Goal: Task Accomplishment & Management: Complete application form

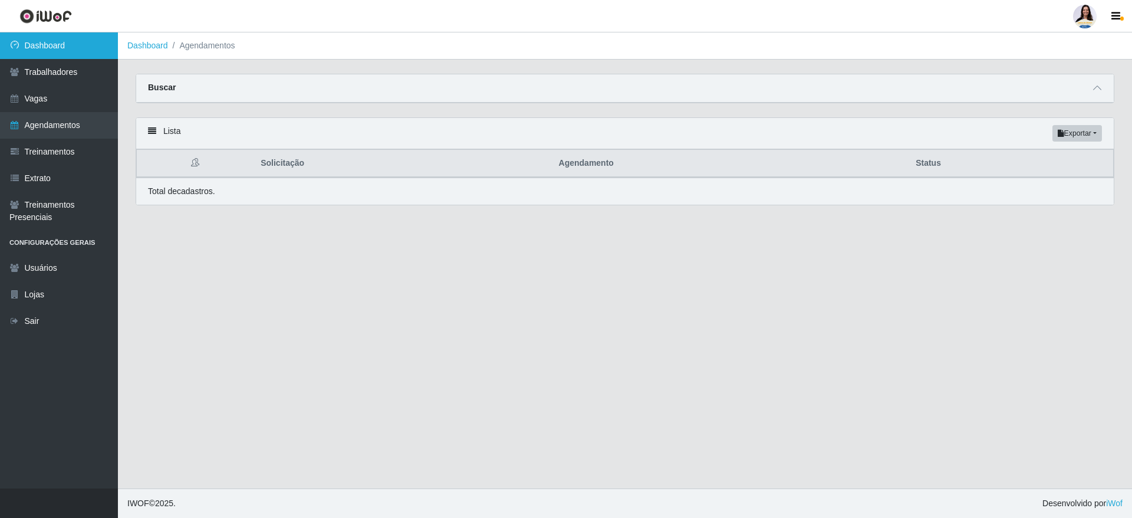
click at [80, 44] on link "Dashboard" at bounding box center [59, 45] width 118 height 27
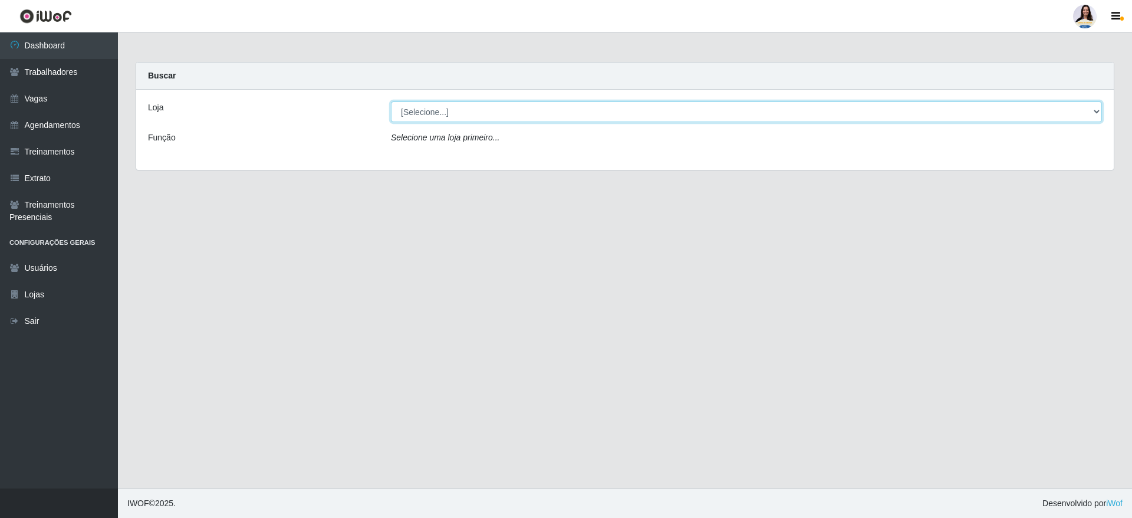
drag, startPoint x: 472, startPoint y: 107, endPoint x: 468, endPoint y: 116, distance: 9.5
click at [471, 108] on select "[Selecione...] Atacado Vem - [GEOGRAPHIC_DATA] 30 Laranjeiras Velha Atacado Vem…" at bounding box center [746, 111] width 711 height 21
click at [391, 101] on select "[Selecione...] Atacado Vem - [GEOGRAPHIC_DATA] 30 Laranjeiras Velha Atacado Vem…" at bounding box center [746, 111] width 711 height 21
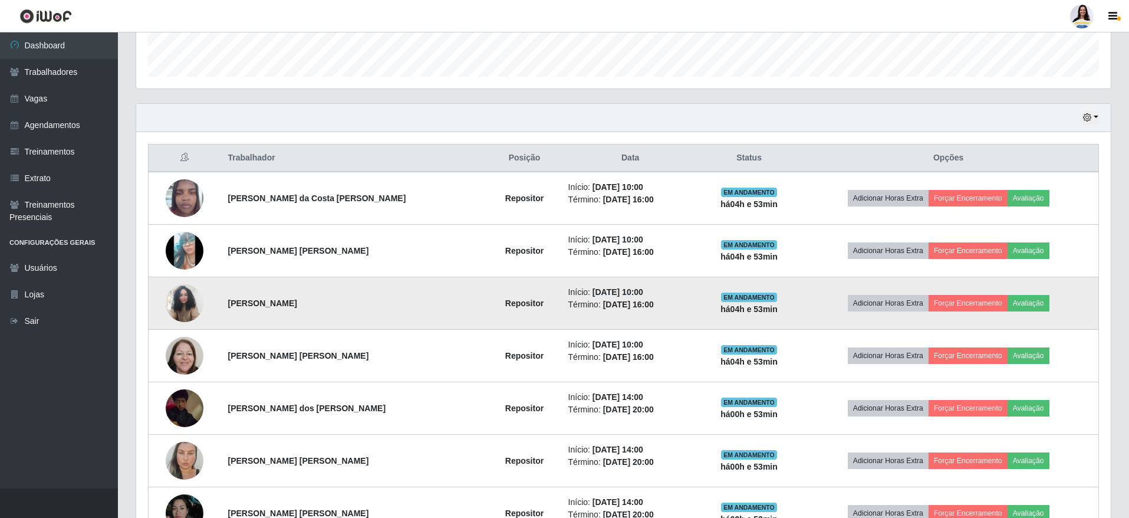
scroll to position [442, 0]
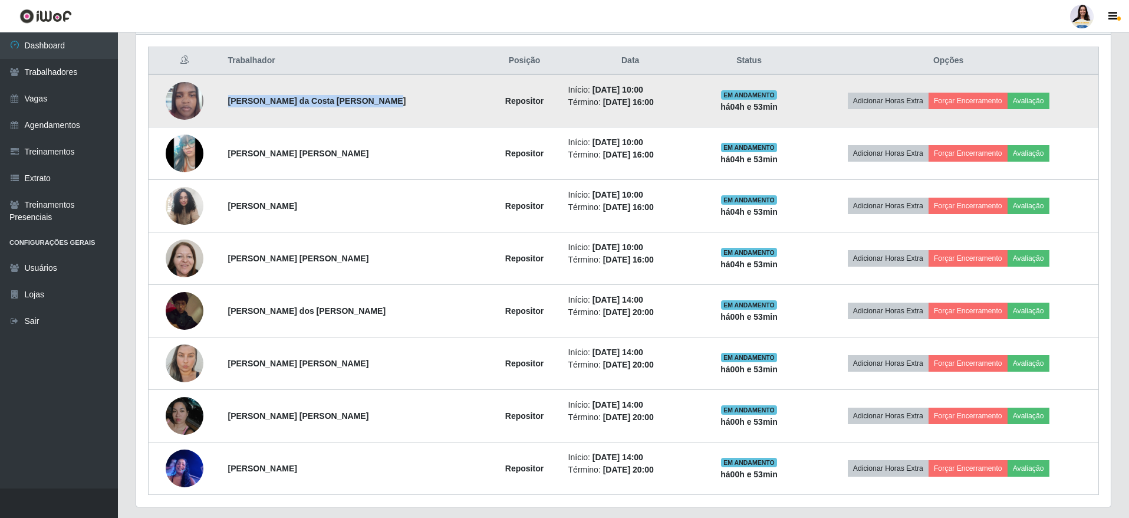
drag, startPoint x: 227, startPoint y: 97, endPoint x: 371, endPoint y: 102, distance: 144.5
click at [371, 102] on td "[PERSON_NAME] da Costa [PERSON_NAME]" at bounding box center [354, 100] width 267 height 53
copy strong "[PERSON_NAME] da Costa [PERSON_NAME]"
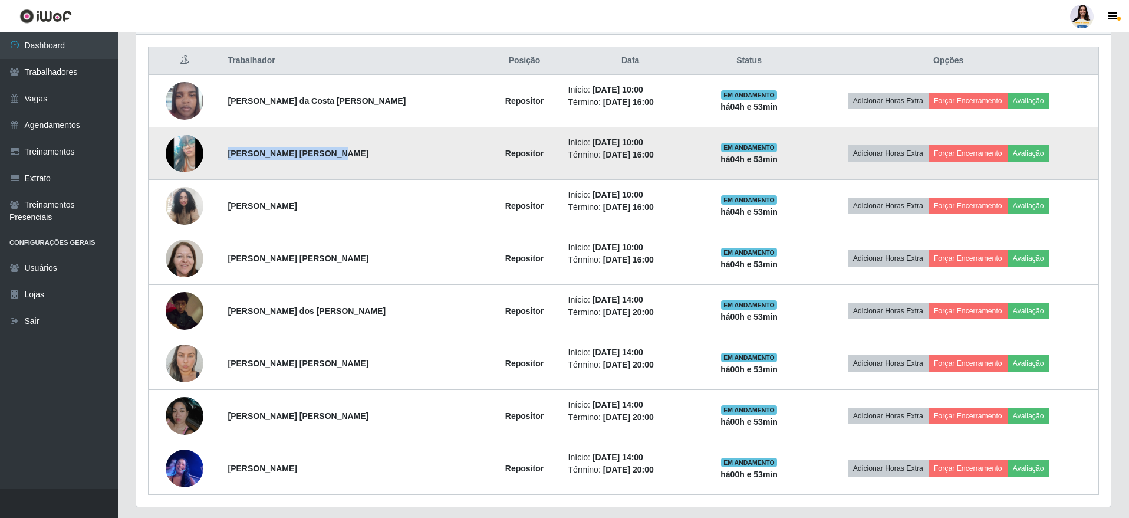
drag, startPoint x: 251, startPoint y: 152, endPoint x: 334, endPoint y: 152, distance: 82.5
click at [334, 152] on td "[PERSON_NAME] [PERSON_NAME]" at bounding box center [354, 153] width 267 height 52
copy strong "[PERSON_NAME] [PERSON_NAME]"
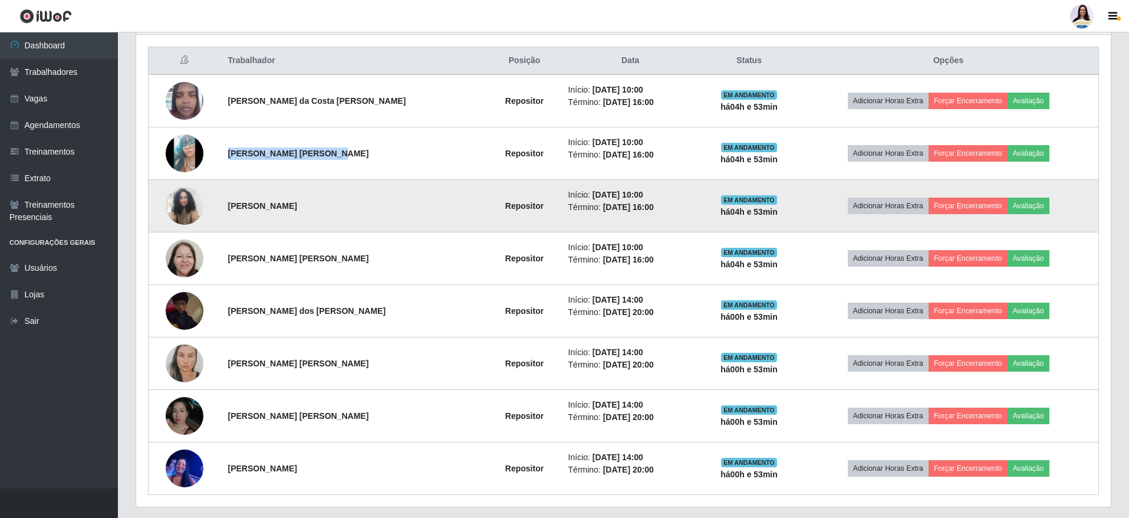
drag, startPoint x: 232, startPoint y: 206, endPoint x: 324, endPoint y: 209, distance: 92.0
click at [325, 207] on td "[PERSON_NAME]" at bounding box center [354, 206] width 267 height 52
copy strong "[PERSON_NAME]"
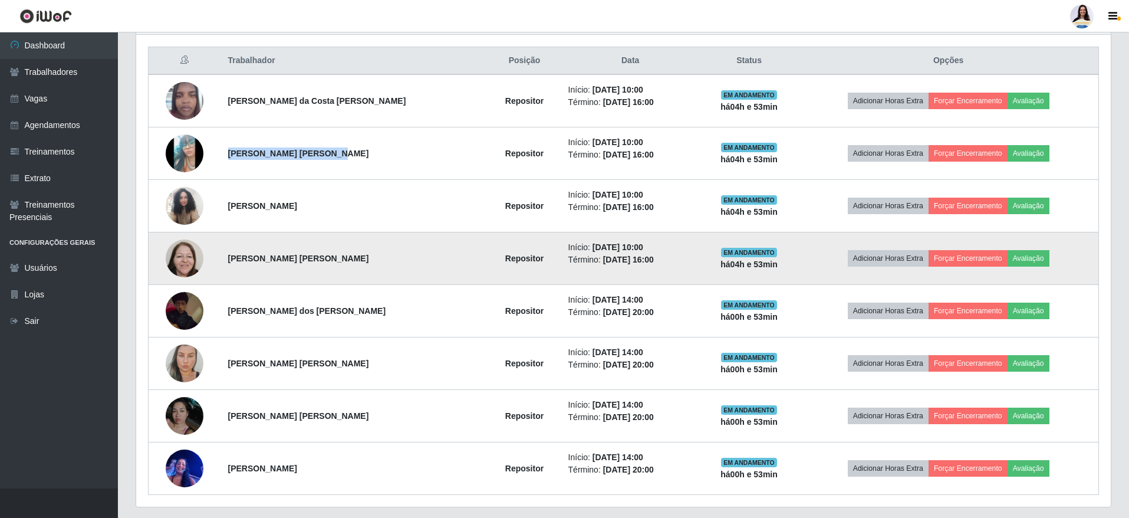
drag, startPoint x: 230, startPoint y: 258, endPoint x: 353, endPoint y: 265, distance: 122.8
click at [353, 265] on td "[PERSON_NAME] [PERSON_NAME]" at bounding box center [354, 258] width 267 height 52
copy strong "[PERSON_NAME] [PERSON_NAME]"
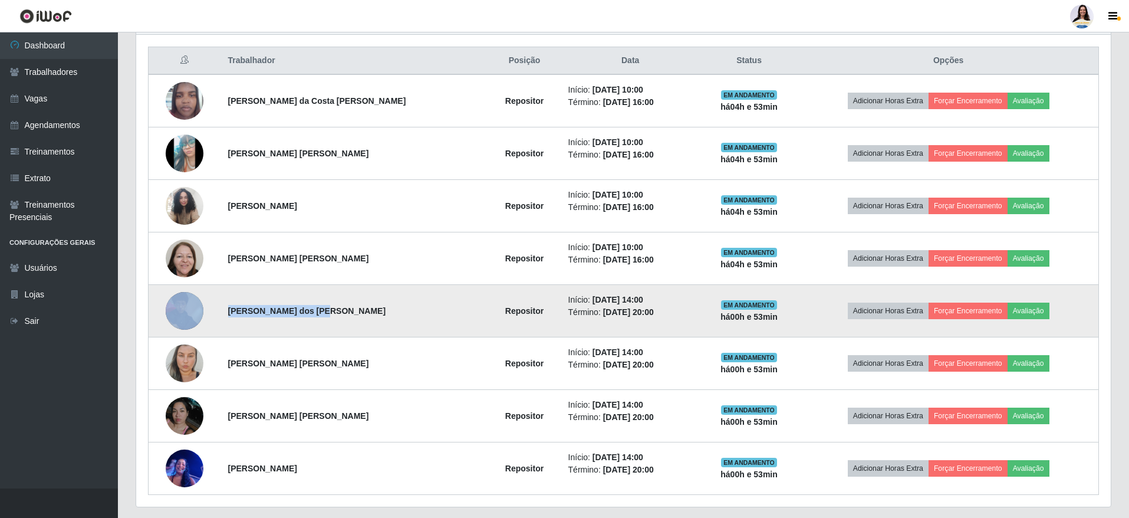
drag, startPoint x: 257, startPoint y: 304, endPoint x: 349, endPoint y: 296, distance: 92.3
click at [349, 296] on tr "[PERSON_NAME] dos [PERSON_NAME] Repositor Início: [DATE] 14:00 Término: [DATE] …" at bounding box center [624, 311] width 950 height 52
copy tr "[PERSON_NAME] dos [PERSON_NAME]"
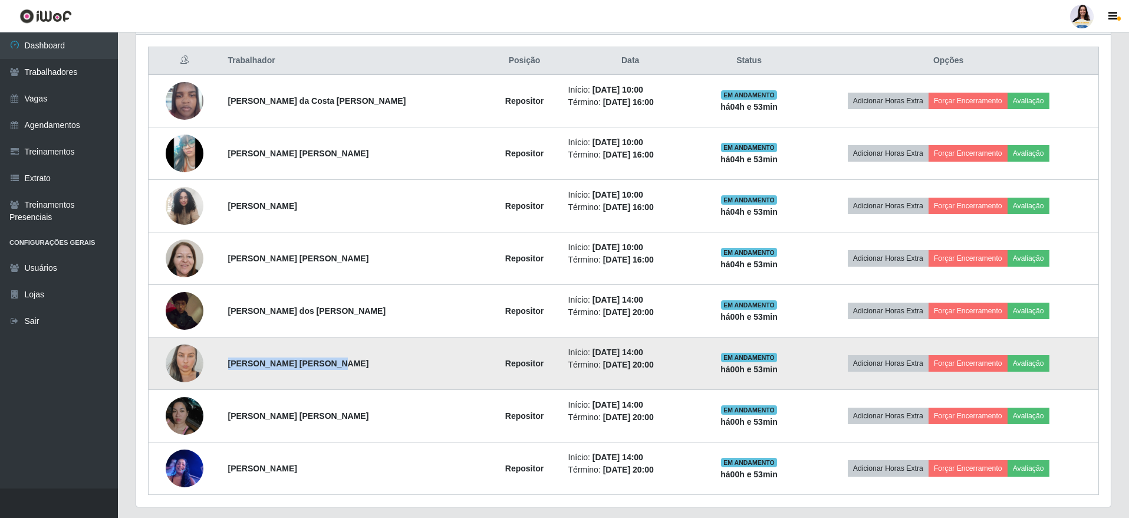
drag, startPoint x: 232, startPoint y: 360, endPoint x: 324, endPoint y: 368, distance: 91.8
click at [324, 368] on td "[PERSON_NAME] [PERSON_NAME]" at bounding box center [354, 363] width 267 height 52
copy strong "[PERSON_NAME] [PERSON_NAME]"
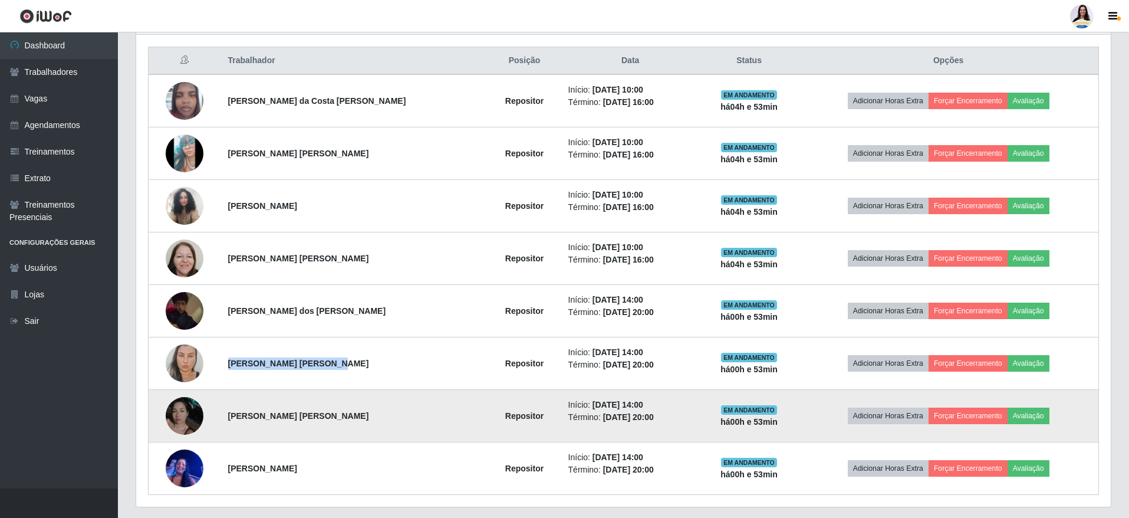
drag, startPoint x: 239, startPoint y: 422, endPoint x: 360, endPoint y: 434, distance: 122.1
click at [360, 434] on td "[PERSON_NAME] [PERSON_NAME]" at bounding box center [354, 416] width 267 height 52
copy strong "[PERSON_NAME] [PERSON_NAME]"
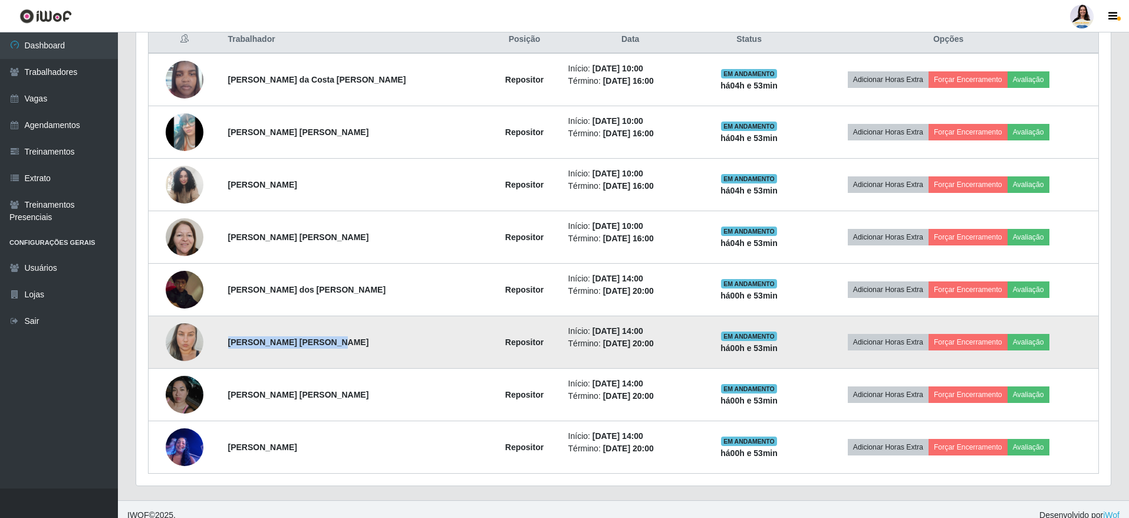
scroll to position [475, 0]
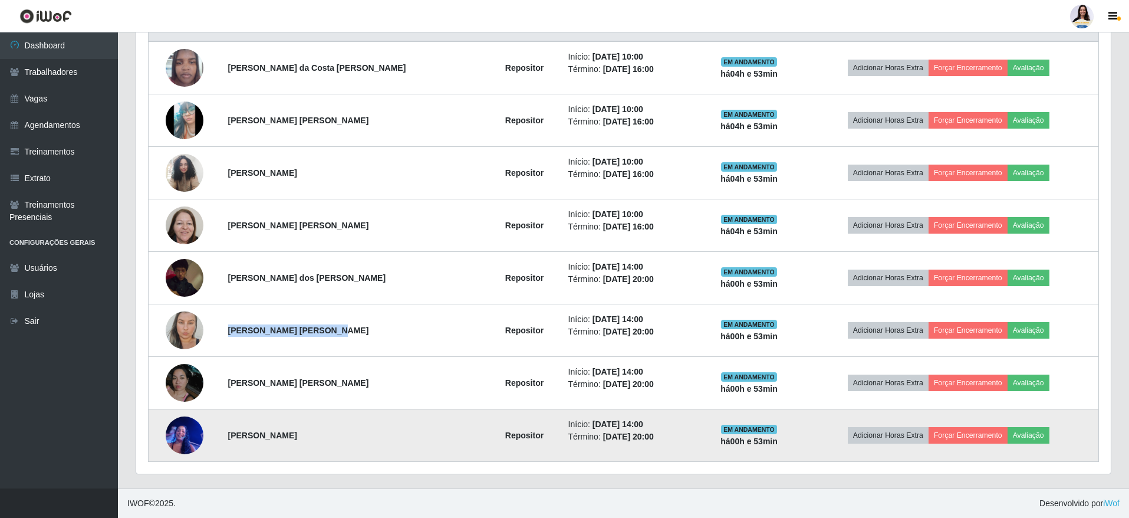
drag, startPoint x: 220, startPoint y: 431, endPoint x: 365, endPoint y: 446, distance: 145.2
click at [367, 445] on tr "[PERSON_NAME] Repositor Início: [DATE] 14:00 Término: [DATE] 20:00 EM ANDAMENTO…" at bounding box center [624, 435] width 950 height 52
copy tr "[PERSON_NAME]"
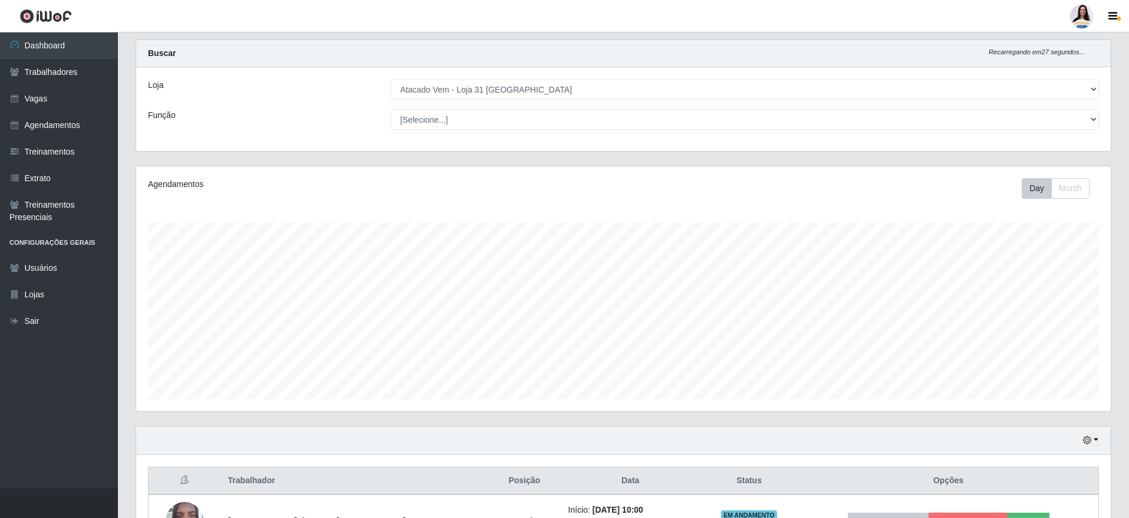
scroll to position [0, 0]
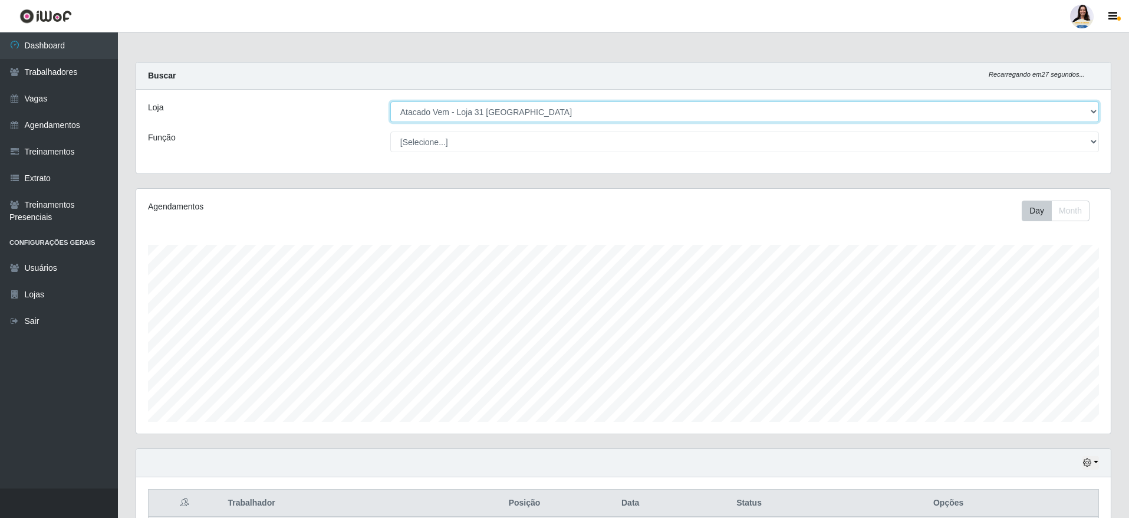
click at [528, 111] on select "[Selecione...] Atacado Vem - [GEOGRAPHIC_DATA] 30 Laranjeiras Velha Atacado Vem…" at bounding box center [744, 111] width 709 height 21
click at [390, 101] on select "[Selecione...] Atacado Vem - [GEOGRAPHIC_DATA] 30 Laranjeiras Velha Atacado Vem…" at bounding box center [744, 111] width 709 height 21
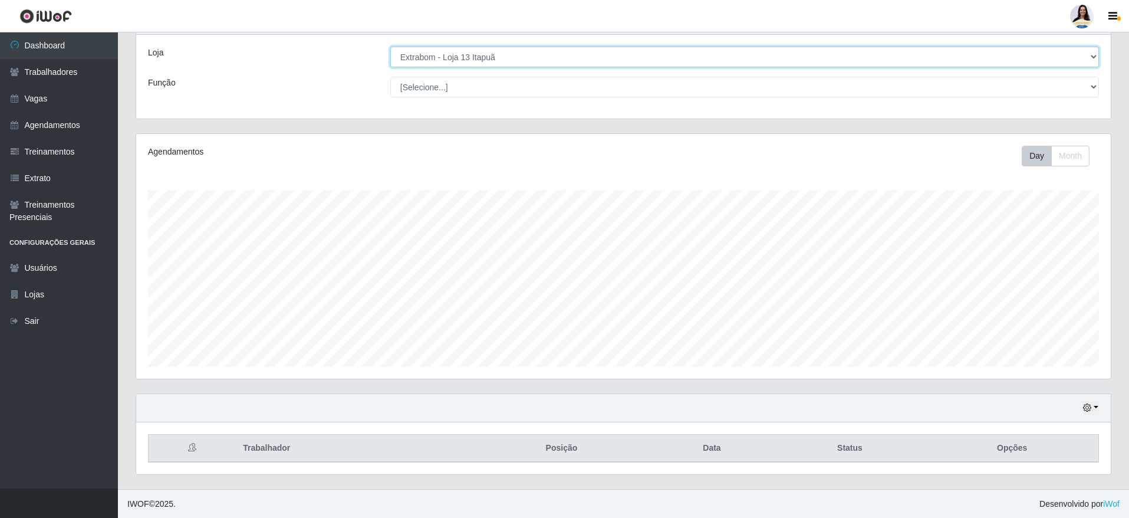
scroll to position [55, 0]
click at [495, 48] on select "[Selecione...] Atacado Vem - [GEOGRAPHIC_DATA] 30 Laranjeiras Velha Atacado Vem…" at bounding box center [744, 56] width 709 height 21
click at [390, 50] on select "[Selecione...] Atacado Vem - [GEOGRAPHIC_DATA] 30 Laranjeiras Velha Atacado Vem…" at bounding box center [744, 56] width 709 height 21
click at [461, 58] on select "[Selecione...] Atacado Vem - [GEOGRAPHIC_DATA] 30 Laranjeiras Velha Atacado Vem…" at bounding box center [744, 56] width 709 height 21
click at [390, 50] on select "[Selecione...] Atacado Vem - [GEOGRAPHIC_DATA] 30 Laranjeiras Velha Atacado Vem…" at bounding box center [744, 56] width 709 height 21
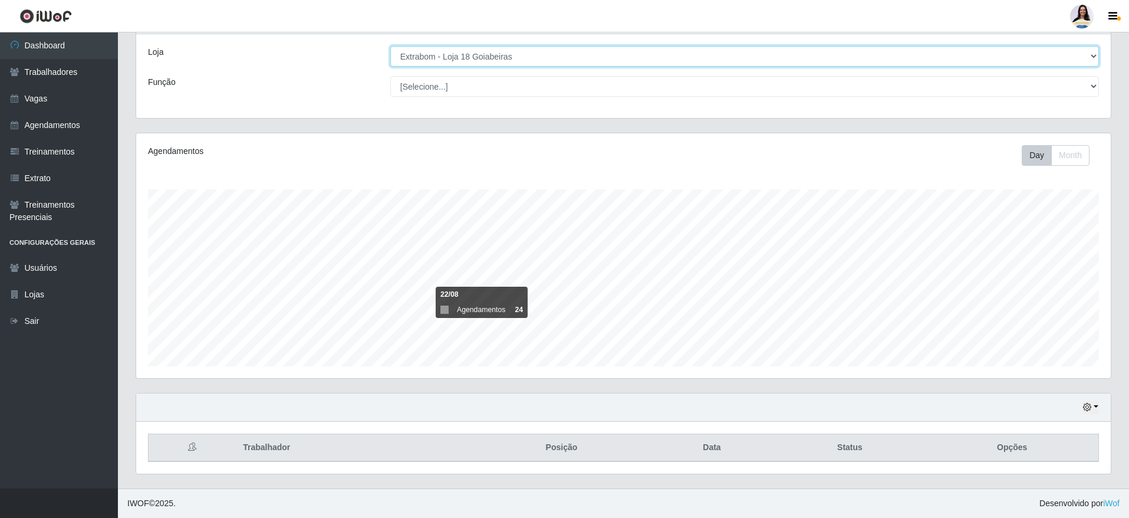
click at [529, 61] on select "[Selecione...] Atacado Vem - [GEOGRAPHIC_DATA] 30 Laranjeiras Velha Atacado Vem…" at bounding box center [744, 56] width 709 height 21
click at [390, 50] on select "[Selecione...] Atacado Vem - [GEOGRAPHIC_DATA] 30 Laranjeiras Velha Atacado Vem…" at bounding box center [744, 56] width 709 height 21
drag, startPoint x: 485, startPoint y: 47, endPoint x: 483, endPoint y: 58, distance: 11.9
click at [483, 50] on select "[Selecione...] Atacado Vem - [GEOGRAPHIC_DATA] 30 Laranjeiras Velha Atacado Vem…" at bounding box center [744, 56] width 709 height 21
click at [390, 50] on select "[Selecione...] Atacado Vem - [GEOGRAPHIC_DATA] 30 Laranjeiras Velha Atacado Vem…" at bounding box center [744, 56] width 709 height 21
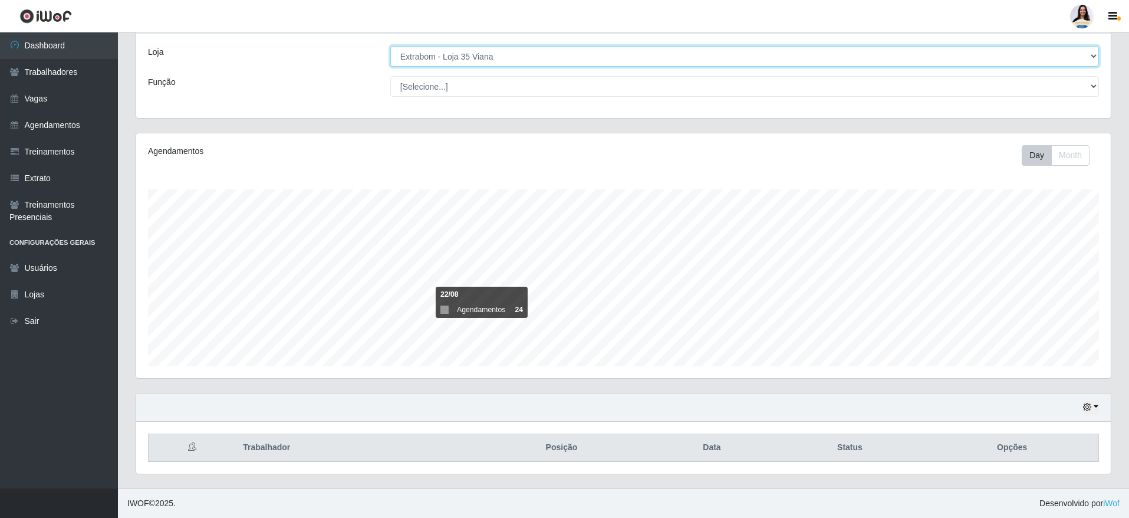
drag, startPoint x: 509, startPoint y: 52, endPoint x: 509, endPoint y: 59, distance: 7.1
click at [509, 52] on select "[Selecione...] Atacado Vem - [GEOGRAPHIC_DATA] 30 Laranjeiras Velha Atacado Vem…" at bounding box center [744, 56] width 709 height 21
click at [390, 50] on select "[Selecione...] Atacado Vem - [GEOGRAPHIC_DATA] 30 Laranjeiras Velha Atacado Vem…" at bounding box center [744, 56] width 709 height 21
click at [486, 55] on select "[Selecione...] Atacado Vem - [GEOGRAPHIC_DATA] 30 Laranjeiras Velha Atacado Vem…" at bounding box center [744, 56] width 709 height 21
click at [390, 50] on select "[Selecione...] Atacado Vem - [GEOGRAPHIC_DATA] 30 Laranjeiras Velha Atacado Vem…" at bounding box center [744, 56] width 709 height 21
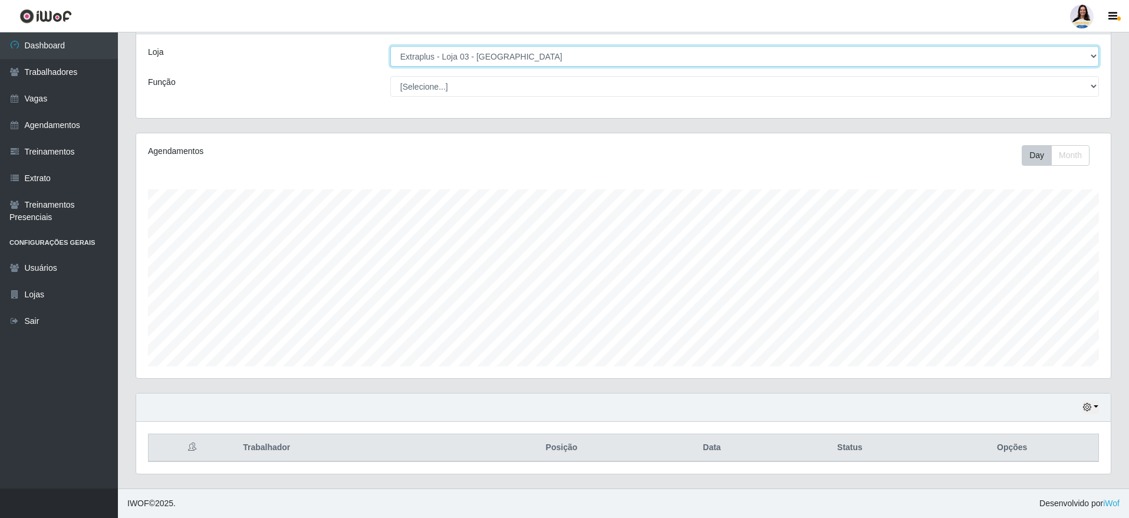
click at [496, 58] on select "[Selecione...] Atacado Vem - [GEOGRAPHIC_DATA] 30 Laranjeiras Velha Atacado Vem…" at bounding box center [744, 56] width 709 height 21
select select "451"
click at [390, 50] on select "[Selecione...] Atacado Vem - [GEOGRAPHIC_DATA] 30 Laranjeiras Velha Atacado Vem…" at bounding box center [744, 56] width 709 height 21
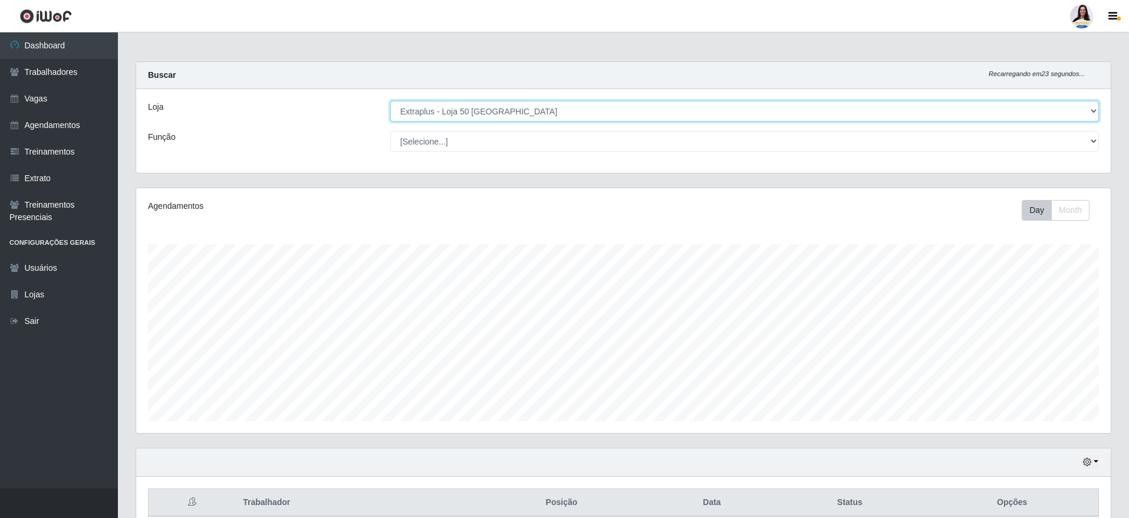
scroll to position [0, 0]
click at [564, 104] on select "[Selecione...] Atacado Vem - [GEOGRAPHIC_DATA] 30 Laranjeiras Velha Atacado Vem…" at bounding box center [744, 111] width 709 height 21
click at [528, 117] on select "[Selecione...] Atacado Vem - [GEOGRAPHIC_DATA] 30 Laranjeiras Velha Atacado Vem…" at bounding box center [744, 111] width 709 height 21
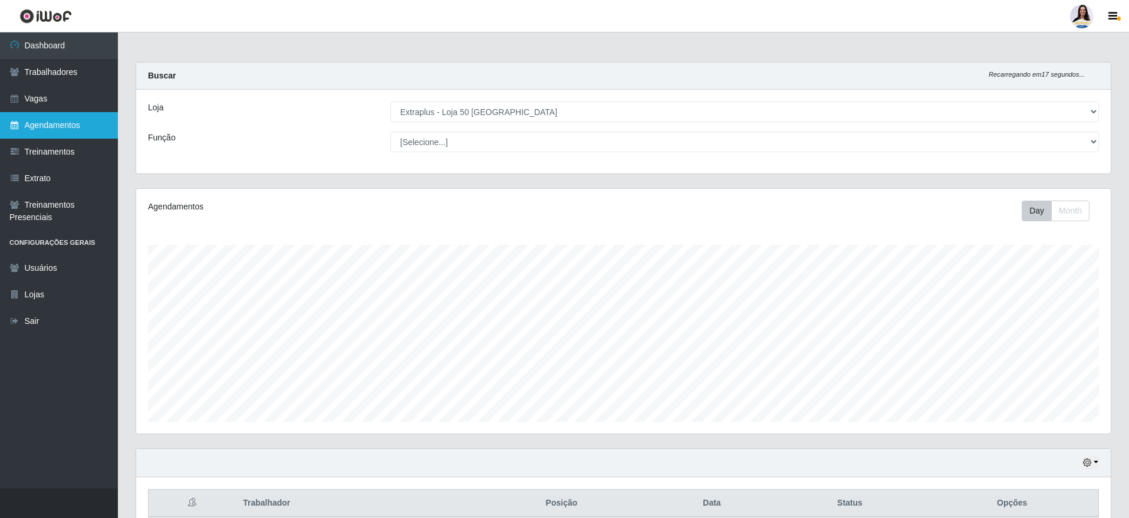
click at [73, 116] on link "Agendamentos" at bounding box center [59, 125] width 118 height 27
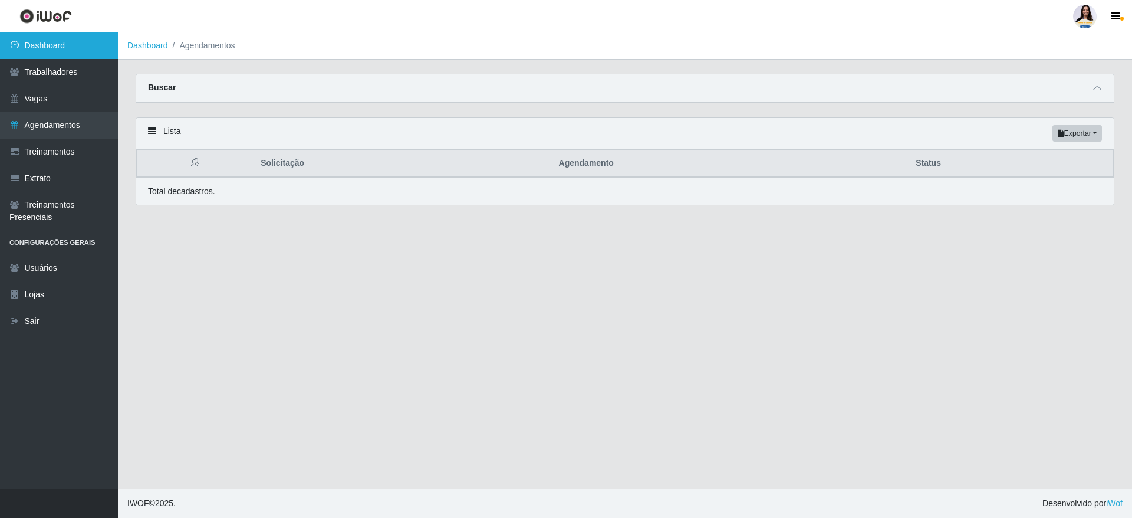
click at [84, 45] on link "Dashboard" at bounding box center [59, 45] width 118 height 27
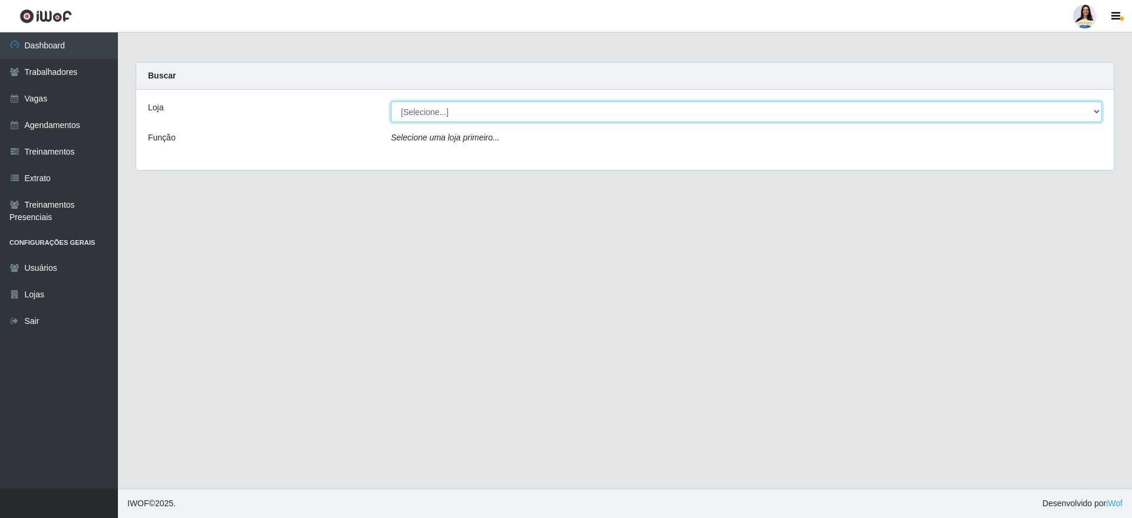
click at [465, 111] on select "[Selecione...] Atacado Vem - [GEOGRAPHIC_DATA] 30 Laranjeiras Velha Atacado Vem…" at bounding box center [746, 111] width 711 height 21
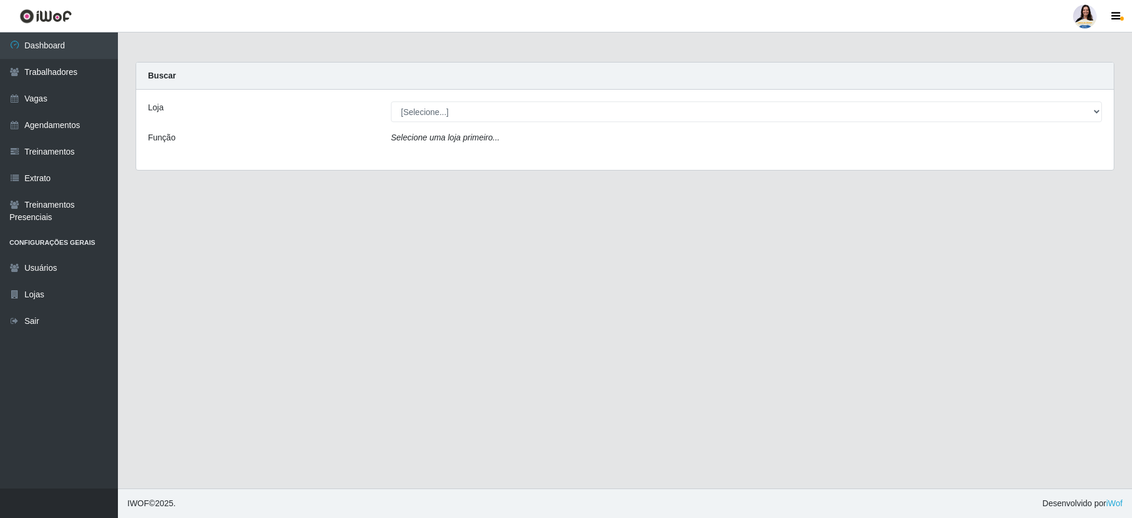
click at [285, 171] on div "Carregando... Buscar Loja [Selecione...] Atacado Vem - [GEOGRAPHIC_DATA] 30 Lar…" at bounding box center [625, 123] width 996 height 123
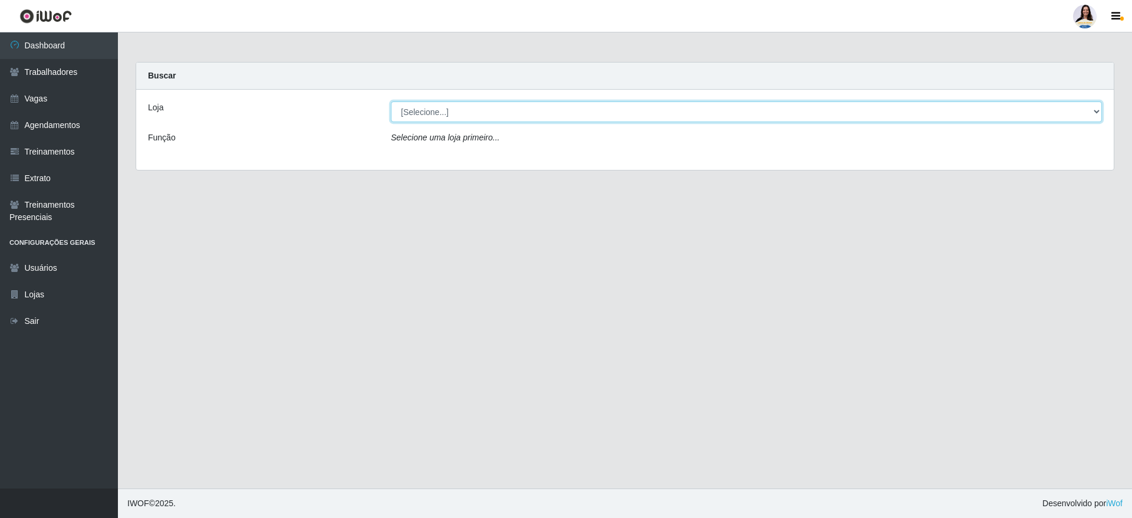
click at [1095, 110] on select "[Selecione...] Atacado Vem - [GEOGRAPHIC_DATA] 30 Laranjeiras Velha Atacado Vem…" at bounding box center [746, 111] width 711 height 21
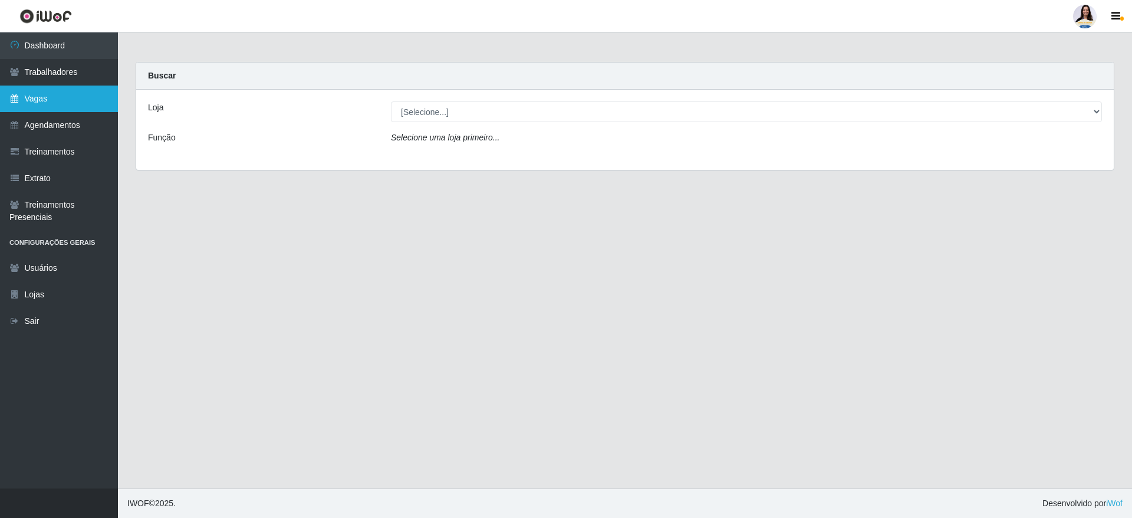
click at [68, 88] on link "Vagas" at bounding box center [59, 98] width 118 height 27
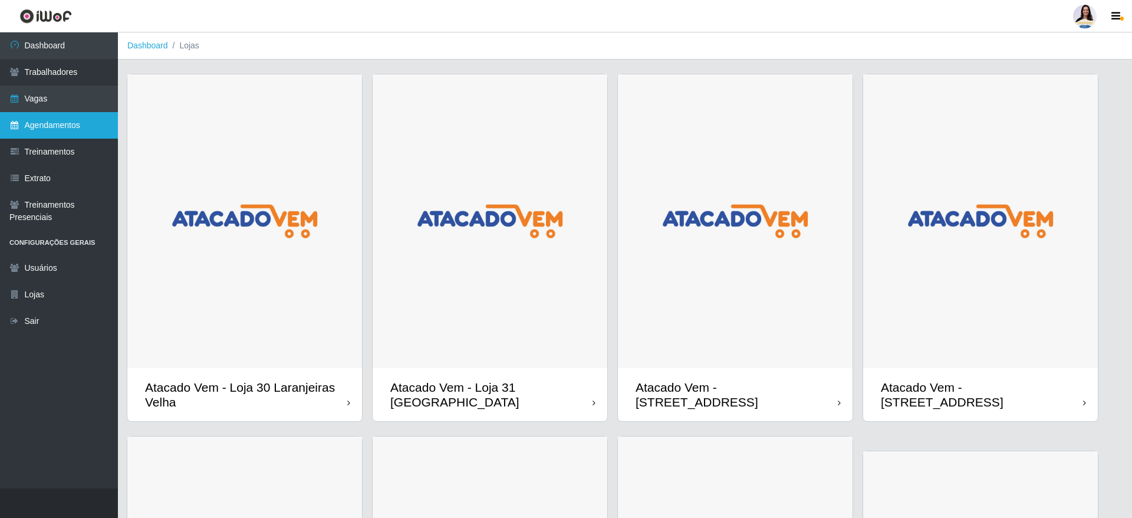
click at [67, 129] on link "Agendamentos" at bounding box center [59, 125] width 118 height 27
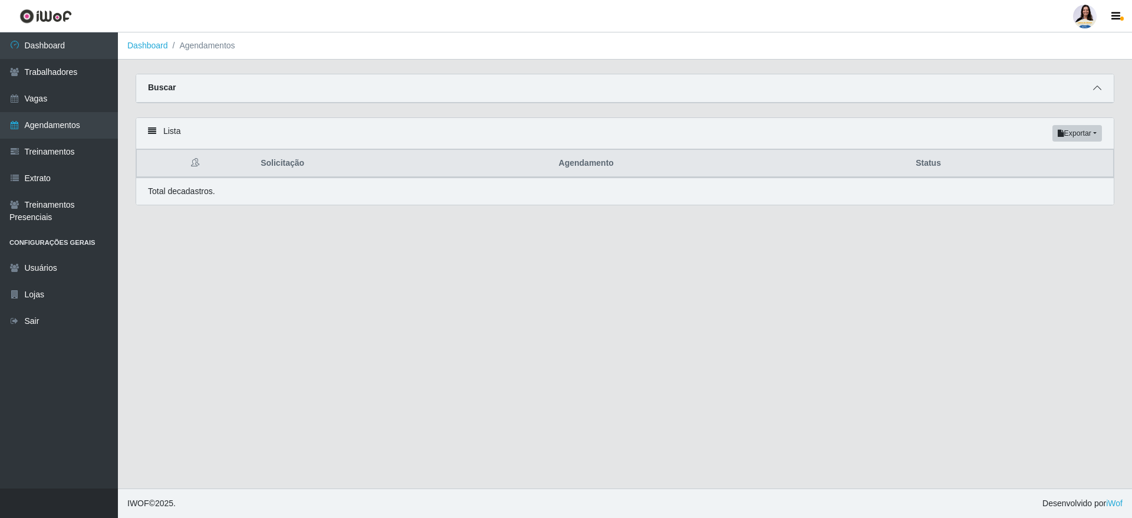
click at [1092, 85] on span at bounding box center [1097, 88] width 14 height 14
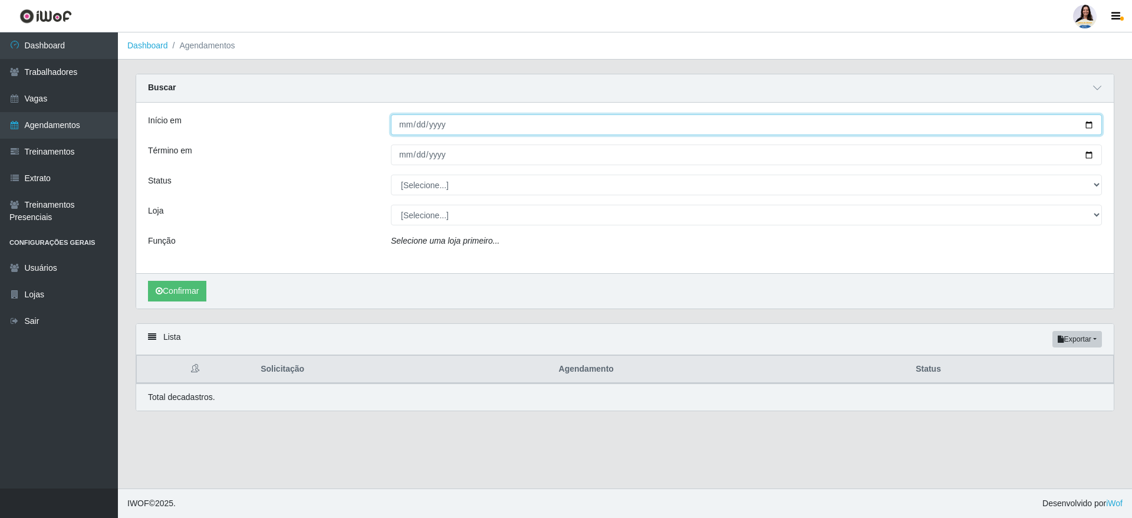
click at [1087, 129] on input "Início em" at bounding box center [746, 124] width 711 height 21
type input "[DATE]"
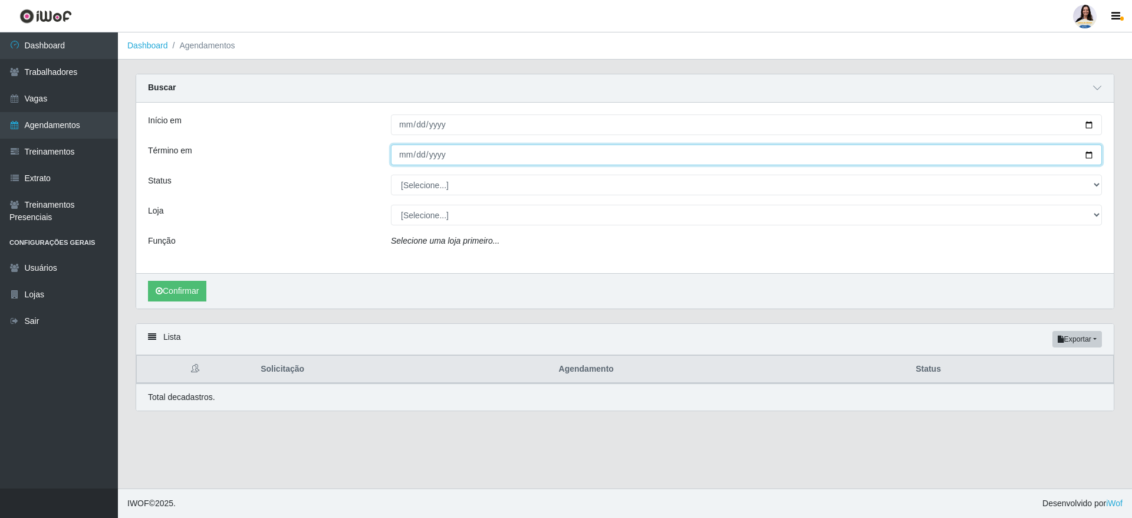
click at [1091, 154] on input "Término em" at bounding box center [746, 154] width 711 height 21
type input "[DATE]"
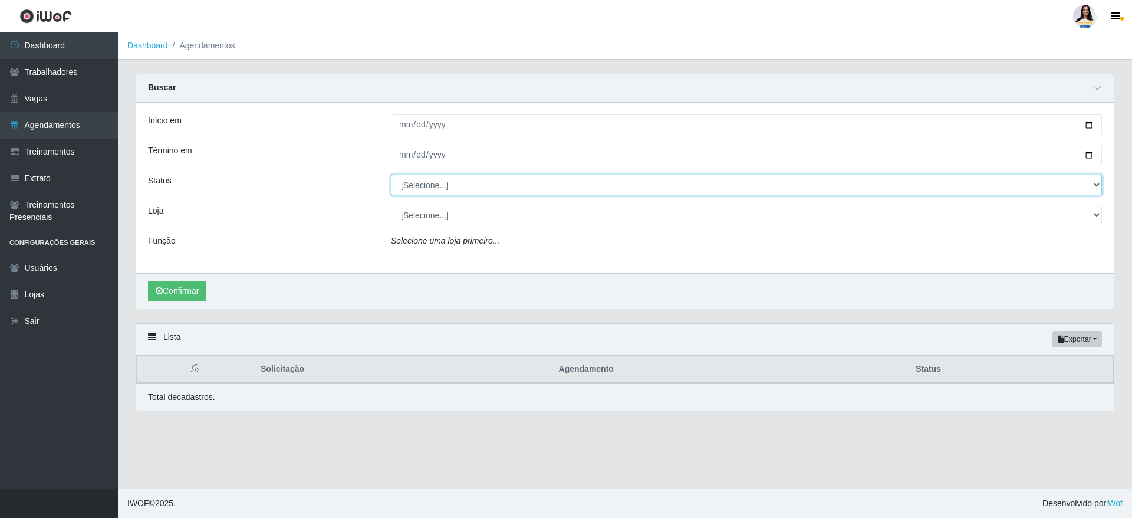
click at [645, 193] on select "[Selecione...] AGENDADO AGUARDANDO LIBERAR EM ANDAMENTO EM REVISÃO FINALIZADO C…" at bounding box center [746, 184] width 711 height 21
select select "AGENDADO"
click at [391, 175] on select "[Selecione...] AGENDADO AGUARDANDO LIBERAR EM ANDAMENTO EM REVISÃO FINALIZADO C…" at bounding box center [746, 184] width 711 height 21
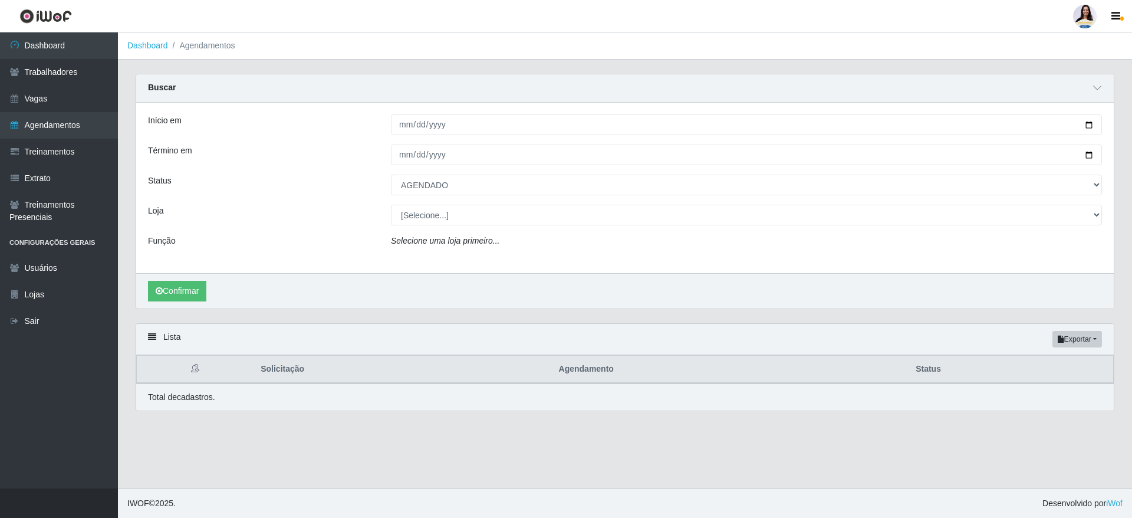
click at [548, 231] on div "Início em [DATE] Término em [DATE] Status [Selecione...] AGENDADO AGUARDANDO LI…" at bounding box center [624, 188] width 977 height 170
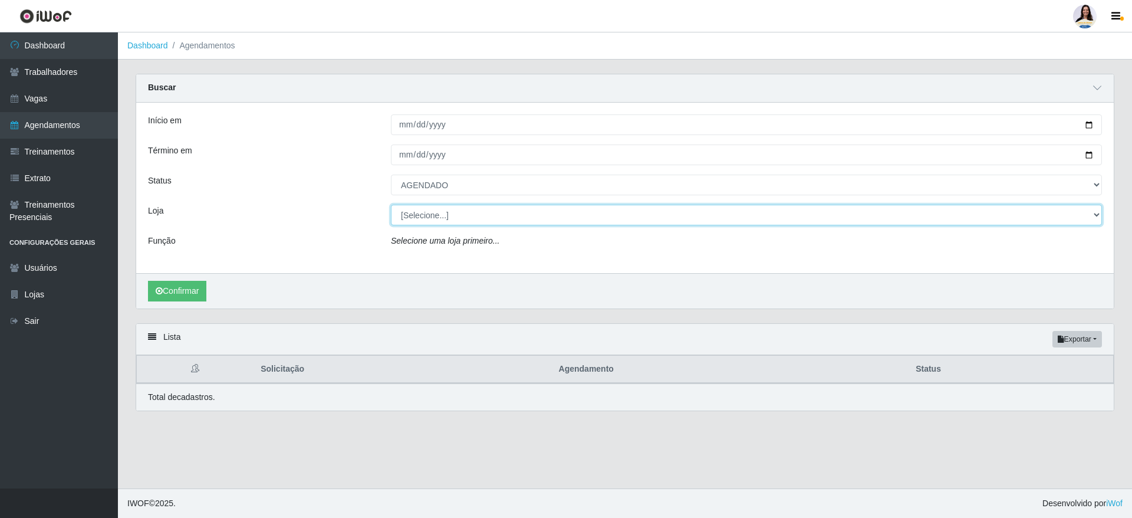
click at [553, 223] on select "[Selecione...] Atacado Vem - [GEOGRAPHIC_DATA] 30 Laranjeiras Velha Atacado Vem…" at bounding box center [746, 215] width 711 height 21
select select "437"
click at [391, 205] on select "[Selecione...] Atacado Vem - [GEOGRAPHIC_DATA] 30 Laranjeiras Velha Atacado Vem…" at bounding box center [746, 215] width 711 height 21
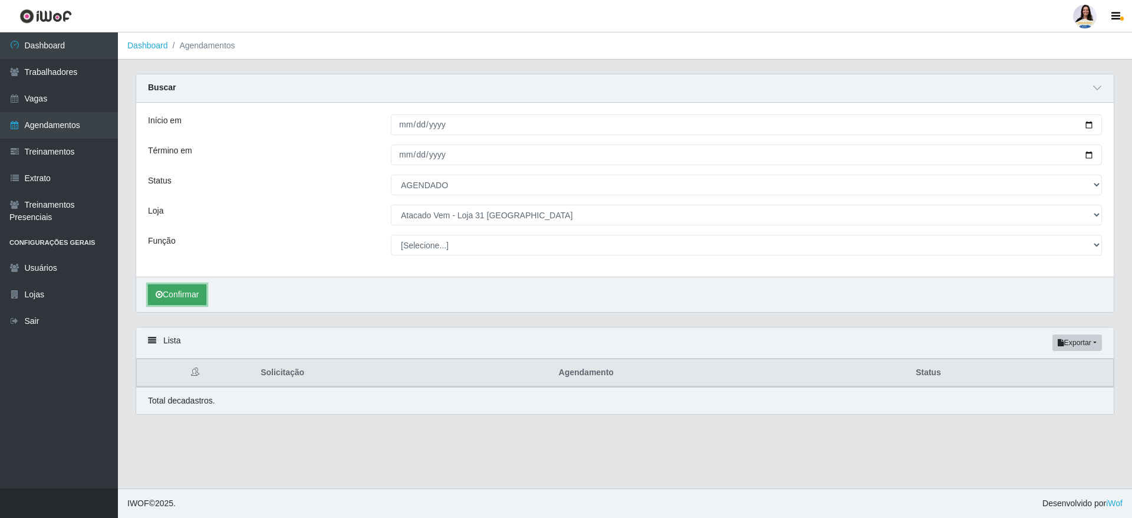
click at [206, 301] on button "Confirmar" at bounding box center [177, 294] width 58 height 21
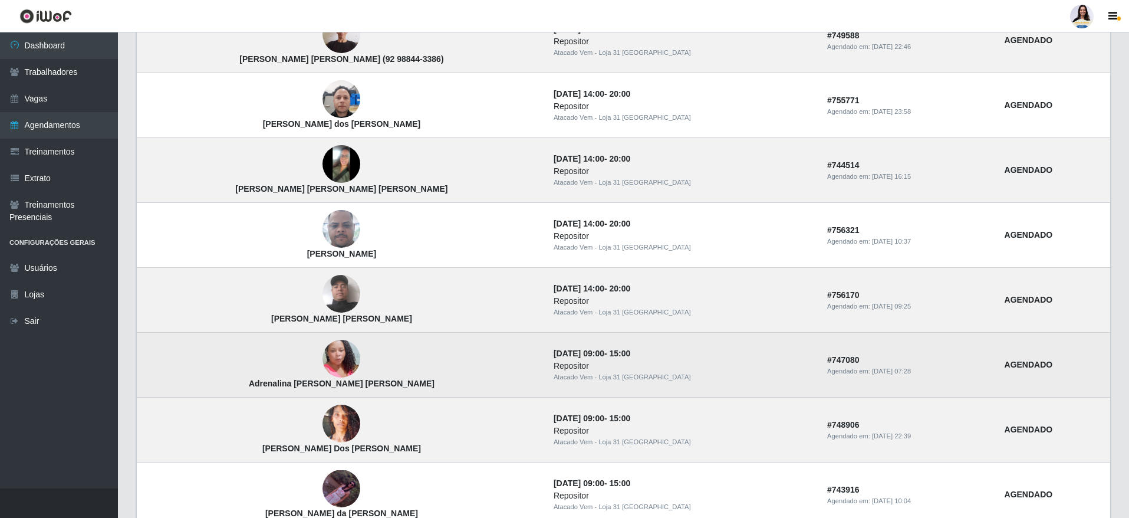
scroll to position [268, 0]
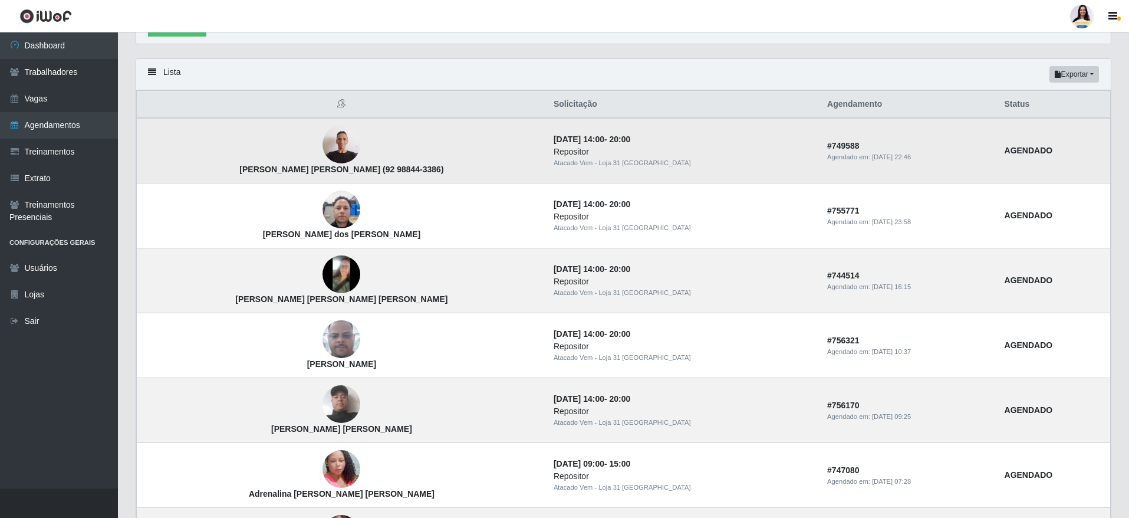
drag, startPoint x: 238, startPoint y: 164, endPoint x: 331, endPoint y: 172, distance: 94.0
click at [331, 172] on strong "[PERSON_NAME] [PERSON_NAME] (92 98844-3386)" at bounding box center [341, 168] width 204 height 9
drag, startPoint x: 331, startPoint y: 172, endPoint x: 218, endPoint y: 172, distance: 113.8
click at [218, 172] on td "[PERSON_NAME] [PERSON_NAME] (92 98844-3386)" at bounding box center [342, 150] width 410 height 65
copy strong "[PERSON_NAME] [PERSON_NAME]"
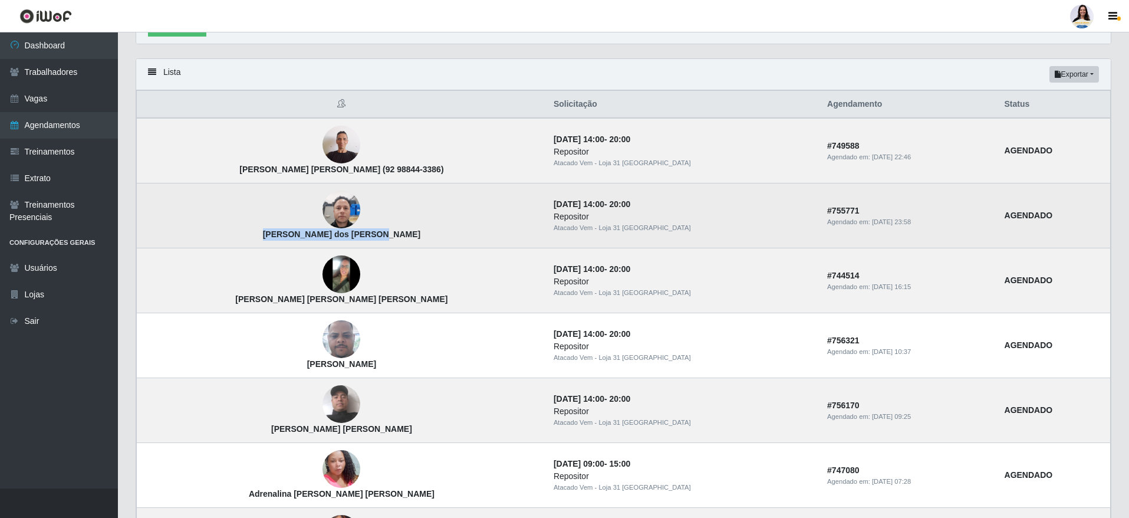
drag, startPoint x: 392, startPoint y: 235, endPoint x: 262, endPoint y: 243, distance: 130.5
click at [262, 243] on td "[PERSON_NAME] dos [PERSON_NAME]" at bounding box center [342, 215] width 410 height 65
copy strong "[PERSON_NAME] dos [PERSON_NAME]"
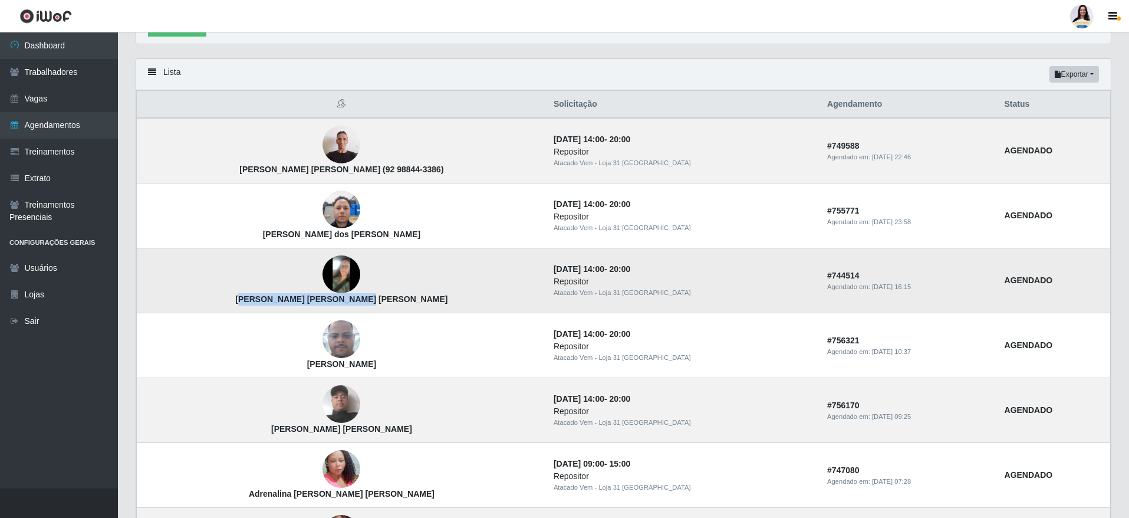
drag, startPoint x: 390, startPoint y: 308, endPoint x: 265, endPoint y: 311, distance: 125.6
click at [265, 311] on td "[PERSON_NAME] [PERSON_NAME] [PERSON_NAME]" at bounding box center [342, 280] width 410 height 65
drag, startPoint x: 259, startPoint y: 305, endPoint x: 376, endPoint y: 301, distance: 116.8
click at [376, 301] on td "[PERSON_NAME] [PERSON_NAME] [PERSON_NAME]" at bounding box center [342, 280] width 410 height 65
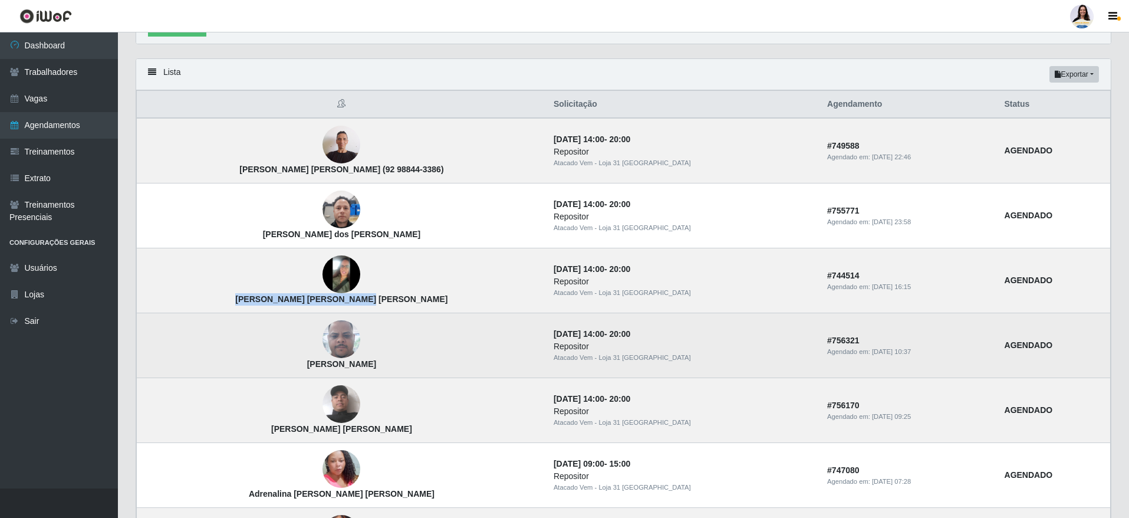
drag, startPoint x: 284, startPoint y: 363, endPoint x: 352, endPoint y: 370, distance: 68.7
click at [352, 370] on td "[PERSON_NAME]" at bounding box center [342, 345] width 410 height 65
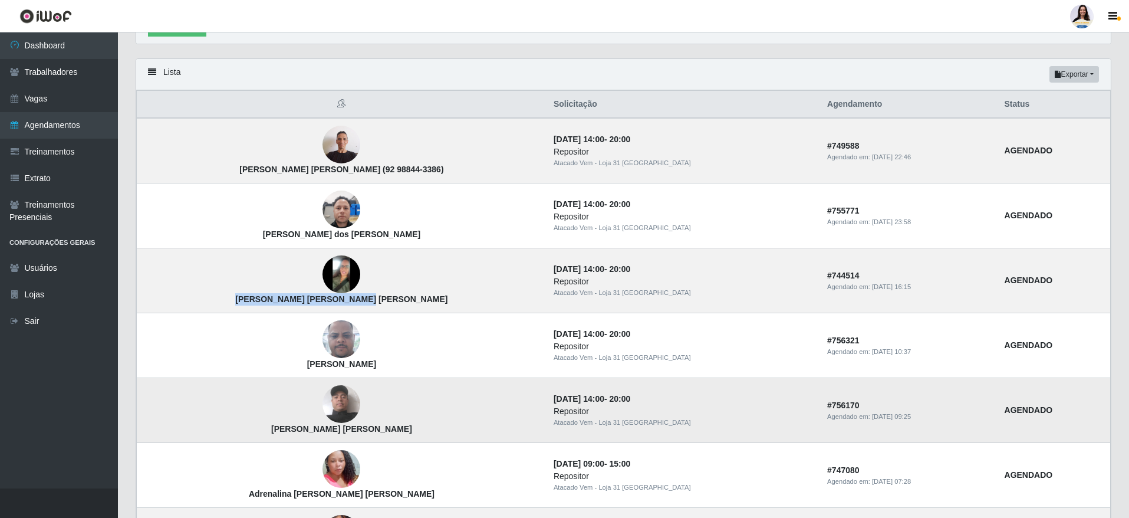
drag, startPoint x: 262, startPoint y: 440, endPoint x: 381, endPoint y: 440, distance: 119.1
click at [381, 440] on td "[PERSON_NAME] [PERSON_NAME]" at bounding box center [342, 410] width 410 height 65
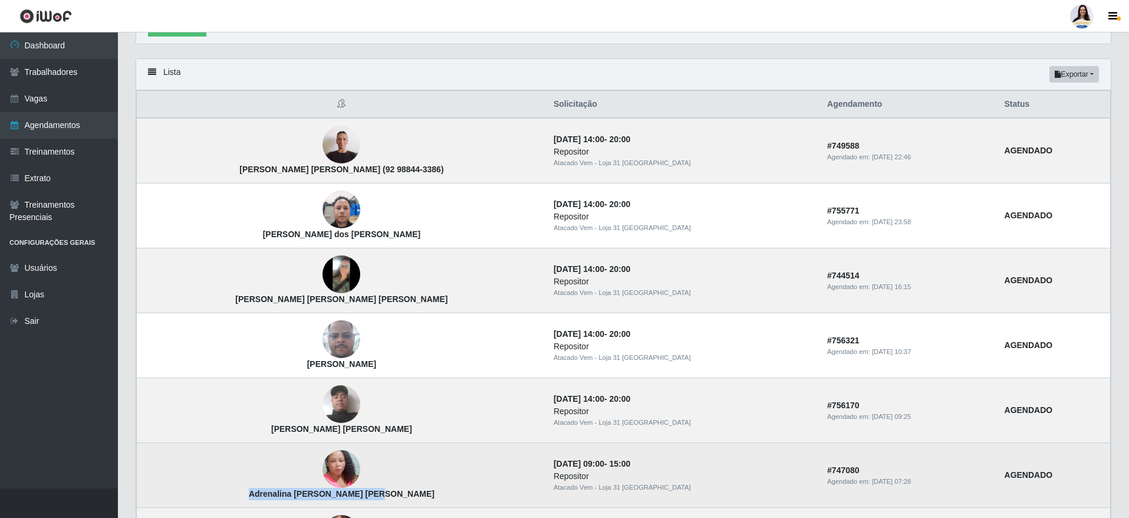
drag, startPoint x: 273, startPoint y: 498, endPoint x: 383, endPoint y: 500, distance: 109.7
click at [383, 500] on td "Adrenalina [PERSON_NAME] [PERSON_NAME]" at bounding box center [342, 475] width 410 height 65
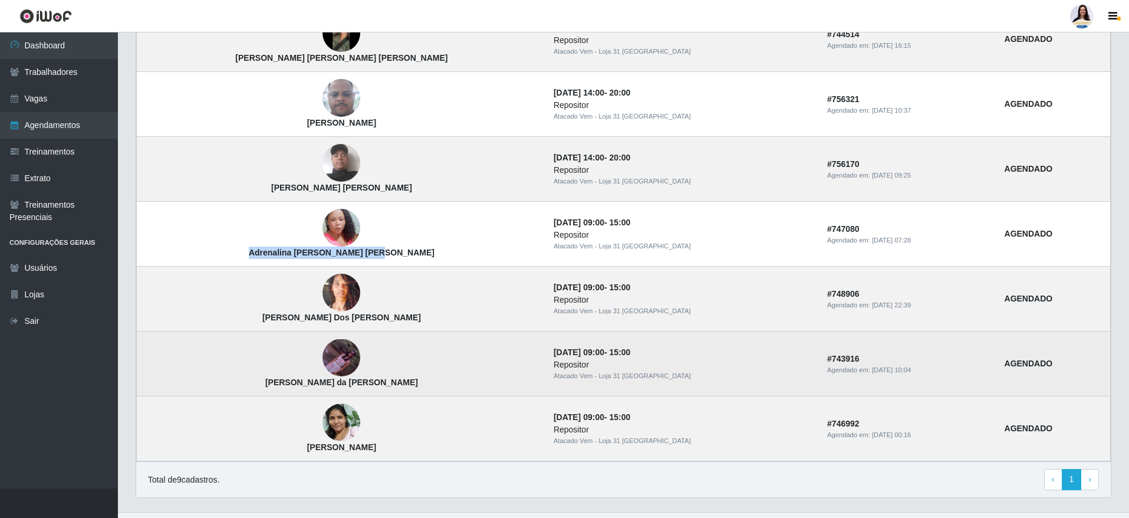
scroll to position [534, 0]
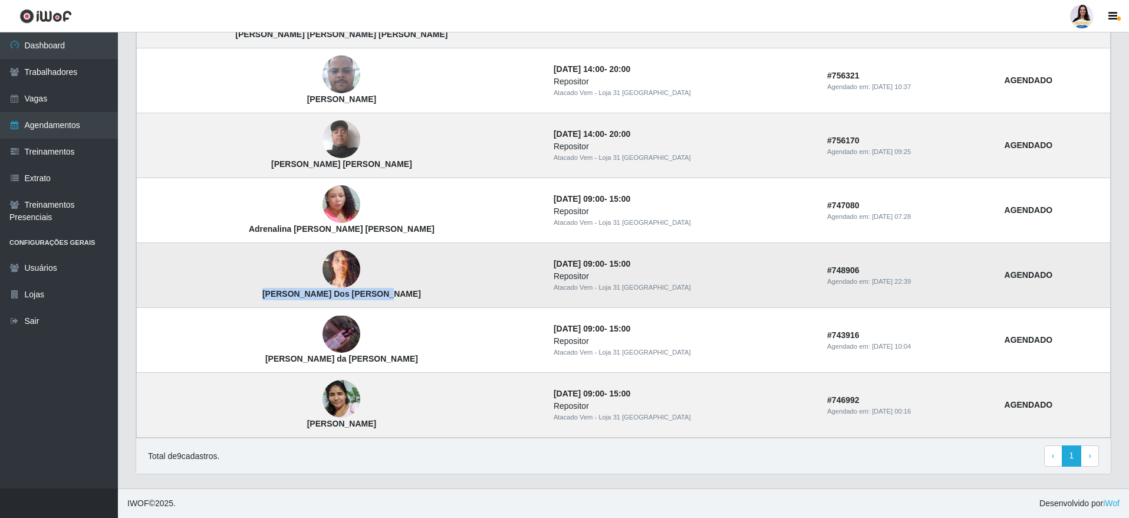
drag, startPoint x: 275, startPoint y: 291, endPoint x: 389, endPoint y: 291, distance: 113.8
click at [389, 291] on td "[PERSON_NAME] Dos [PERSON_NAME]" at bounding box center [342, 275] width 410 height 65
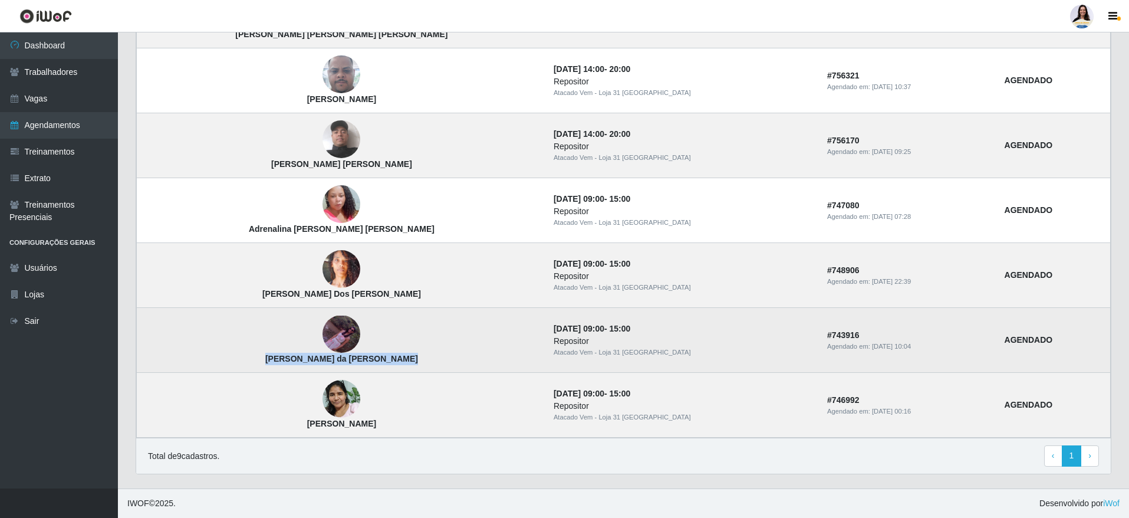
drag, startPoint x: 248, startPoint y: 360, endPoint x: 380, endPoint y: 360, distance: 132.1
click at [380, 360] on td "[PERSON_NAME] da [PERSON_NAME]" at bounding box center [342, 340] width 410 height 65
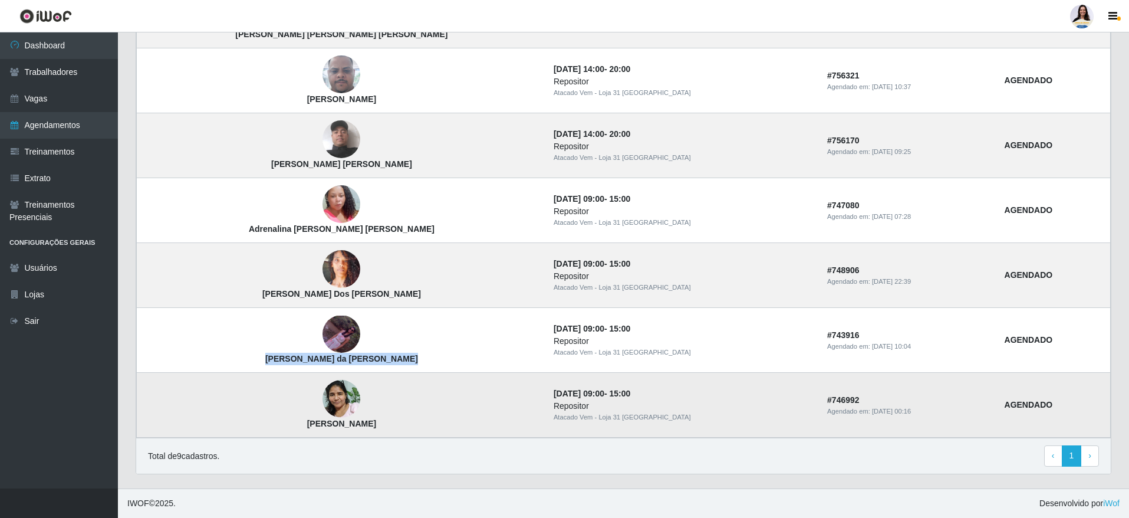
drag, startPoint x: 264, startPoint y: 427, endPoint x: 371, endPoint y: 428, distance: 107.3
click at [371, 428] on td "[PERSON_NAME]" at bounding box center [342, 405] width 410 height 65
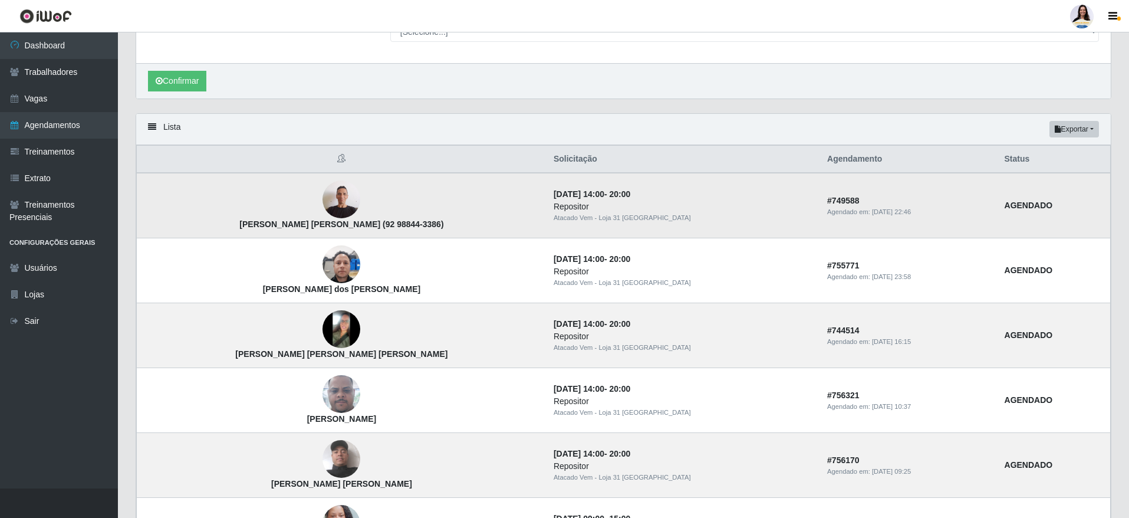
scroll to position [91, 0]
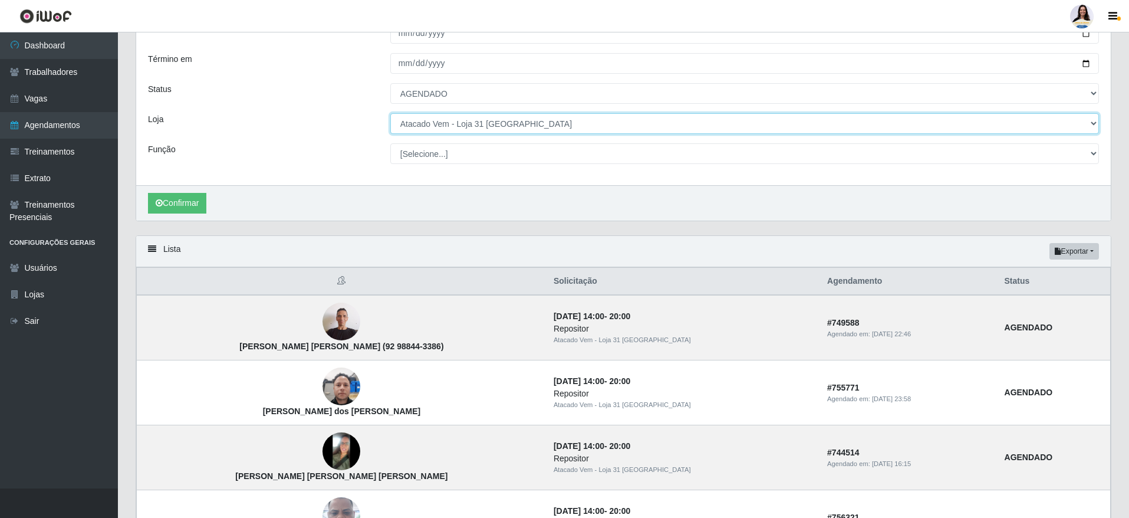
click at [462, 127] on select "[Selecione...] Atacado Vem - [GEOGRAPHIC_DATA] 30 Laranjeiras Velha Atacado Vem…" at bounding box center [744, 123] width 709 height 21
click at [557, 124] on select "[Selecione...] Atacado Vem - [GEOGRAPHIC_DATA] 30 Laranjeiras Velha Atacado Vem…" at bounding box center [744, 123] width 709 height 21
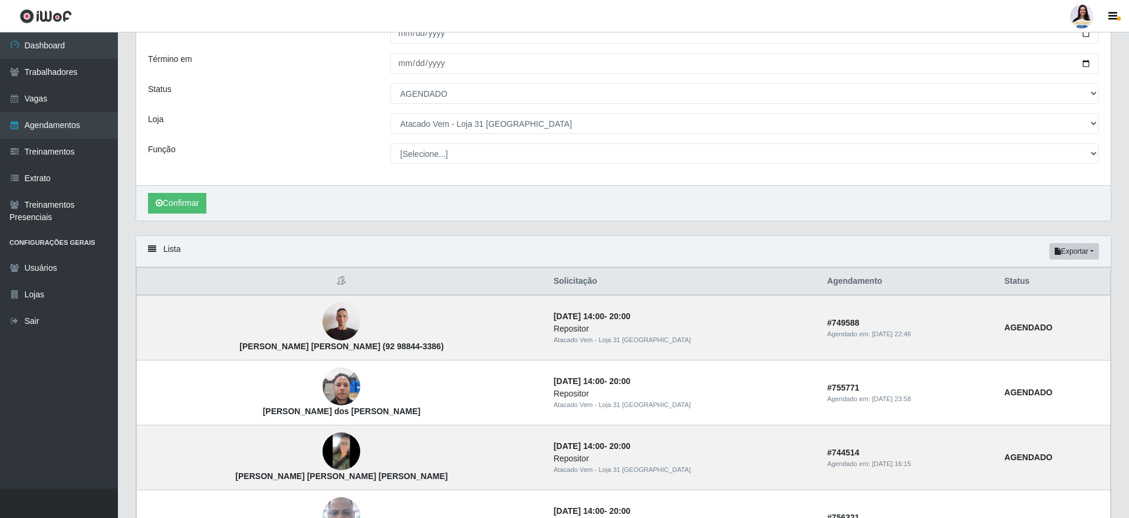
click at [521, 52] on div "Início em [DATE] Término em [DATE] Status [Selecione...] AGENDADO AGUARDANDO LI…" at bounding box center [623, 98] width 974 height 174
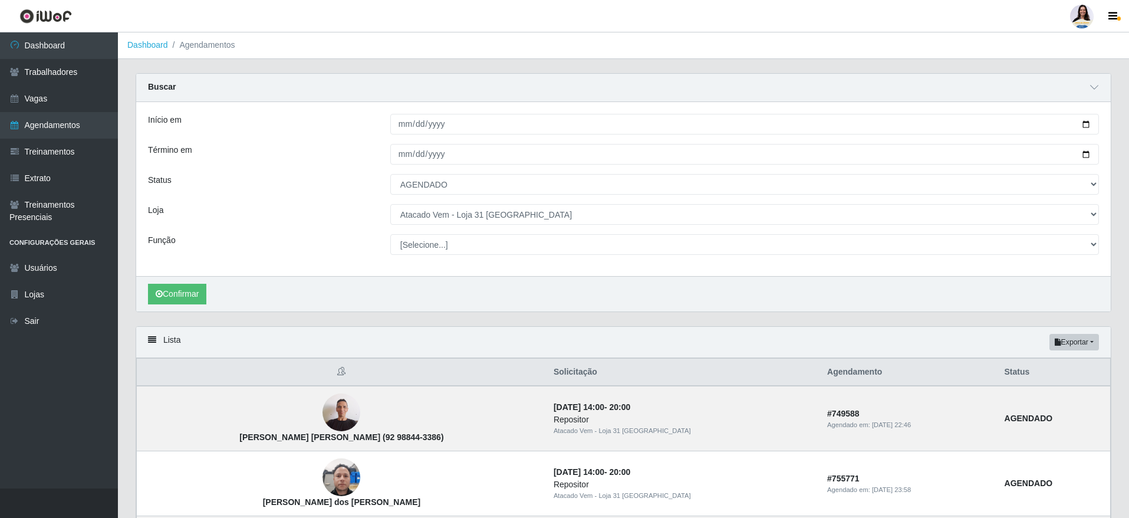
scroll to position [0, 0]
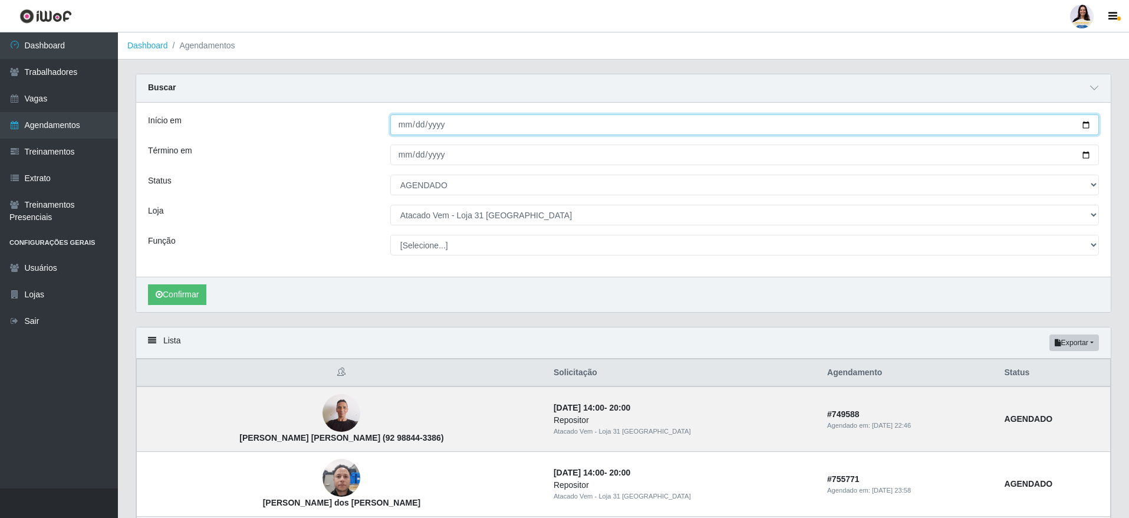
click at [1081, 121] on input "[DATE]" at bounding box center [744, 124] width 709 height 21
type input "[DATE]"
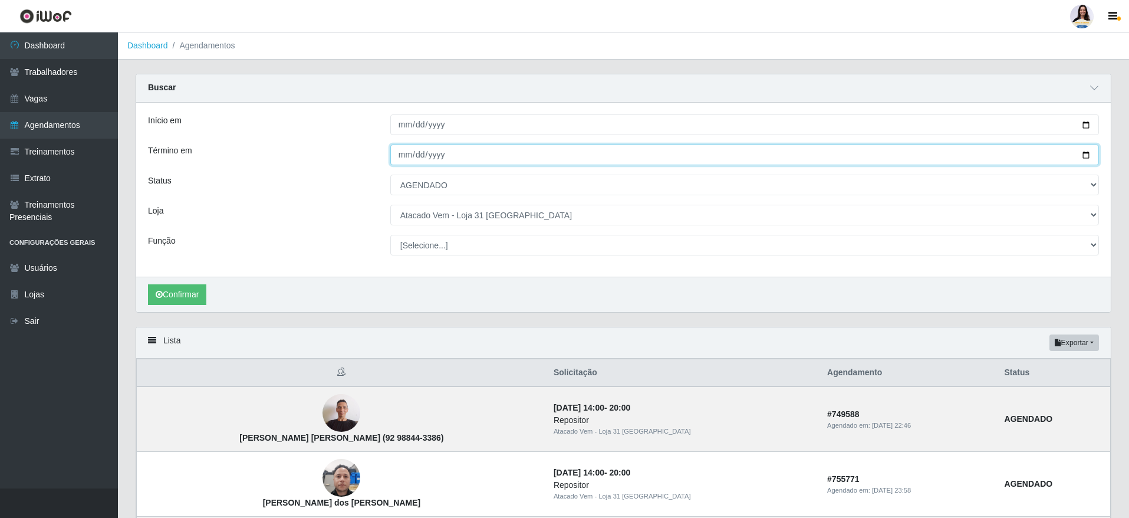
click at [1081, 155] on input "[DATE]" at bounding box center [744, 154] width 709 height 21
type input "[DATE]"
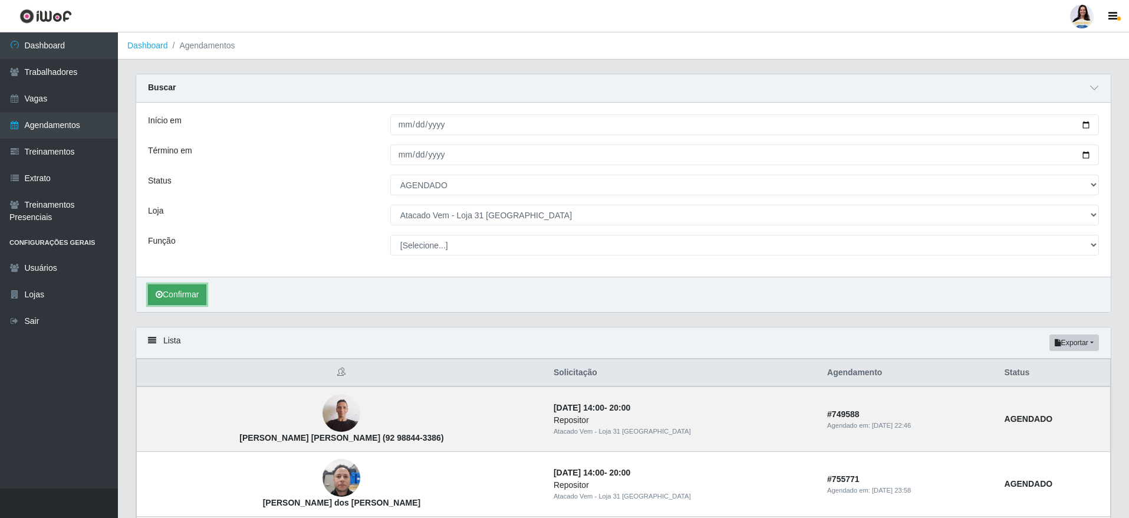
click at [189, 290] on button "Confirmar" at bounding box center [177, 294] width 58 height 21
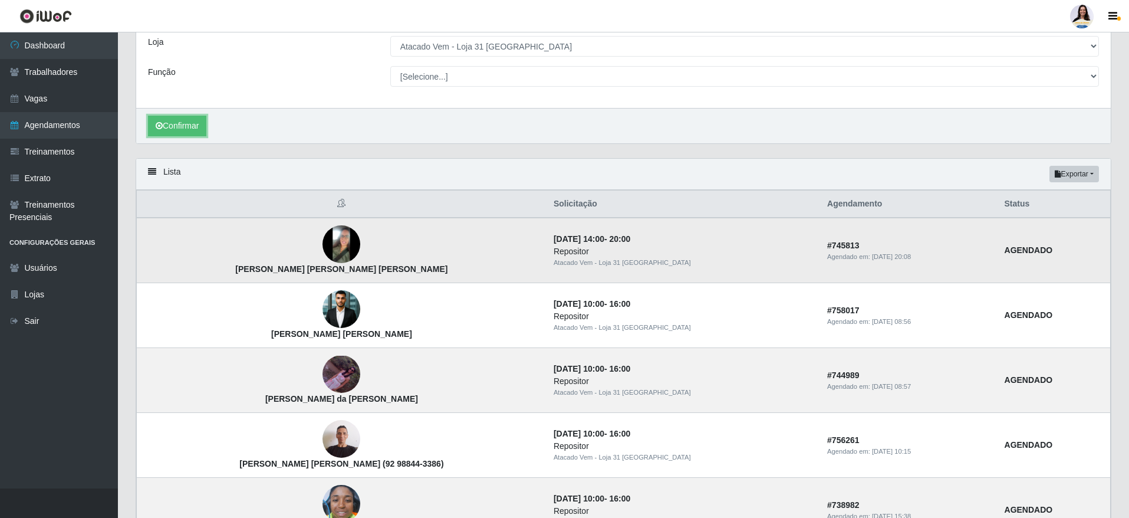
scroll to position [162, 0]
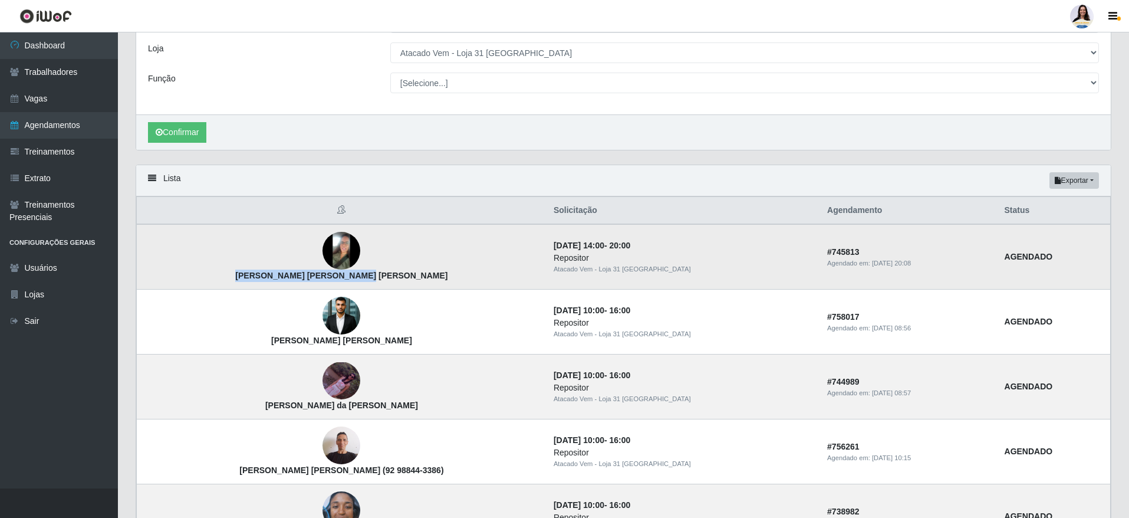
drag, startPoint x: 280, startPoint y: 276, endPoint x: 390, endPoint y: 282, distance: 110.4
click at [390, 282] on td "[PERSON_NAME] [PERSON_NAME] [PERSON_NAME]" at bounding box center [342, 256] width 410 height 65
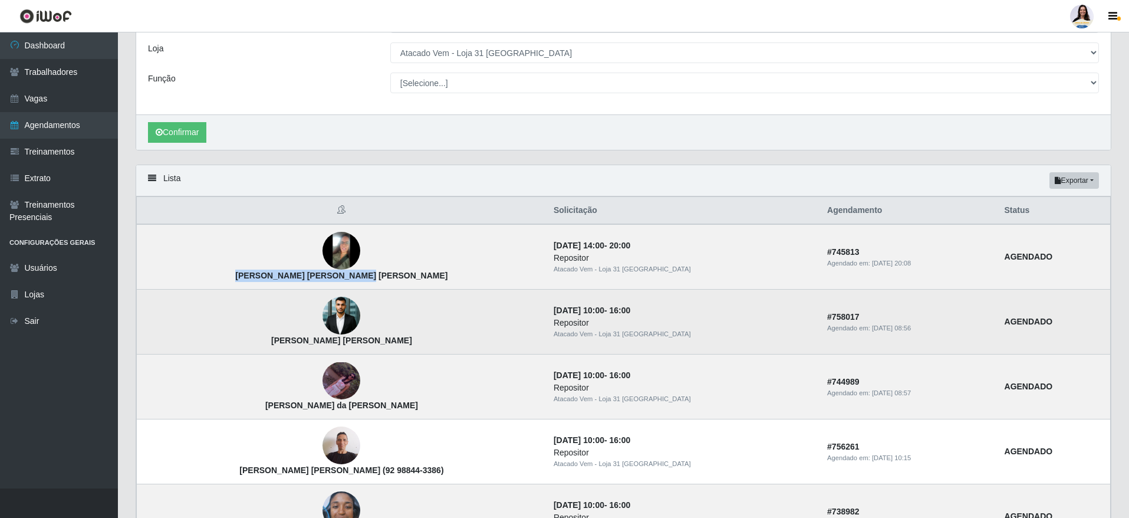
drag, startPoint x: 247, startPoint y: 340, endPoint x: 393, endPoint y: 347, distance: 145.8
click at [393, 347] on td "[PERSON_NAME] [PERSON_NAME]" at bounding box center [342, 321] width 410 height 65
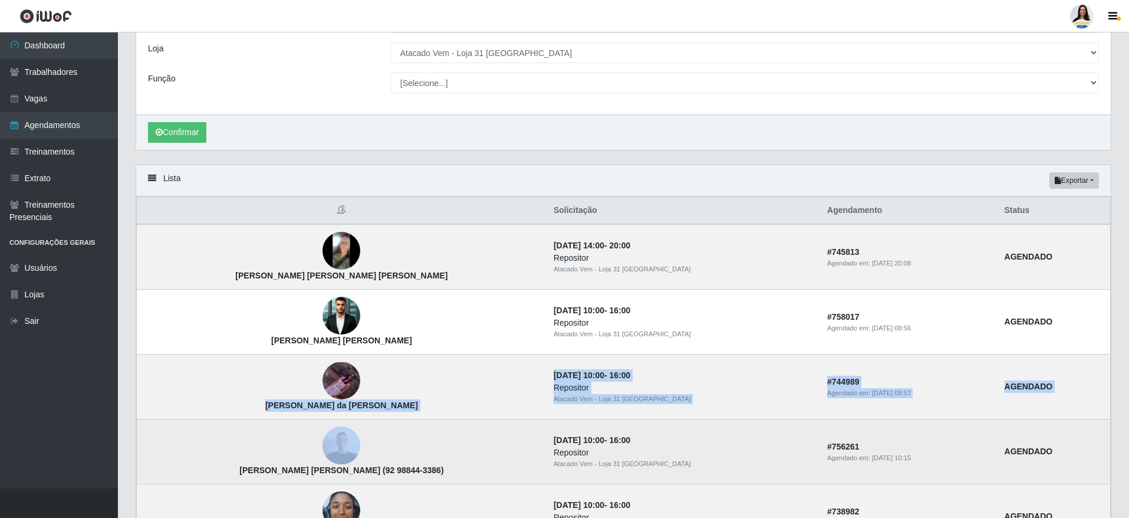
drag, startPoint x: 261, startPoint y: 406, endPoint x: 381, endPoint y: 420, distance: 121.6
click at [381, 420] on tbody "[PERSON_NAME] [PERSON_NAME] [PERSON_NAME] [DATE] 14:00 - 20:00 Repositor Atacad…" at bounding box center [624, 419] width 974 height 390
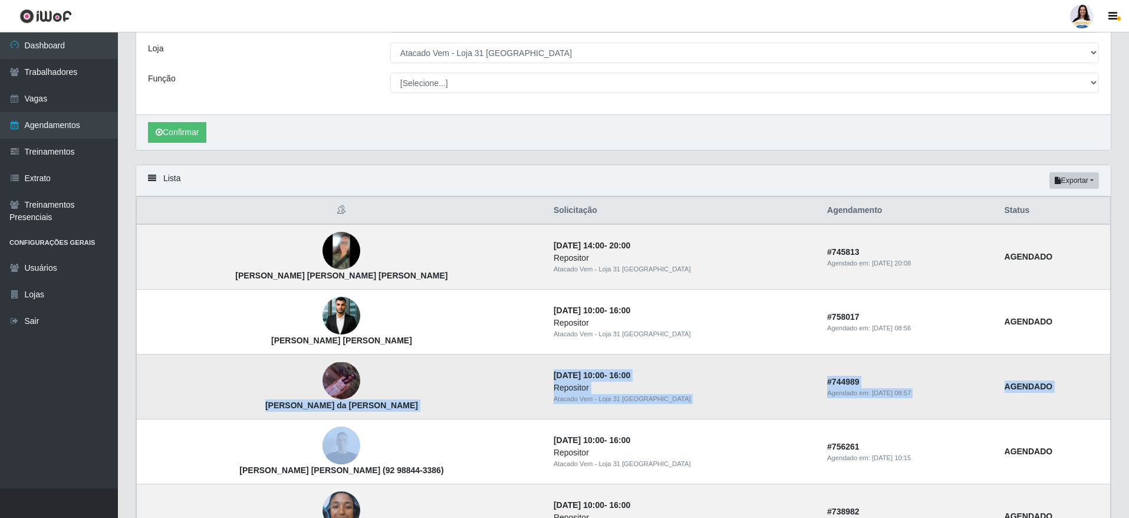
click at [376, 407] on td "[PERSON_NAME] da [PERSON_NAME]" at bounding box center [342, 386] width 410 height 65
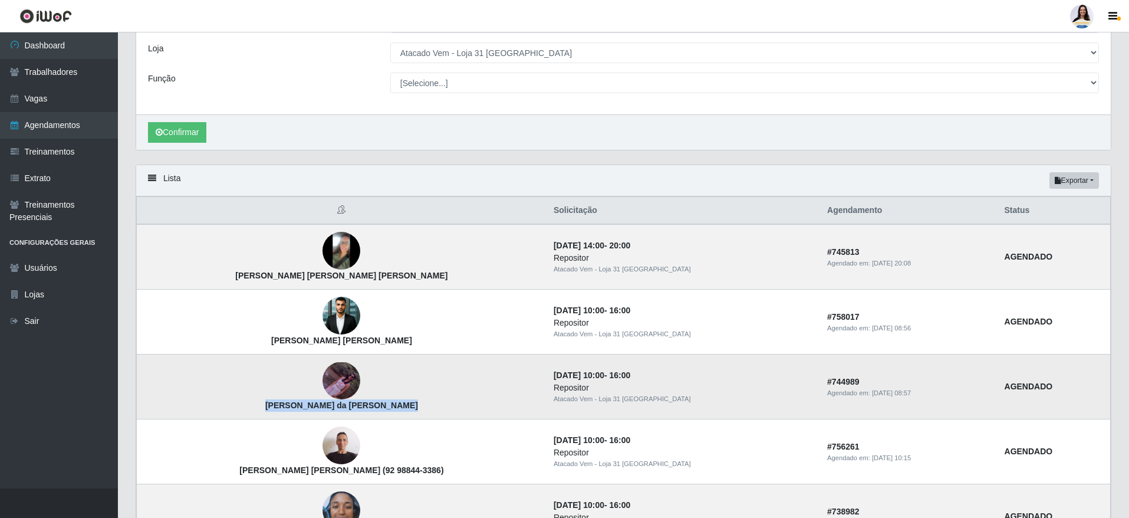
drag, startPoint x: 376, startPoint y: 407, endPoint x: 265, endPoint y: 410, distance: 110.9
click at [266, 410] on td "[PERSON_NAME] da [PERSON_NAME]" at bounding box center [342, 386] width 410 height 65
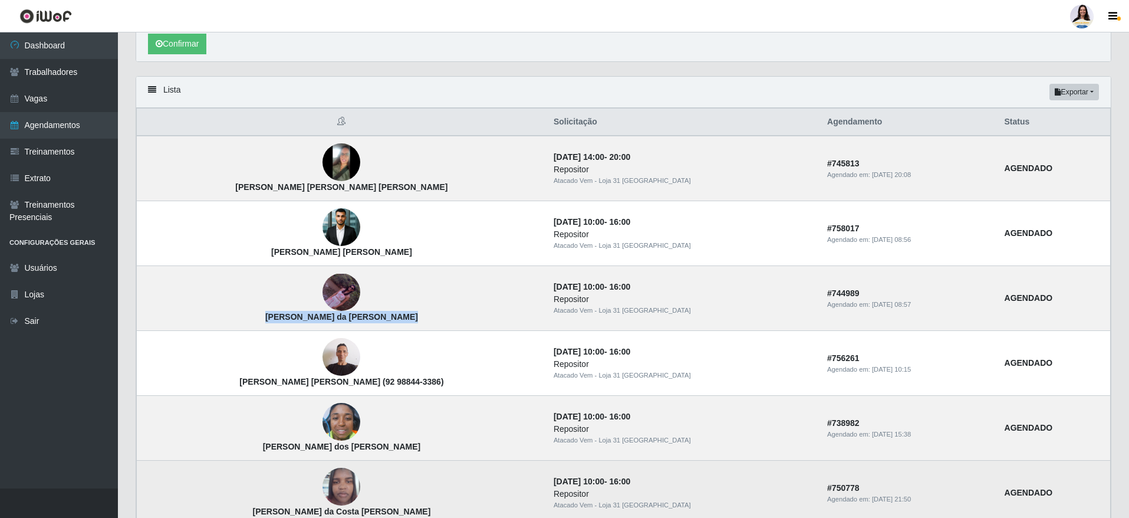
scroll to position [339, 0]
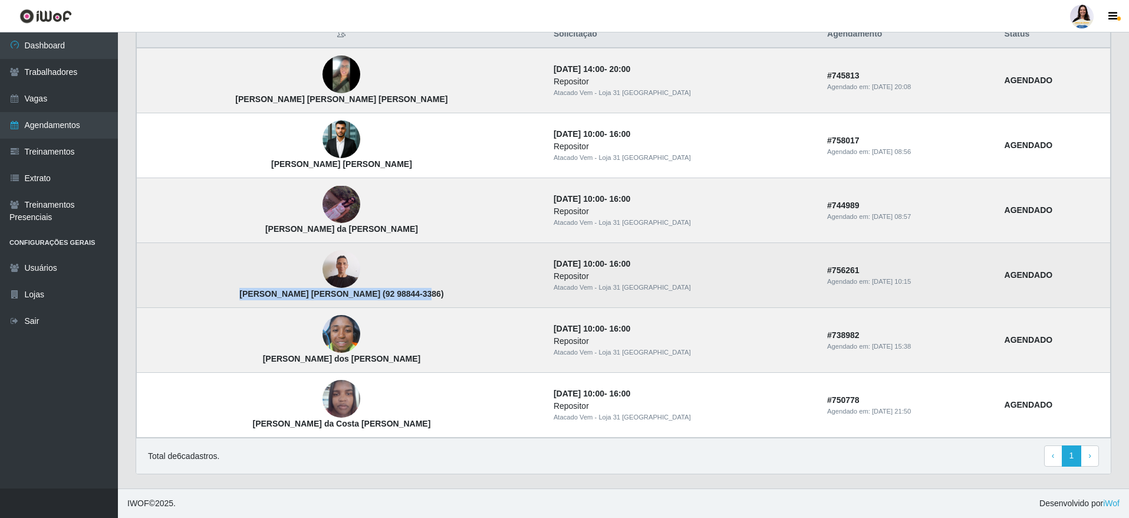
drag, startPoint x: 236, startPoint y: 294, endPoint x: 400, endPoint y: 294, distance: 164.5
click at [400, 294] on td "[PERSON_NAME] [PERSON_NAME] (92 98844-3386)" at bounding box center [342, 275] width 410 height 65
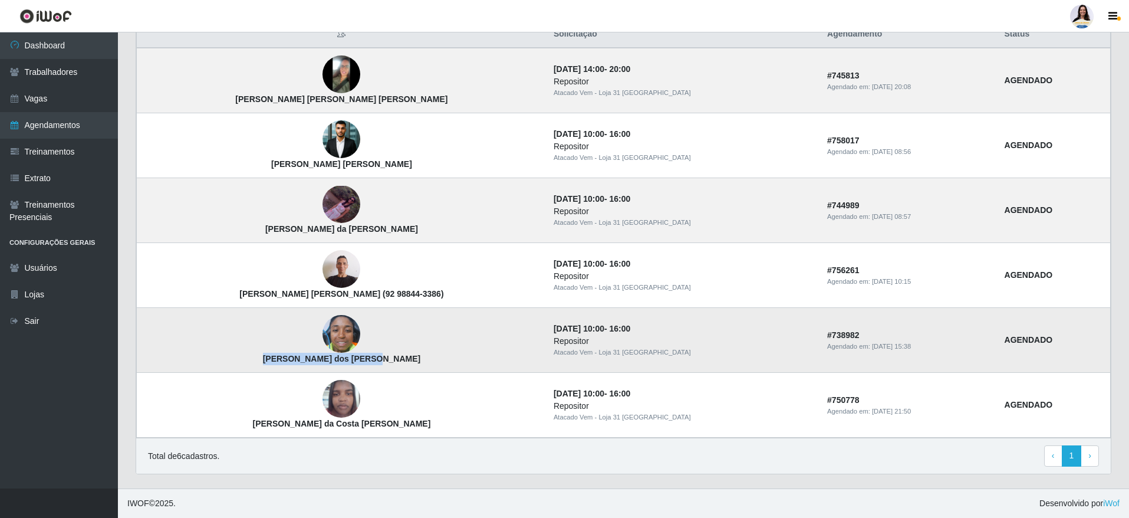
drag, startPoint x: 268, startPoint y: 361, endPoint x: 393, endPoint y: 357, distance: 125.6
click at [393, 357] on td "[PERSON_NAME] dos [PERSON_NAME]" at bounding box center [342, 340] width 410 height 65
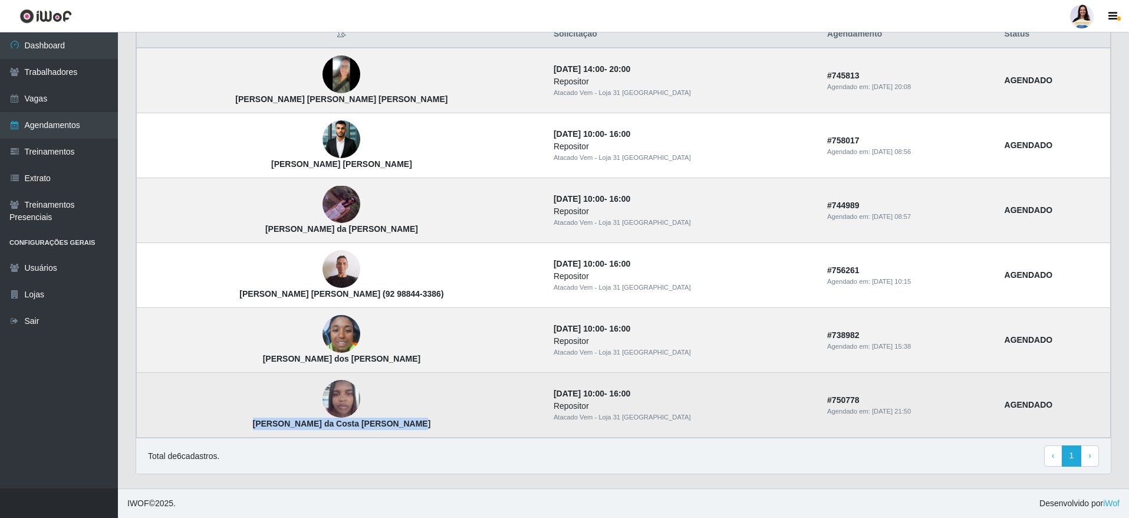
drag, startPoint x: 247, startPoint y: 421, endPoint x: 394, endPoint y: 430, distance: 147.6
click at [394, 430] on td "[PERSON_NAME] da Costa [PERSON_NAME]" at bounding box center [342, 405] width 410 height 65
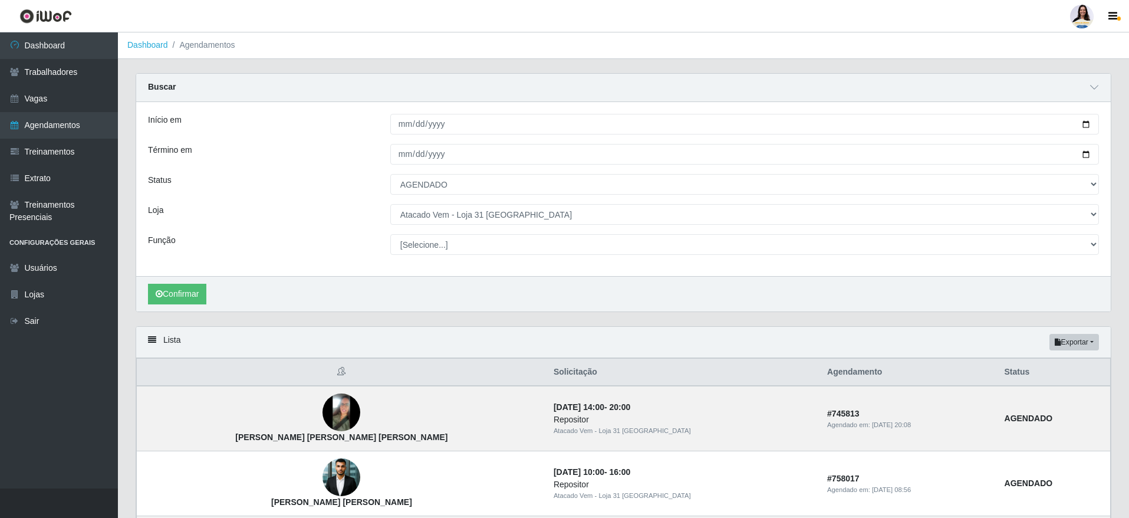
scroll to position [0, 0]
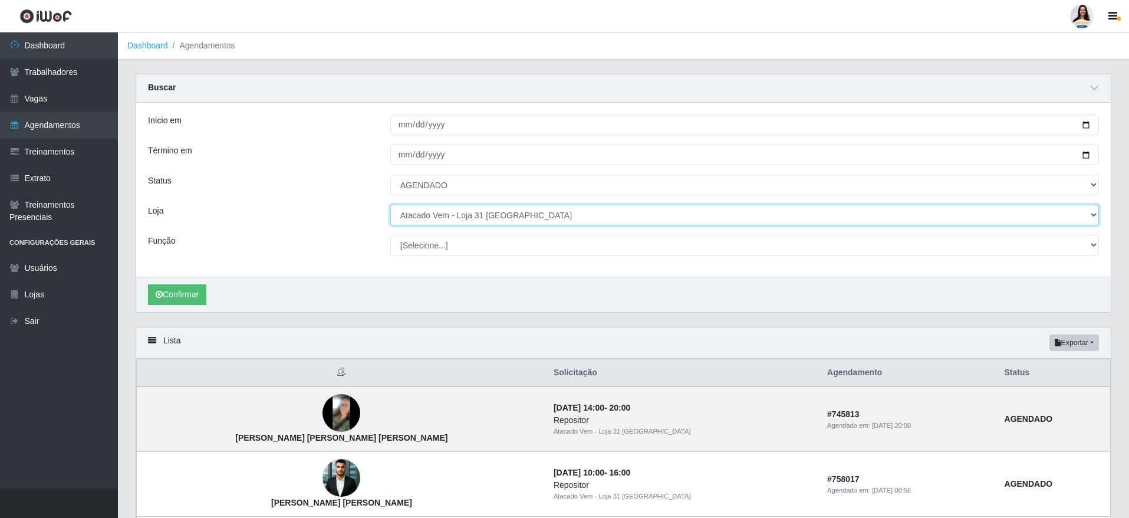
click at [488, 215] on select "[Selecione...] Atacado Vem - [GEOGRAPHIC_DATA] 30 Laranjeiras Velha Atacado Vem…" at bounding box center [744, 215] width 709 height 21
click at [390, 205] on select "[Selecione...] Atacado Vem - [GEOGRAPHIC_DATA] 30 Laranjeiras Velha Atacado Vem…" at bounding box center [744, 215] width 709 height 21
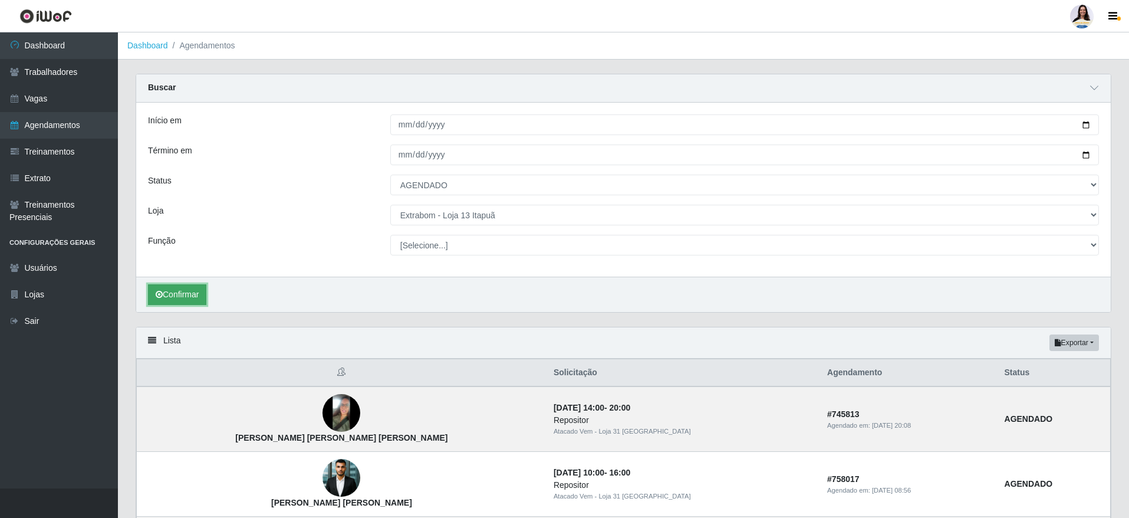
click at [202, 288] on button "Confirmar" at bounding box center [177, 294] width 58 height 21
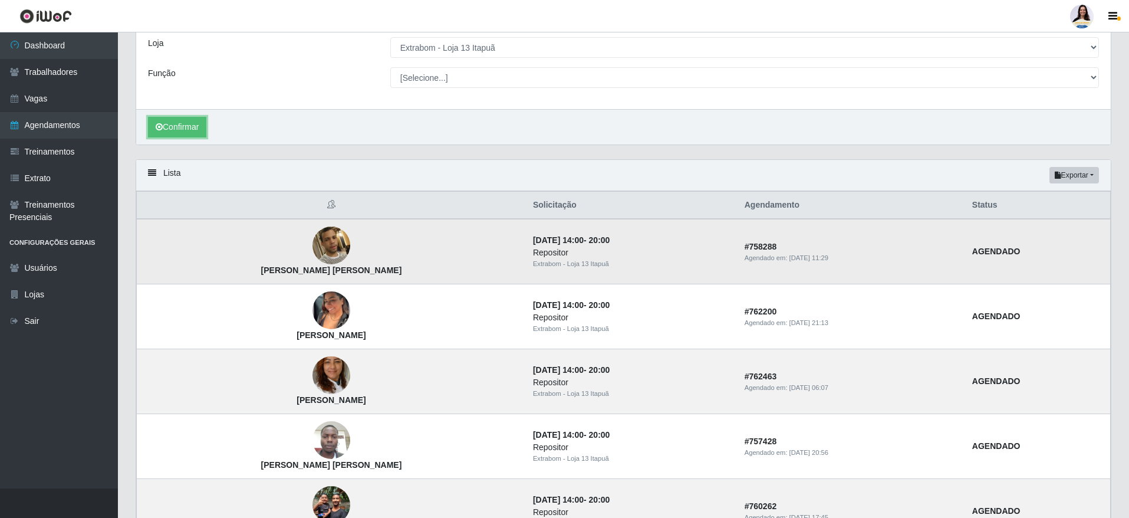
scroll to position [162, 0]
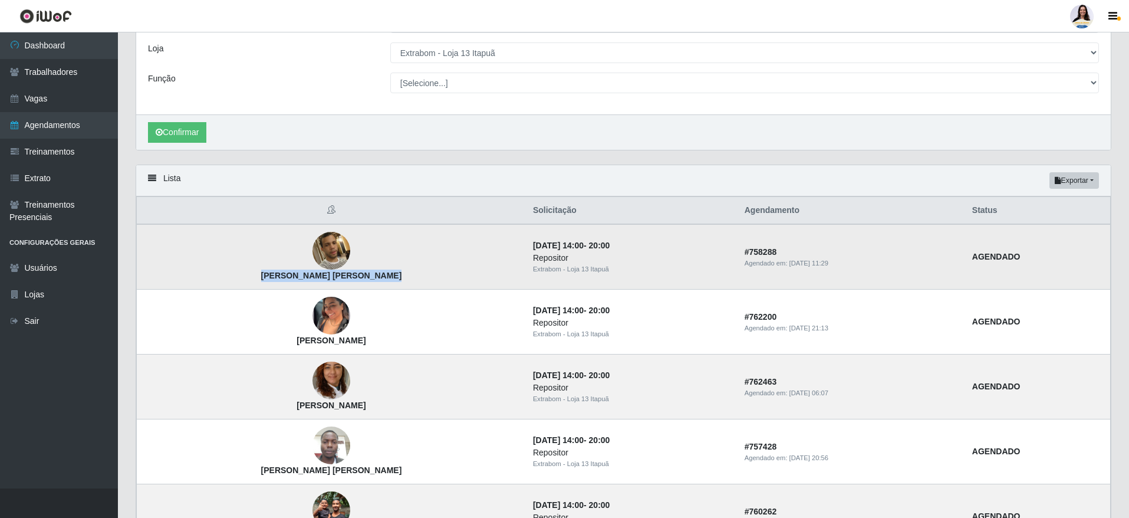
drag, startPoint x: 256, startPoint y: 276, endPoint x: 370, endPoint y: 274, distance: 113.8
click at [370, 274] on td "[PERSON_NAME] [PERSON_NAME]" at bounding box center [331, 256] width 389 height 65
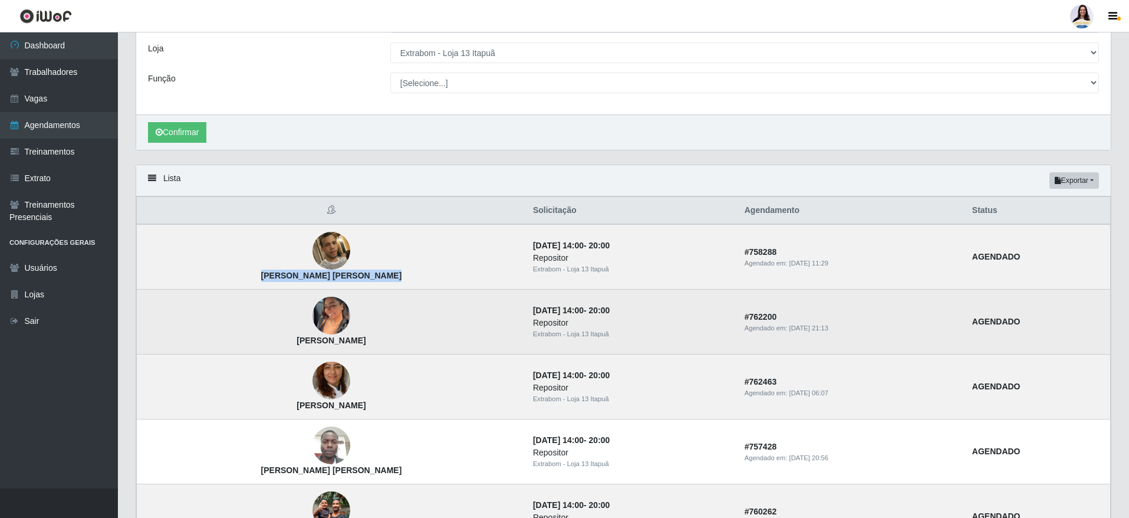
drag, startPoint x: 264, startPoint y: 341, endPoint x: 370, endPoint y: 341, distance: 106.7
click at [370, 341] on td "[PERSON_NAME]" at bounding box center [331, 321] width 389 height 65
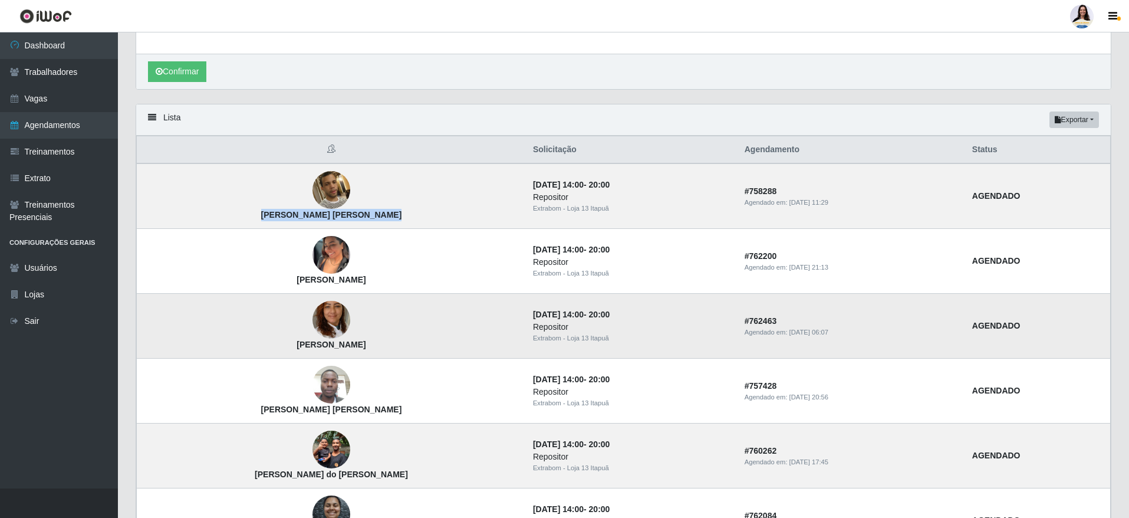
scroll to position [251, 0]
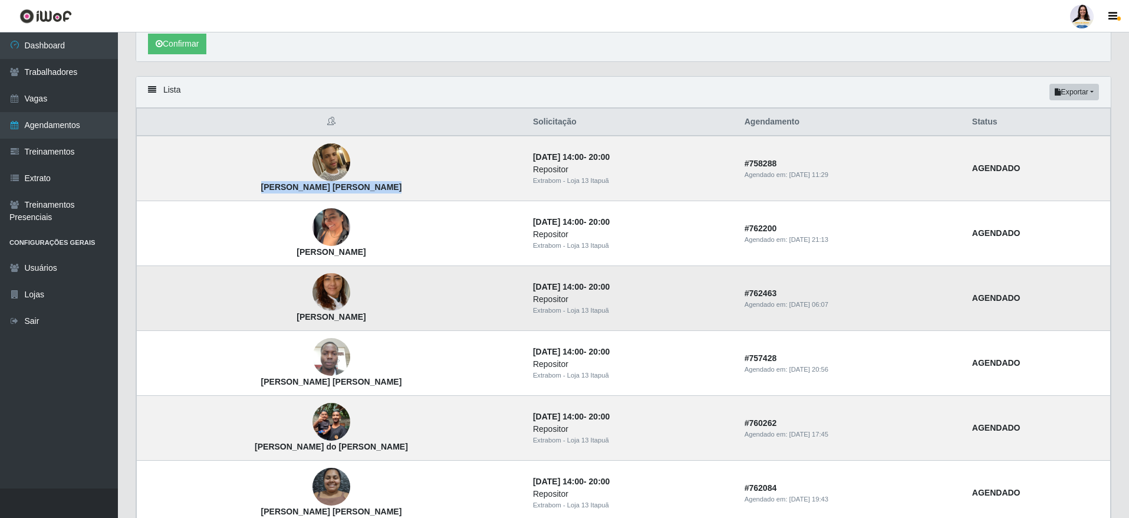
drag, startPoint x: 264, startPoint y: 321, endPoint x: 363, endPoint y: 317, distance: 98.5
click at [363, 317] on td "[PERSON_NAME]" at bounding box center [331, 298] width 389 height 65
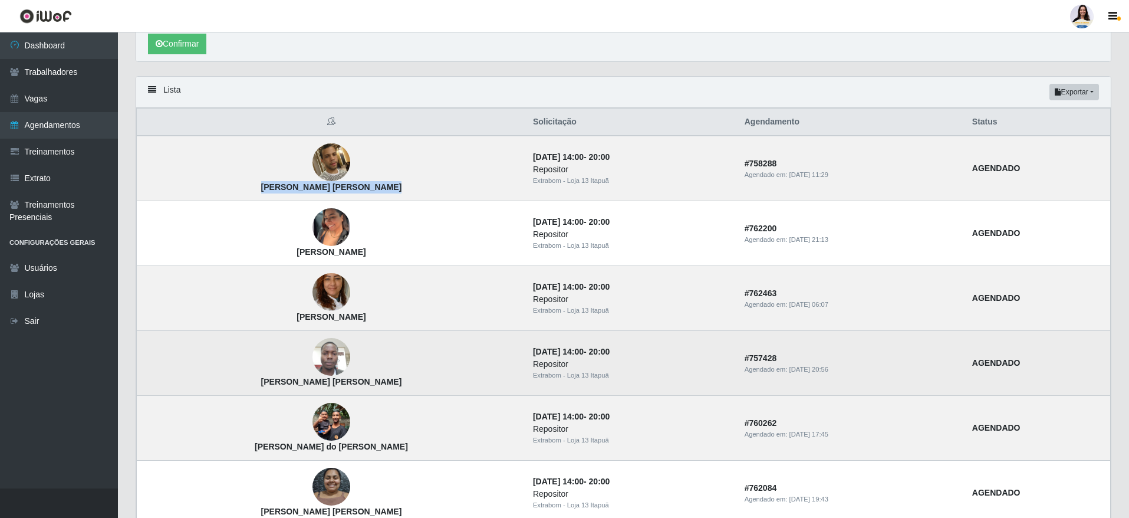
drag, startPoint x: 233, startPoint y: 381, endPoint x: 390, endPoint y: 379, distance: 156.8
click at [390, 379] on td "[PERSON_NAME] [PERSON_NAME]" at bounding box center [331, 363] width 389 height 65
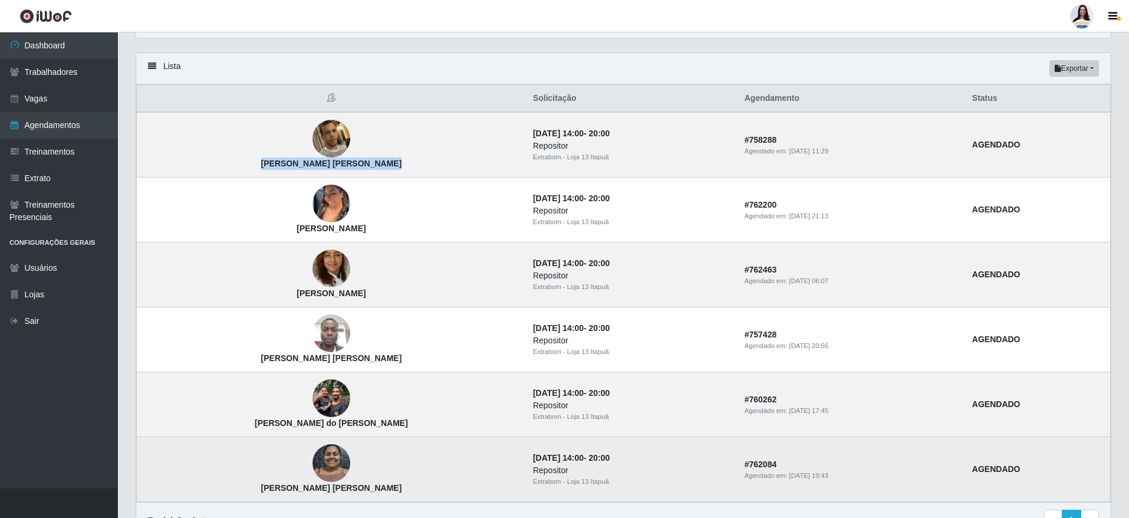
scroll to position [339, 0]
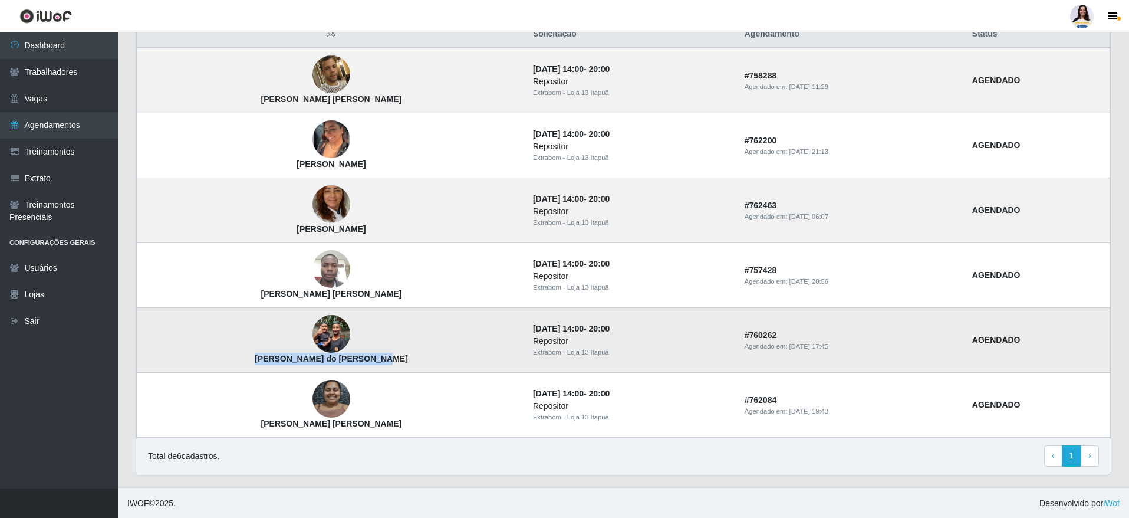
drag, startPoint x: 251, startPoint y: 357, endPoint x: 382, endPoint y: 360, distance: 131.5
click at [382, 360] on td "[PERSON_NAME] do [PERSON_NAME]" at bounding box center [331, 340] width 389 height 65
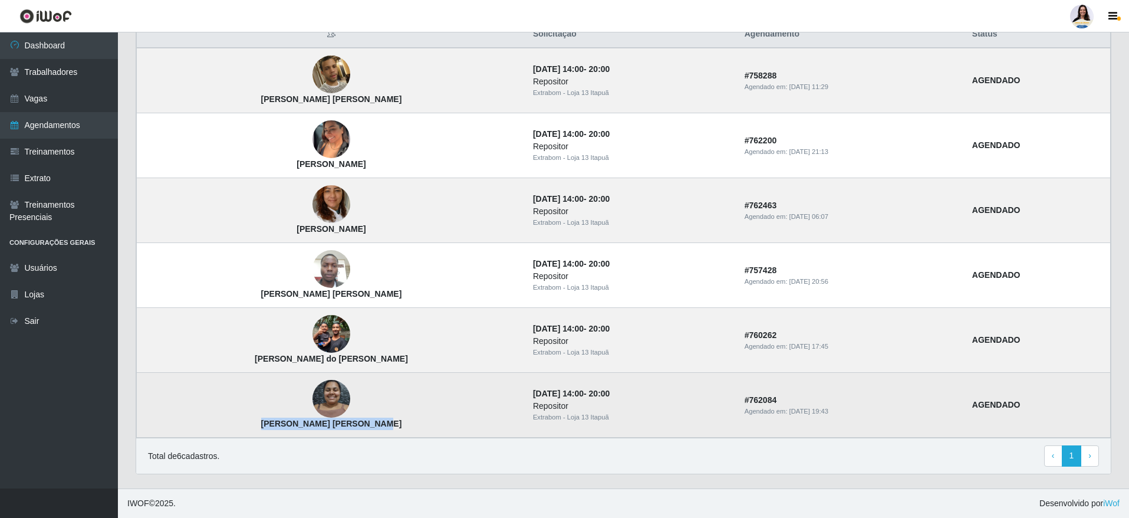
drag, startPoint x: 261, startPoint y: 420, endPoint x: 365, endPoint y: 419, distance: 103.8
click at [365, 419] on td "[PERSON_NAME] [PERSON_NAME]" at bounding box center [331, 405] width 389 height 65
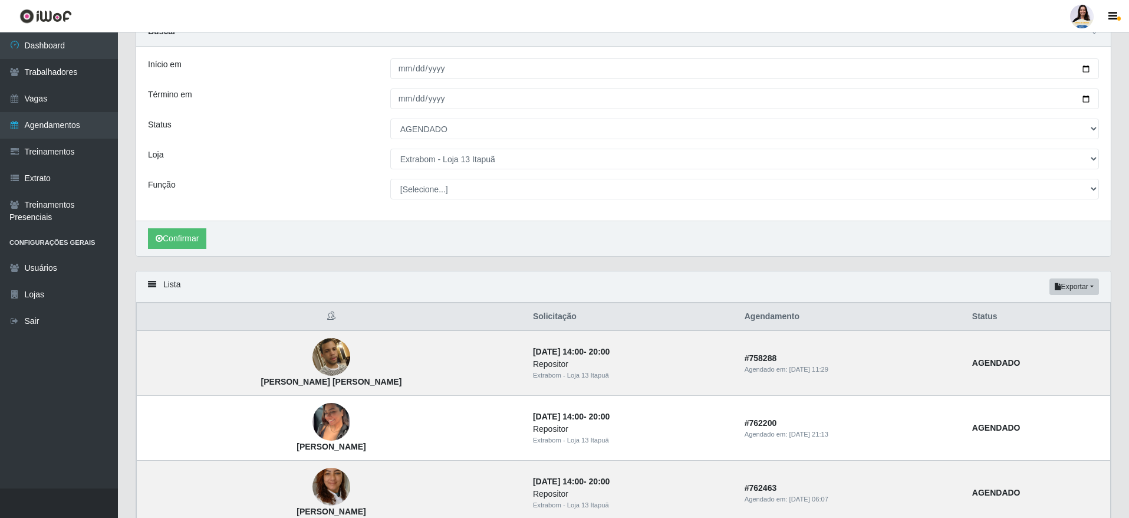
scroll to position [0, 0]
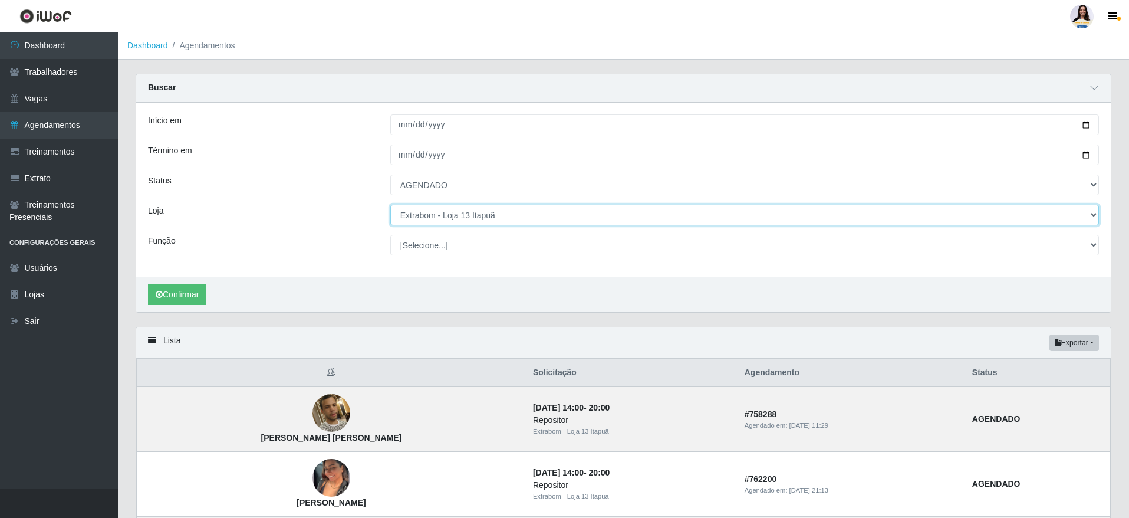
click at [459, 219] on select "[Selecione...] Atacado Vem - [GEOGRAPHIC_DATA] 30 Laranjeiras Velha Atacado Vem…" at bounding box center [744, 215] width 709 height 21
click at [390, 205] on select "[Selecione...] Atacado Vem - [GEOGRAPHIC_DATA] 30 Laranjeiras Velha Atacado Vem…" at bounding box center [744, 215] width 709 height 21
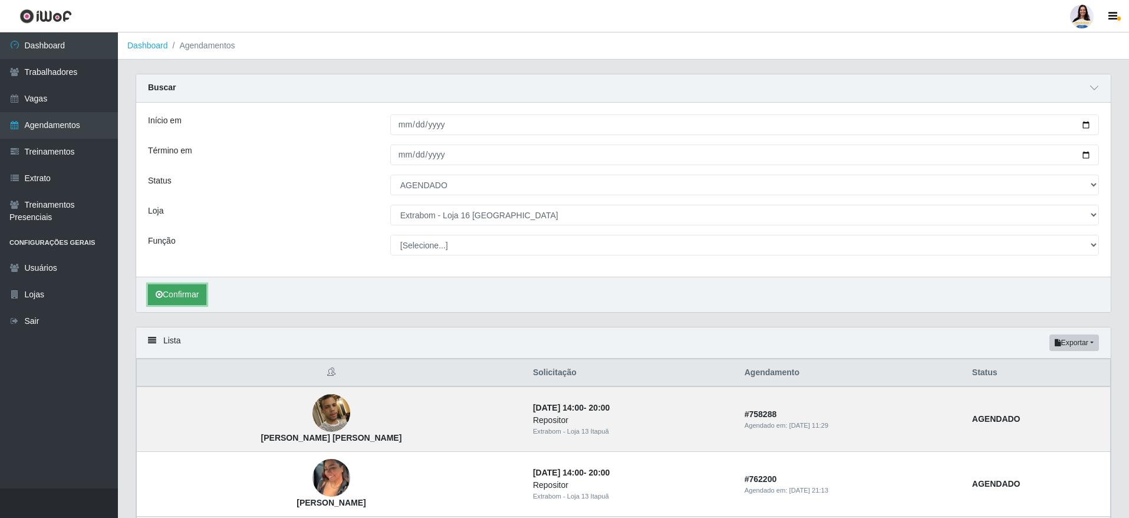
click at [165, 297] on button "Confirmar" at bounding box center [177, 294] width 58 height 21
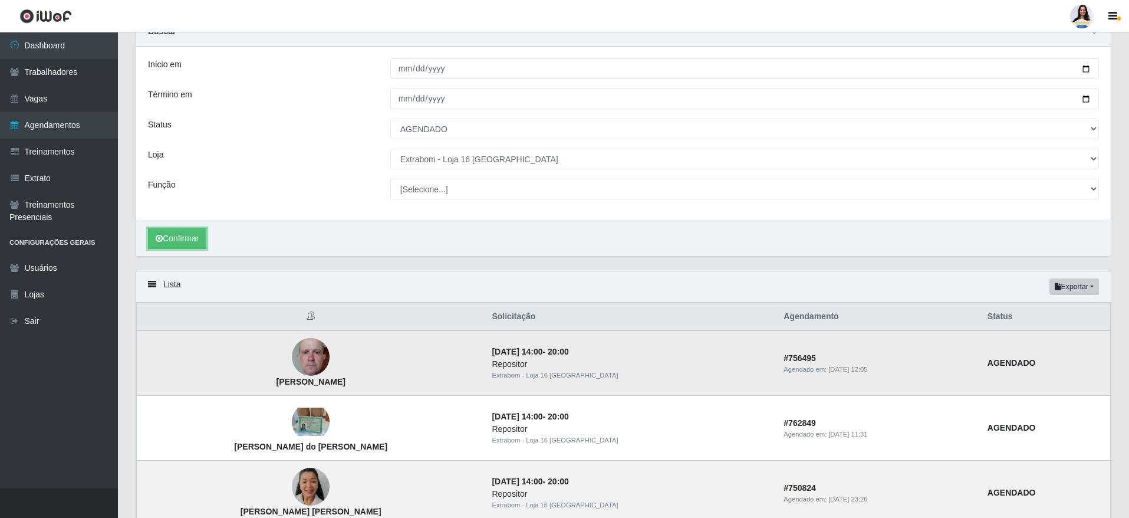
scroll to position [144, 0]
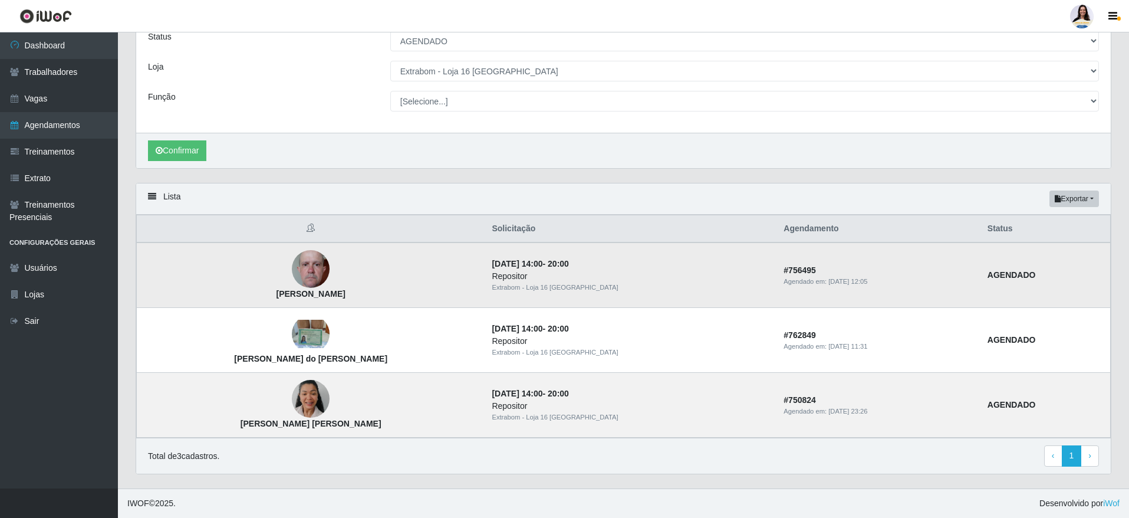
drag, startPoint x: 295, startPoint y: 298, endPoint x: 330, endPoint y: 301, distance: 35.5
click at [330, 301] on td "[PERSON_NAME]" at bounding box center [311, 274] width 348 height 65
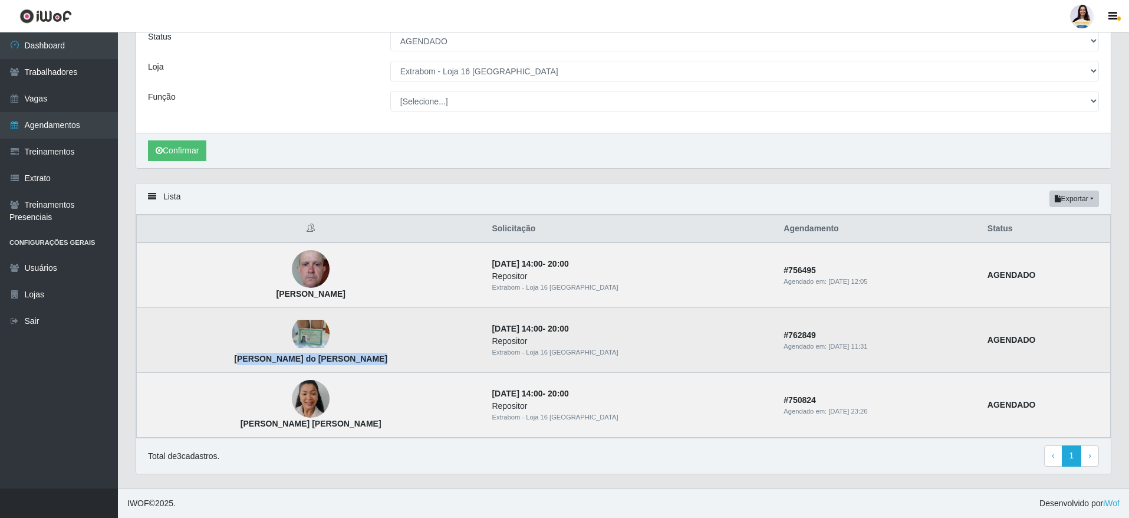
drag, startPoint x: 238, startPoint y: 364, endPoint x: 378, endPoint y: 364, distance: 139.7
click at [378, 364] on td "[PERSON_NAME] do [PERSON_NAME]" at bounding box center [311, 340] width 348 height 65
drag, startPoint x: 221, startPoint y: 363, endPoint x: 229, endPoint y: 362, distance: 8.3
click at [229, 362] on td "[PERSON_NAME] do [PERSON_NAME]" at bounding box center [311, 340] width 348 height 65
drag, startPoint x: 233, startPoint y: 361, endPoint x: 362, endPoint y: 358, distance: 129.1
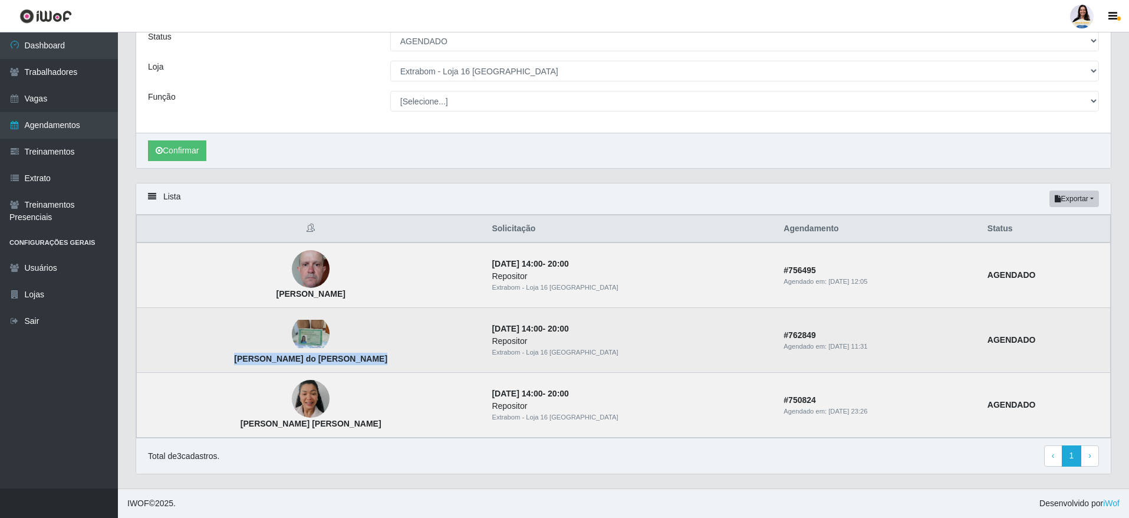
click at [362, 358] on td "[PERSON_NAME] do [PERSON_NAME]" at bounding box center [311, 340] width 348 height 65
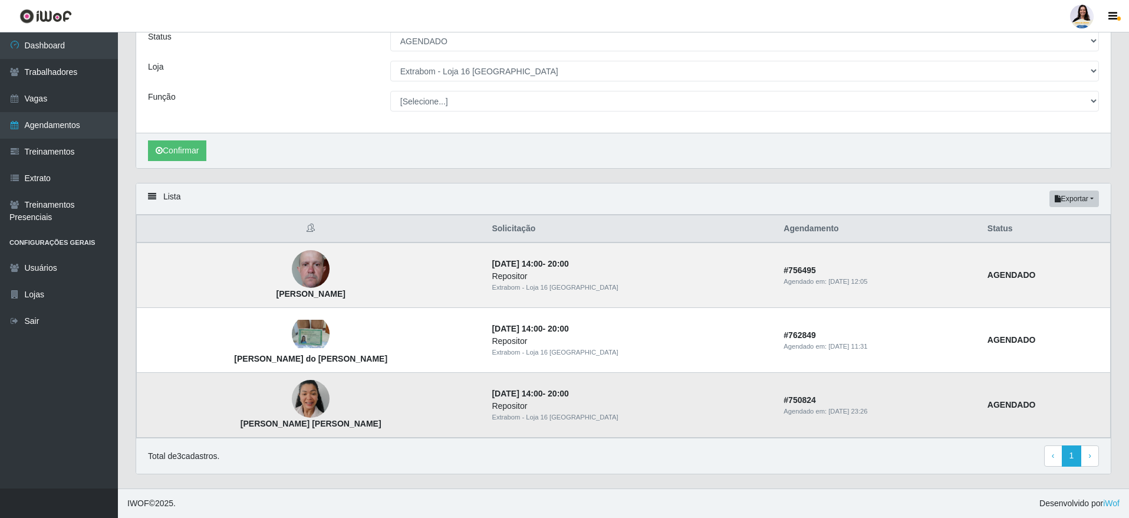
drag, startPoint x: 238, startPoint y: 417, endPoint x: 259, endPoint y: 422, distance: 21.7
click at [337, 427] on td "[PERSON_NAME] [PERSON_NAME]" at bounding box center [311, 405] width 348 height 65
drag, startPoint x: 248, startPoint y: 420, endPoint x: 262, endPoint y: 423, distance: 15.0
click at [297, 423] on strong "[PERSON_NAME] [PERSON_NAME]" at bounding box center [311, 423] width 141 height 9
drag, startPoint x: 242, startPoint y: 423, endPoint x: 360, endPoint y: 420, distance: 118.5
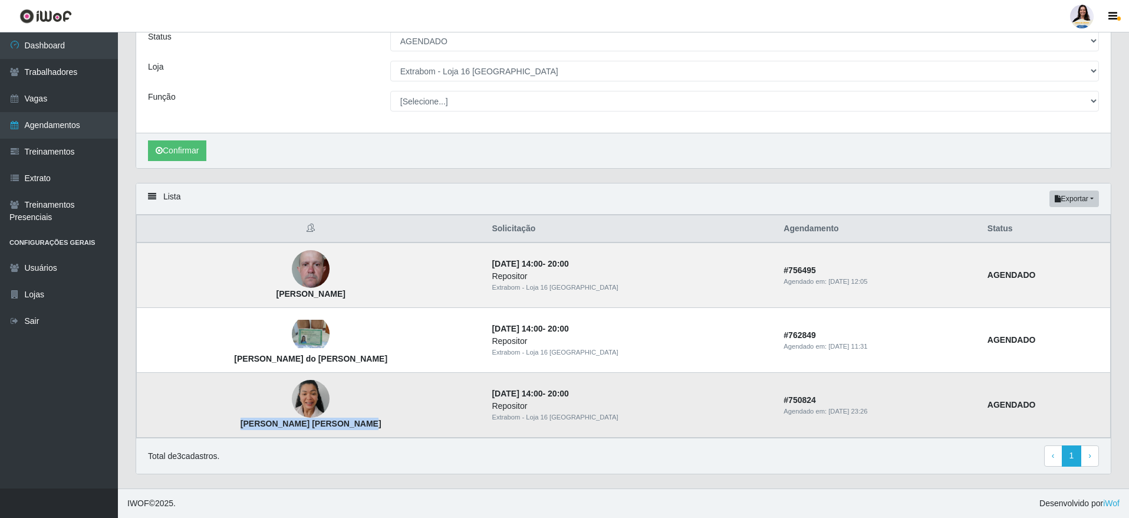
click at [360, 420] on td "[PERSON_NAME] [PERSON_NAME]" at bounding box center [311, 405] width 348 height 65
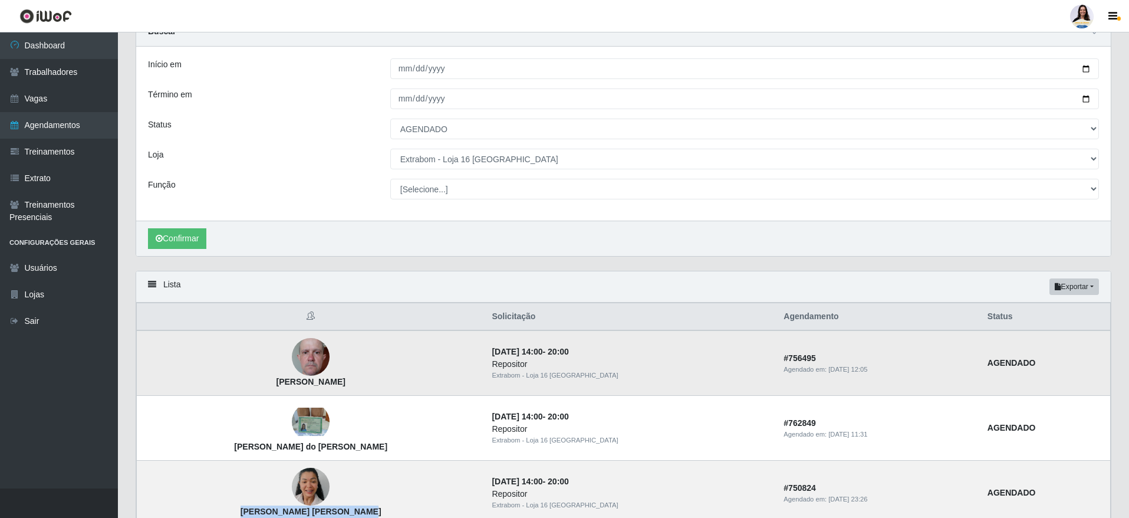
scroll to position [0, 0]
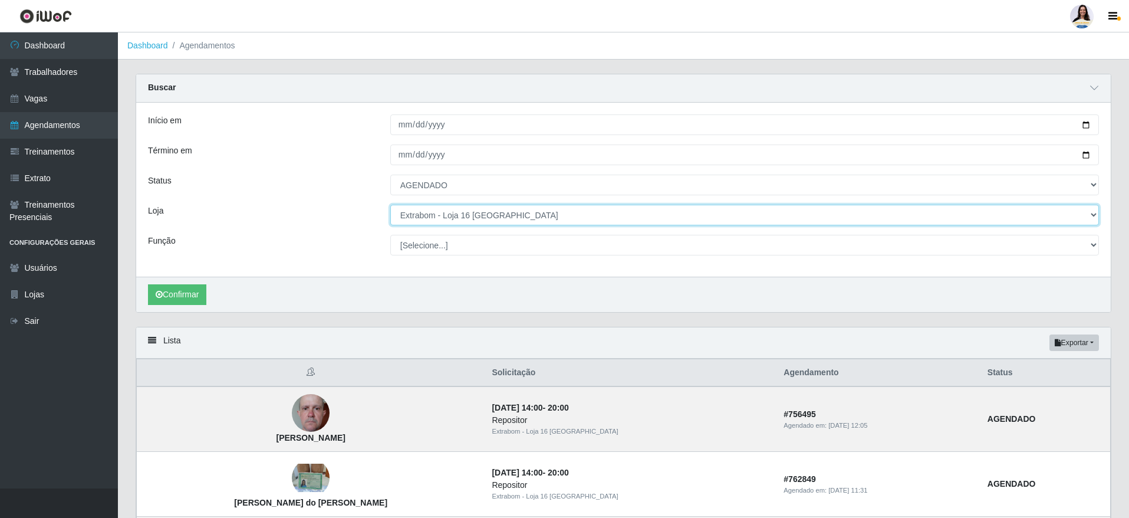
click at [447, 215] on select "[Selecione...] Atacado Vem - [GEOGRAPHIC_DATA] 30 Laranjeiras Velha Atacado Vem…" at bounding box center [744, 215] width 709 height 21
click at [390, 205] on select "[Selecione...] Atacado Vem - [GEOGRAPHIC_DATA] 30 Laranjeiras Velha Atacado Vem…" at bounding box center [744, 215] width 709 height 21
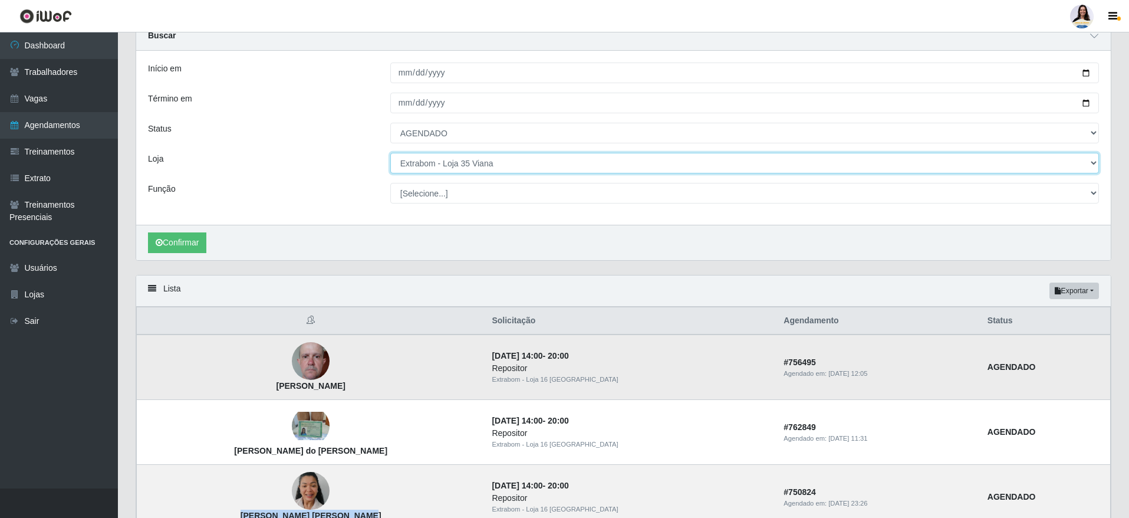
scroll to position [144, 0]
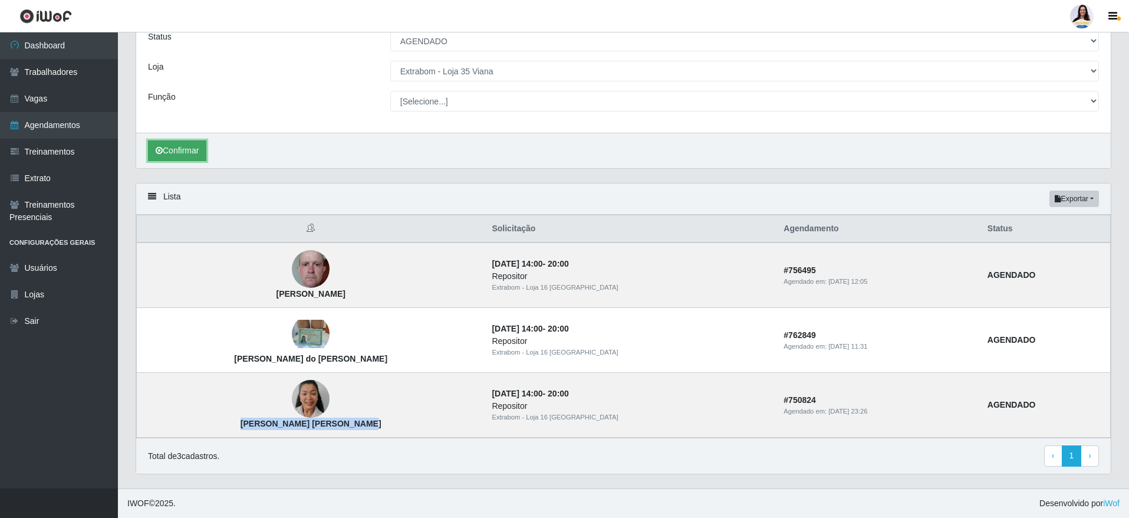
click at [189, 149] on button "Confirmar" at bounding box center [177, 150] width 58 height 21
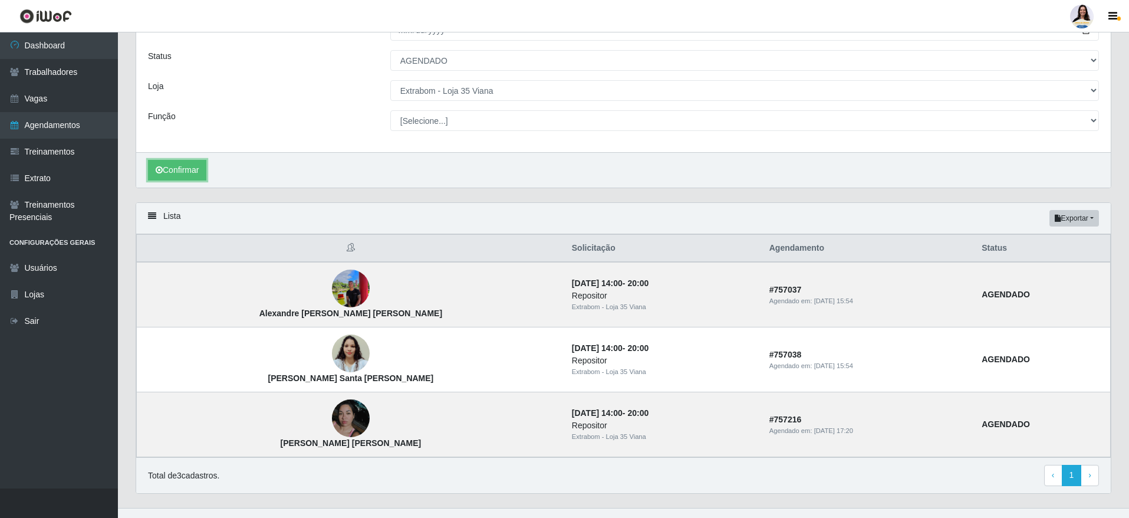
scroll to position [144, 0]
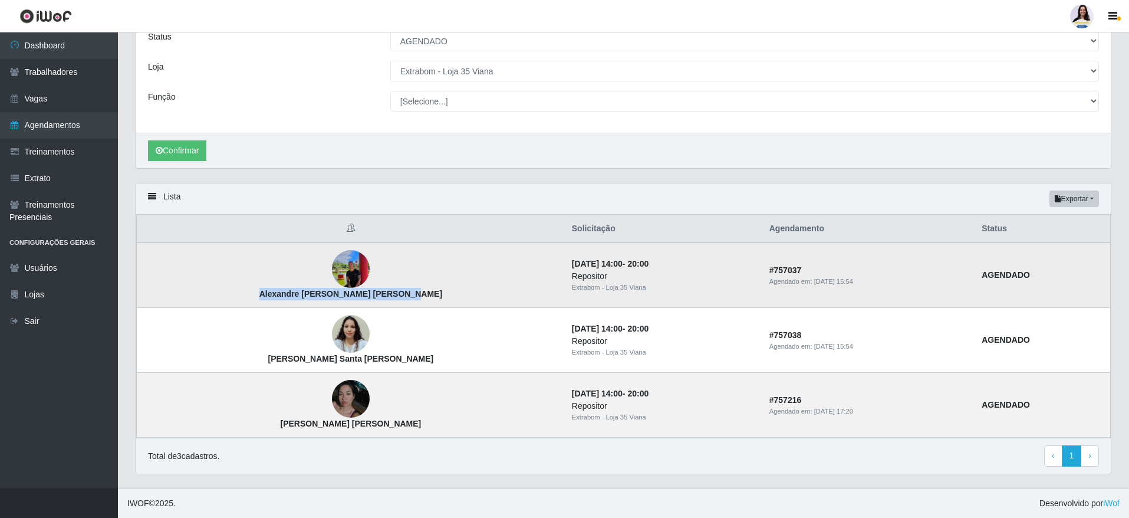
drag, startPoint x: 236, startPoint y: 294, endPoint x: 388, endPoint y: 306, distance: 152.5
click at [388, 306] on td "Alexandre [PERSON_NAME] [PERSON_NAME]" at bounding box center [351, 274] width 428 height 65
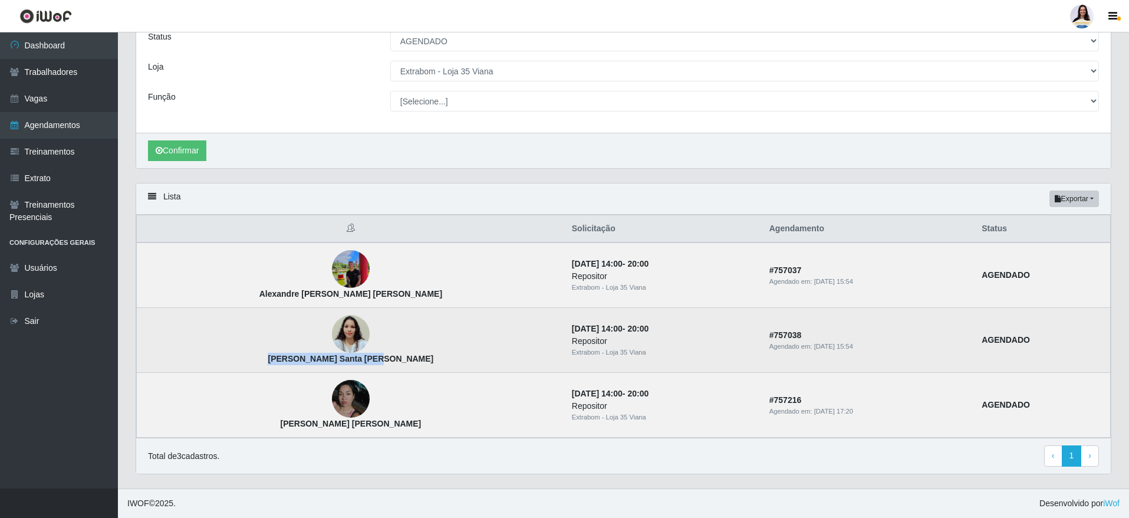
drag, startPoint x: 241, startPoint y: 355, endPoint x: 370, endPoint y: 355, distance: 129.1
click at [370, 355] on td "[PERSON_NAME] Santa [PERSON_NAME]" at bounding box center [351, 340] width 428 height 65
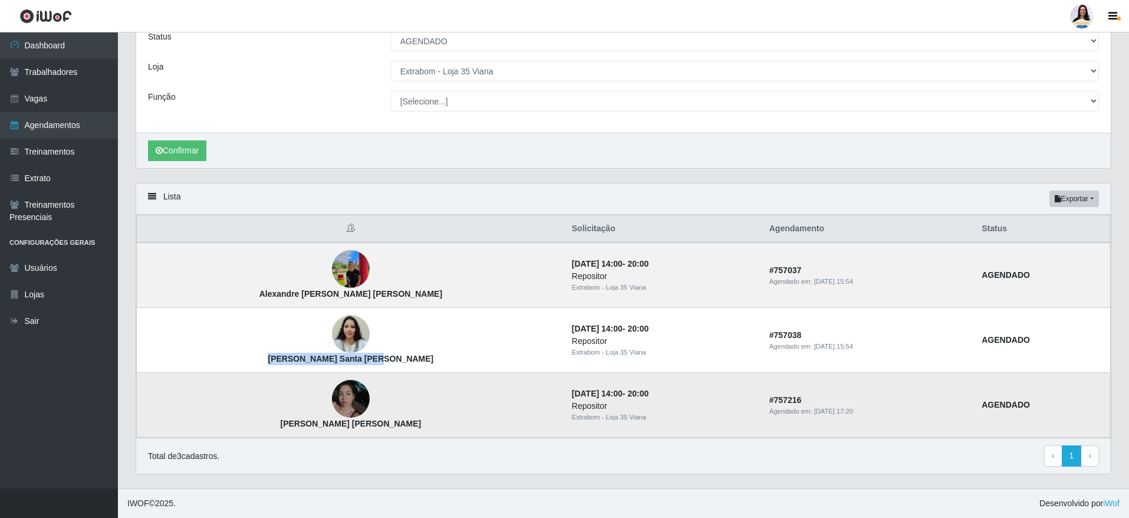
drag, startPoint x: 237, startPoint y: 418, endPoint x: 374, endPoint y: 427, distance: 137.6
click at [374, 427] on td "[PERSON_NAME] [PERSON_NAME]" at bounding box center [351, 405] width 428 height 65
click at [525, 72] on select "[Selecione...] Atacado Vem - [GEOGRAPHIC_DATA] 30 Laranjeiras Velha Atacado Vem…" at bounding box center [744, 71] width 709 height 21
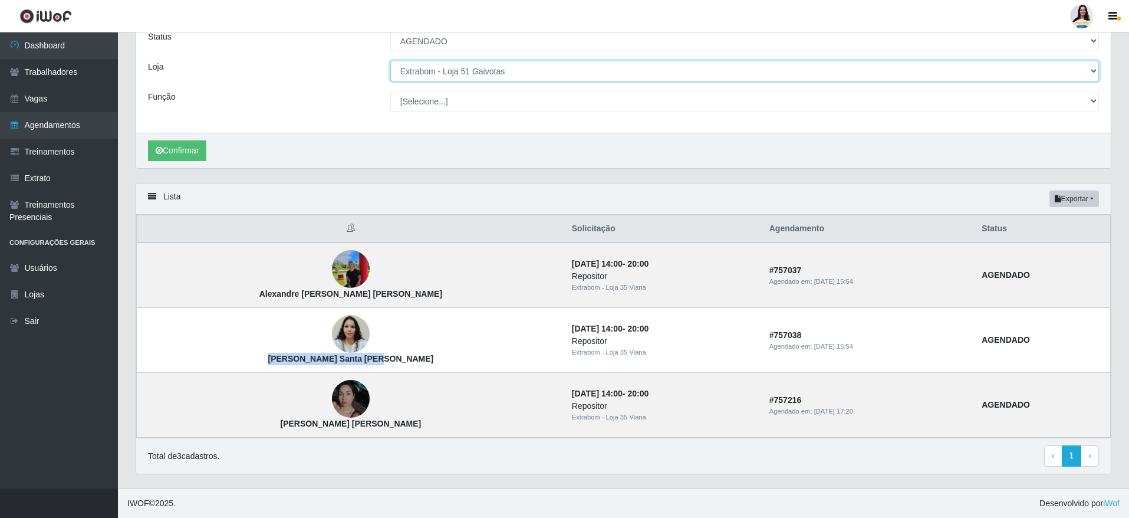
click at [390, 64] on select "[Selecione...] Atacado Vem - [GEOGRAPHIC_DATA] 30 Laranjeiras Velha Atacado Vem…" at bounding box center [744, 71] width 709 height 21
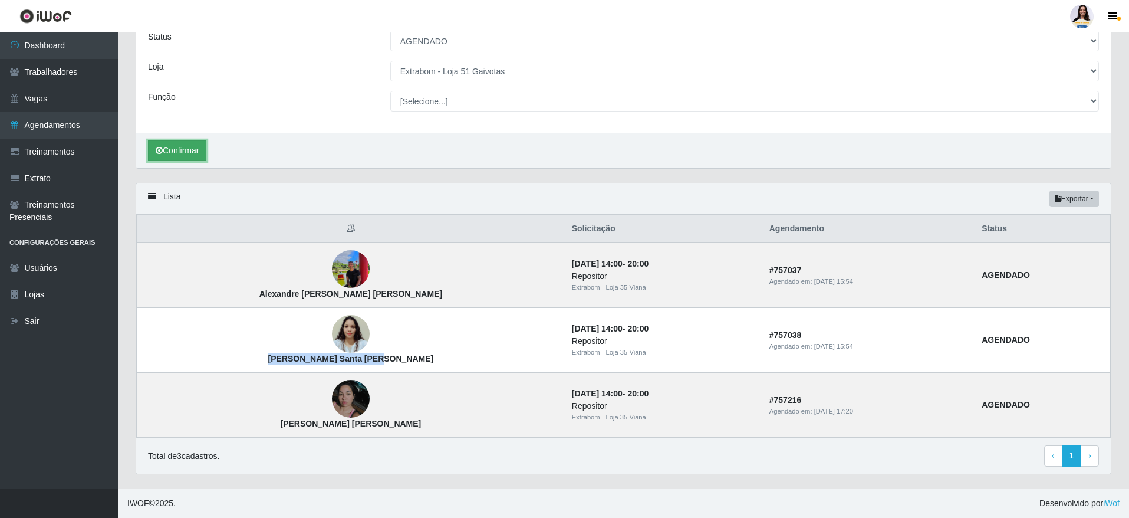
click at [206, 153] on button "Confirmar" at bounding box center [177, 150] width 58 height 21
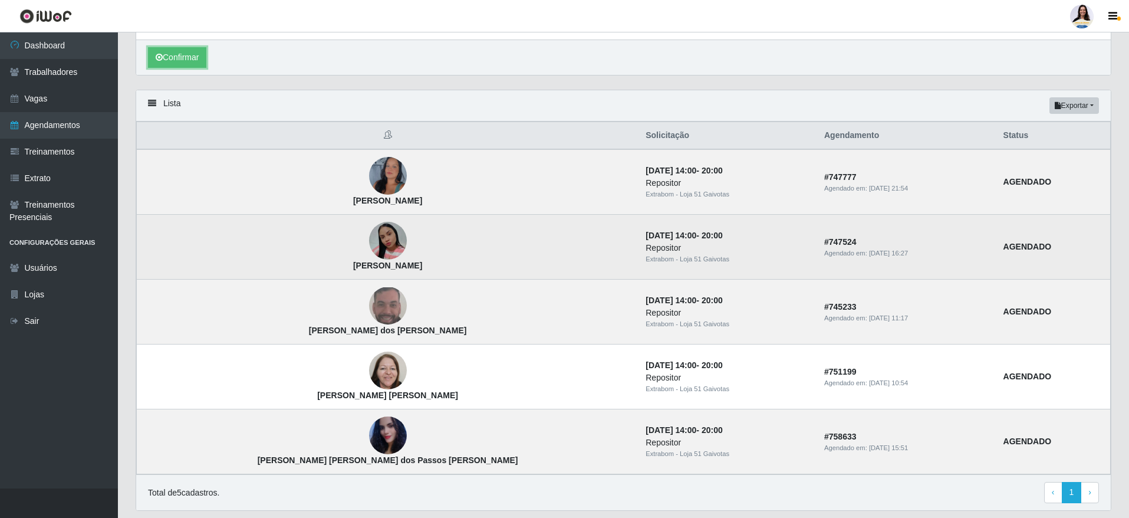
scroll to position [274, 0]
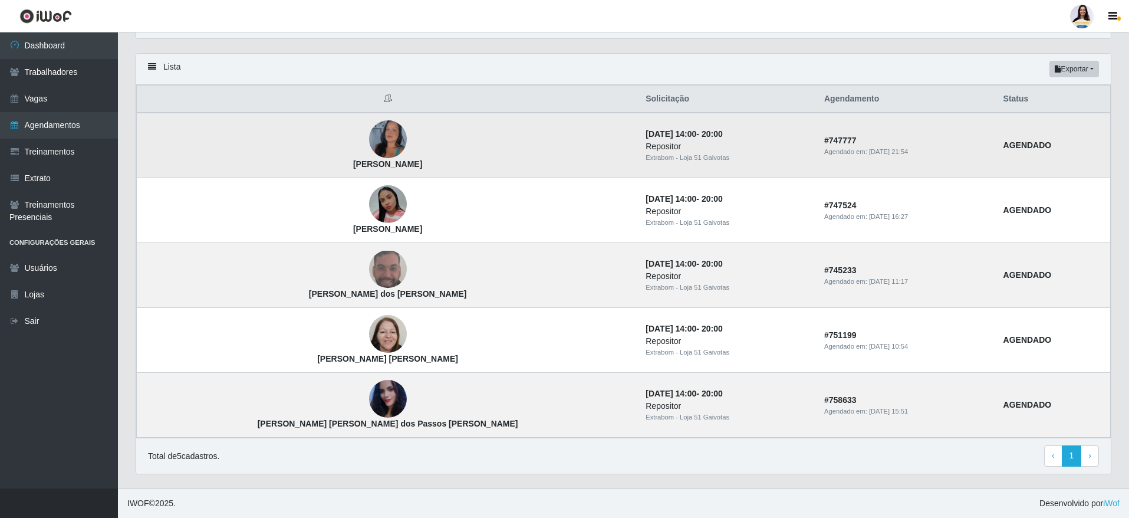
drag, startPoint x: 243, startPoint y: 162, endPoint x: 380, endPoint y: 163, distance: 136.8
click at [380, 163] on td "[PERSON_NAME]" at bounding box center [388, 145] width 502 height 65
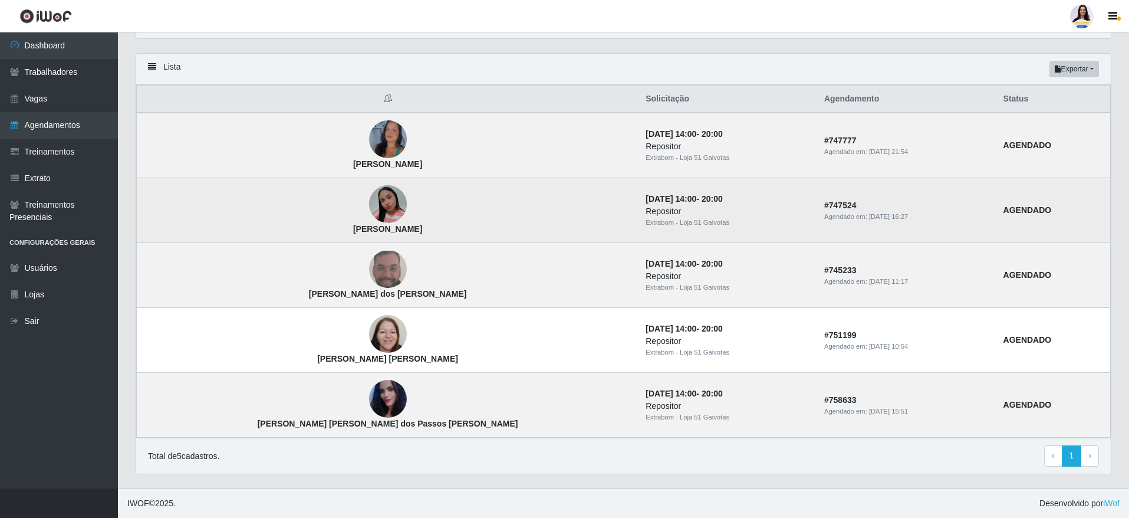
drag, startPoint x: 262, startPoint y: 232, endPoint x: 351, endPoint y: 230, distance: 88.4
click at [351, 230] on td "[PERSON_NAME]" at bounding box center [388, 210] width 502 height 65
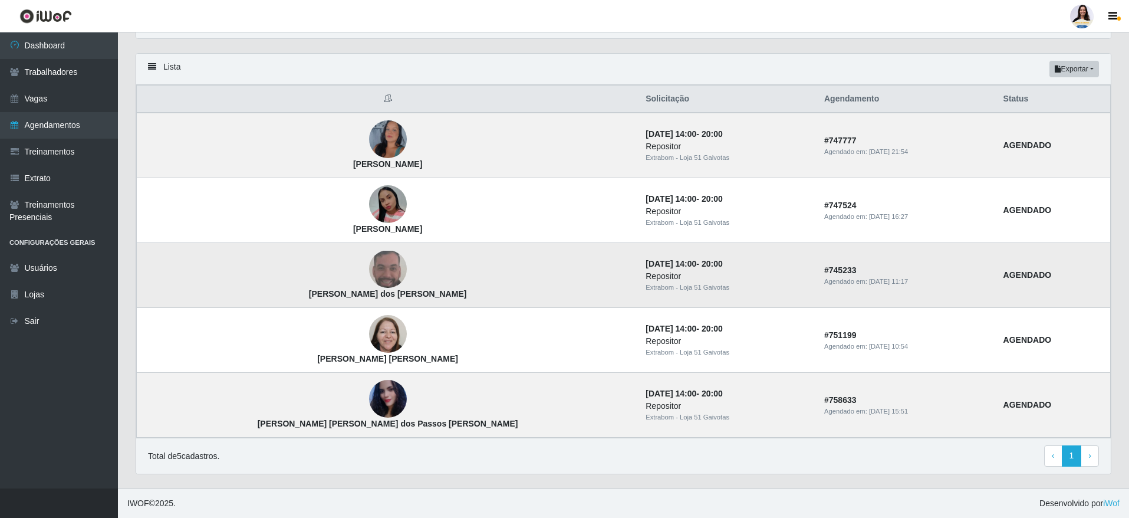
drag, startPoint x: 229, startPoint y: 300, endPoint x: 383, endPoint y: 298, distance: 153.9
click at [383, 298] on td "[PERSON_NAME] dos [PERSON_NAME]" at bounding box center [388, 275] width 502 height 65
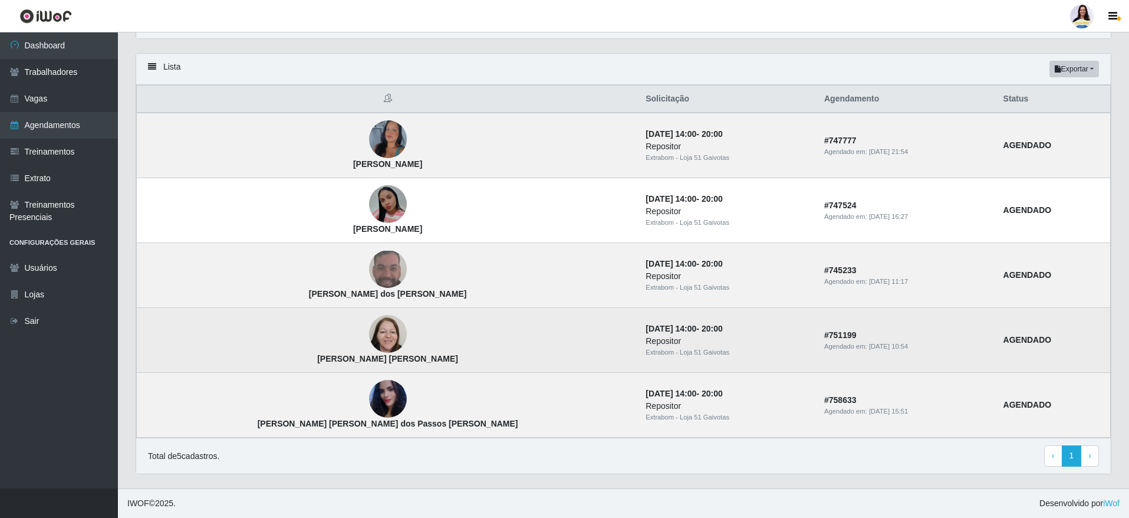
drag, startPoint x: 238, startPoint y: 357, endPoint x: 369, endPoint y: 358, distance: 131.5
click at [369, 358] on td "[PERSON_NAME] [PERSON_NAME]" at bounding box center [388, 340] width 502 height 65
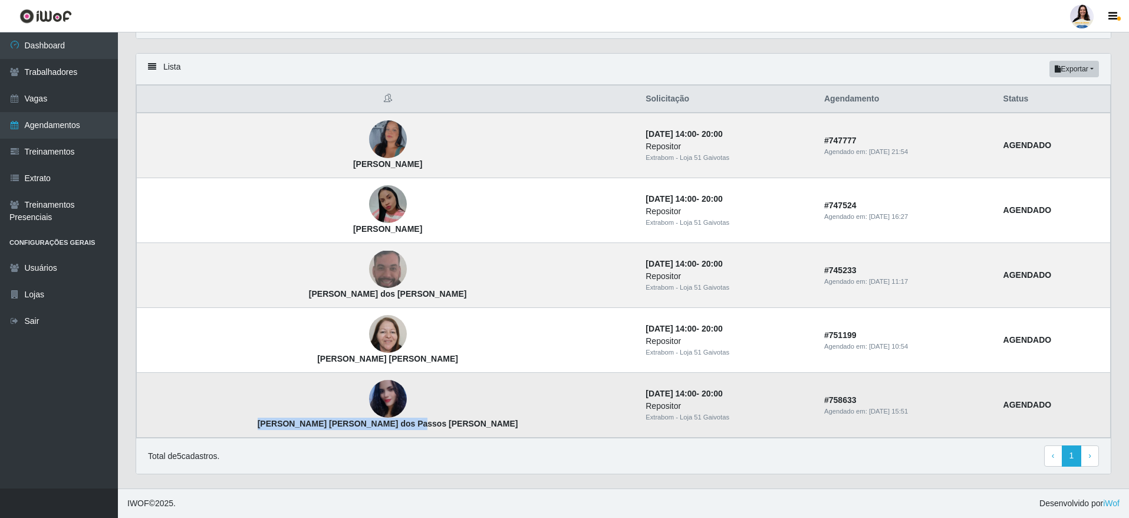
drag, startPoint x: 231, startPoint y: 422, endPoint x: 381, endPoint y: 422, distance: 149.7
click at [381, 422] on td "[PERSON_NAME] [PERSON_NAME] dos Passos [PERSON_NAME]" at bounding box center [388, 405] width 502 height 65
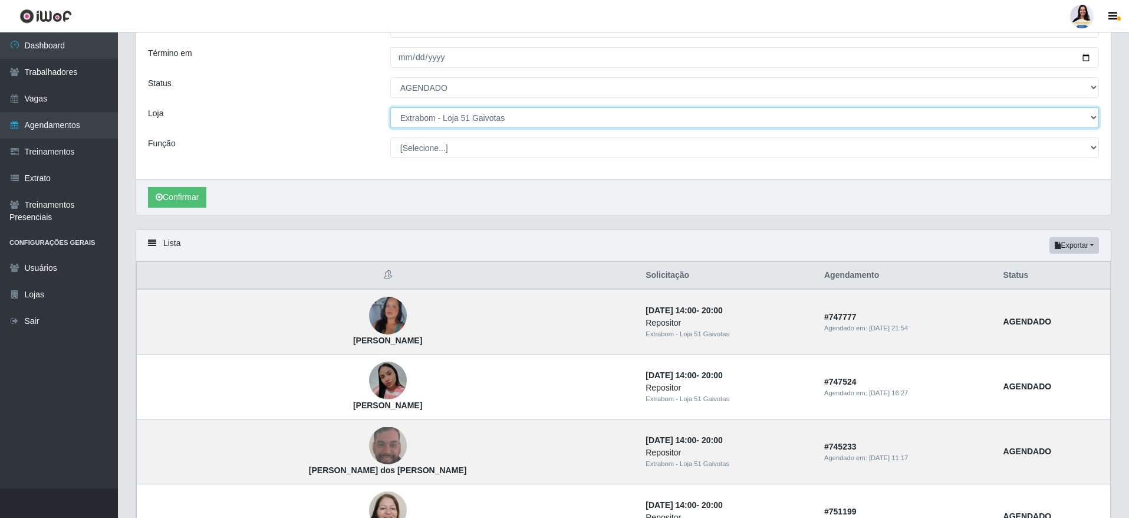
drag, startPoint x: 502, startPoint y: 121, endPoint x: 502, endPoint y: 127, distance: 5.9
click at [502, 122] on select "[Selecione...] Atacado Vem - [GEOGRAPHIC_DATA] 30 Laranjeiras Velha Atacado Vem…" at bounding box center [744, 117] width 709 height 21
click at [390, 108] on select "[Selecione...] Atacado Vem - [GEOGRAPHIC_DATA] 30 Laranjeiras Velha Atacado Vem…" at bounding box center [744, 117] width 709 height 21
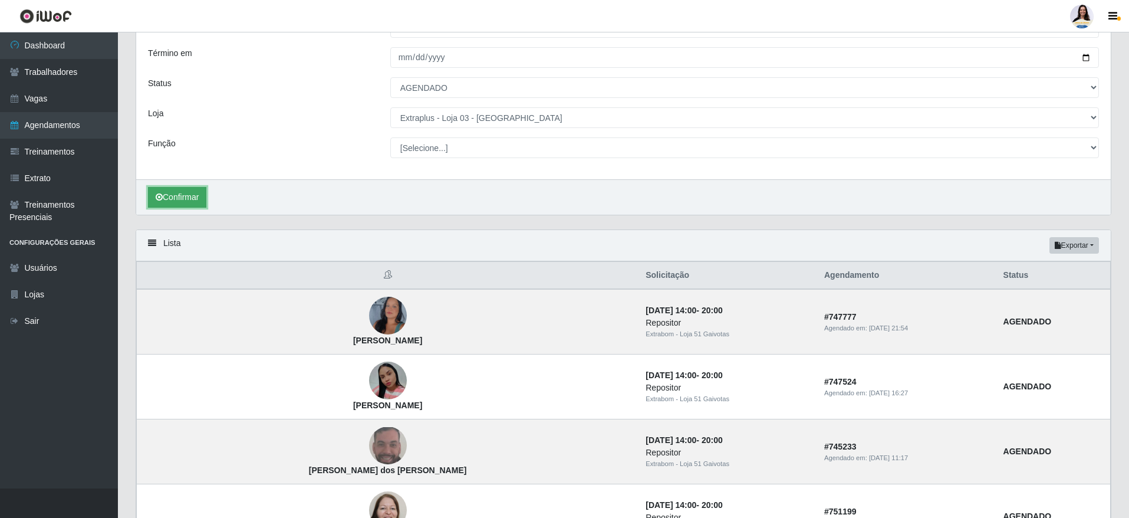
click at [169, 193] on button "Confirmar" at bounding box center [177, 197] width 58 height 21
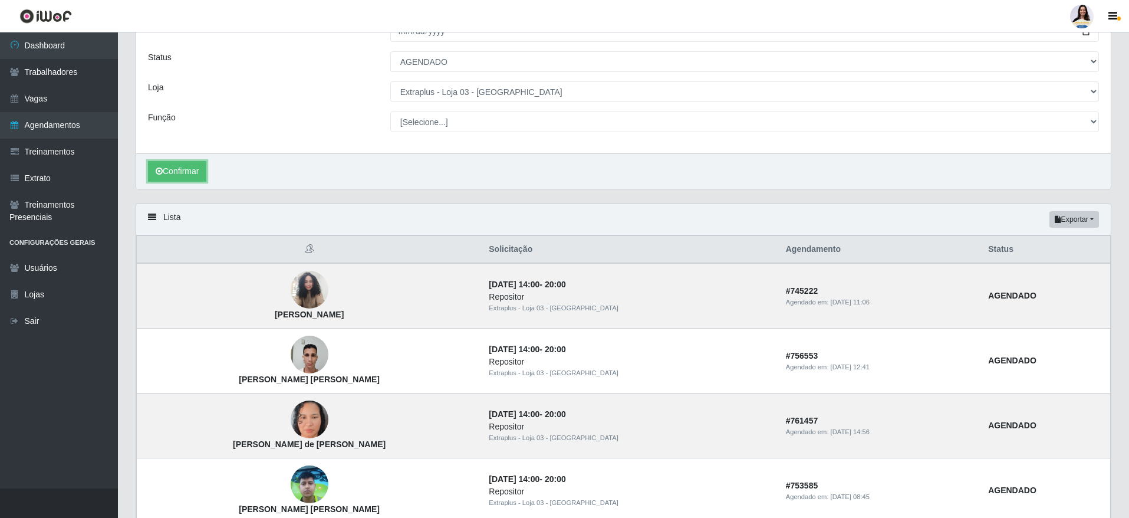
scroll to position [265, 0]
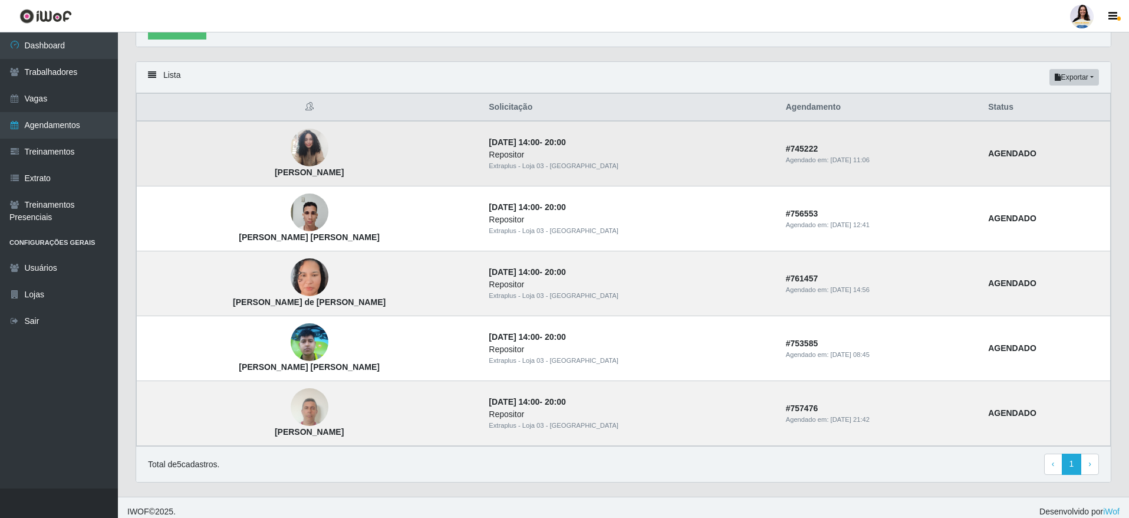
drag, startPoint x: 267, startPoint y: 174, endPoint x: 355, endPoint y: 173, distance: 87.9
click at [355, 173] on td "[PERSON_NAME]" at bounding box center [309, 153] width 345 height 65
drag, startPoint x: 370, startPoint y: 178, endPoint x: 271, endPoint y: 176, distance: 99.1
click at [271, 176] on td "[PERSON_NAME]" at bounding box center [309, 153] width 345 height 65
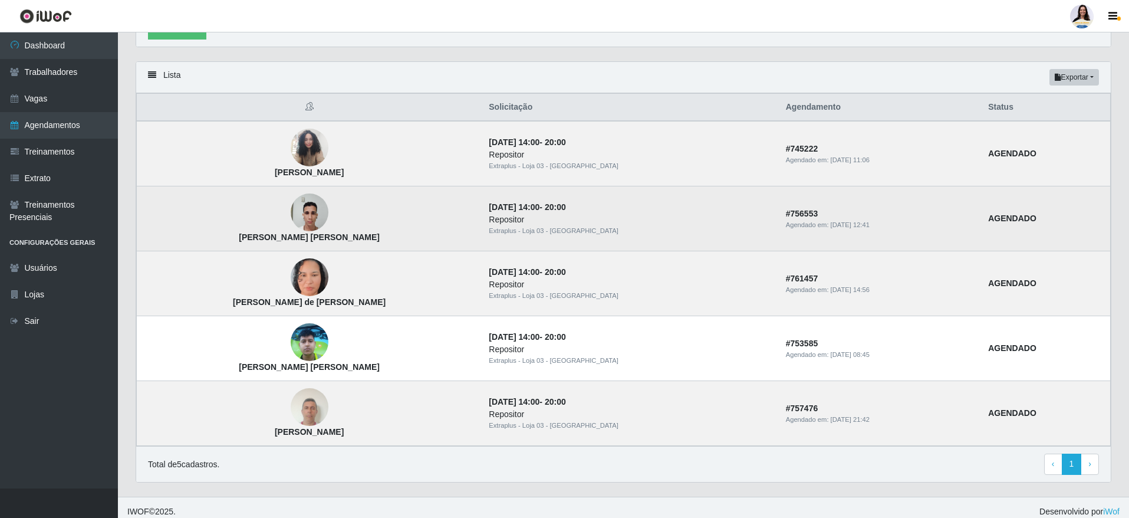
drag, startPoint x: 246, startPoint y: 240, endPoint x: 376, endPoint y: 233, distance: 129.9
click at [376, 233] on td "[PERSON_NAME] [PERSON_NAME]" at bounding box center [309, 218] width 345 height 65
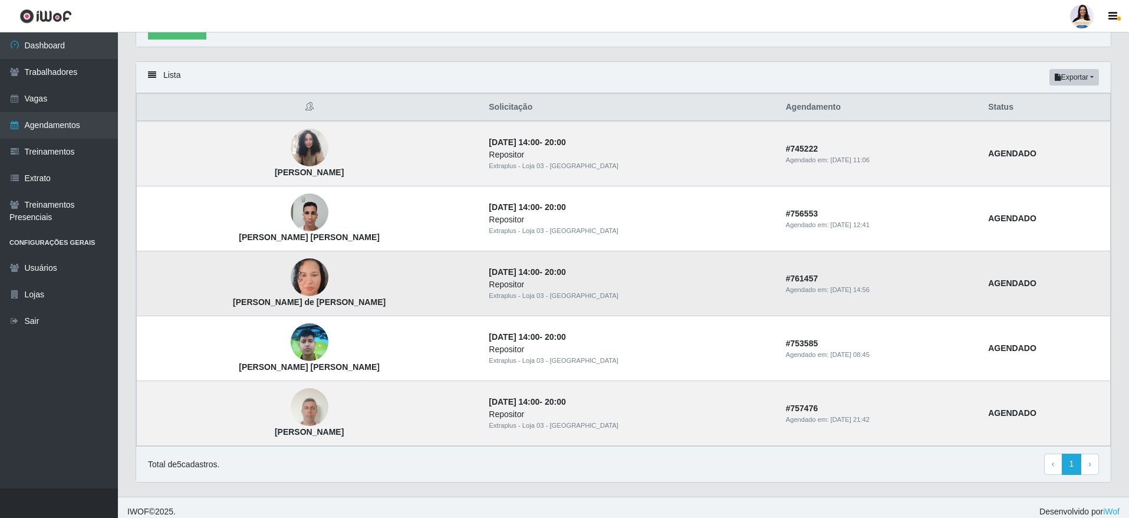
drag, startPoint x: 242, startPoint y: 301, endPoint x: 299, endPoint y: 299, distance: 57.2
click at [366, 299] on strong "[PERSON_NAME] de [PERSON_NAME]" at bounding box center [309, 301] width 153 height 9
drag, startPoint x: 238, startPoint y: 299, endPoint x: 395, endPoint y: 299, distance: 156.8
click at [395, 299] on td "[PERSON_NAME] de [PERSON_NAME]" at bounding box center [309, 283] width 345 height 65
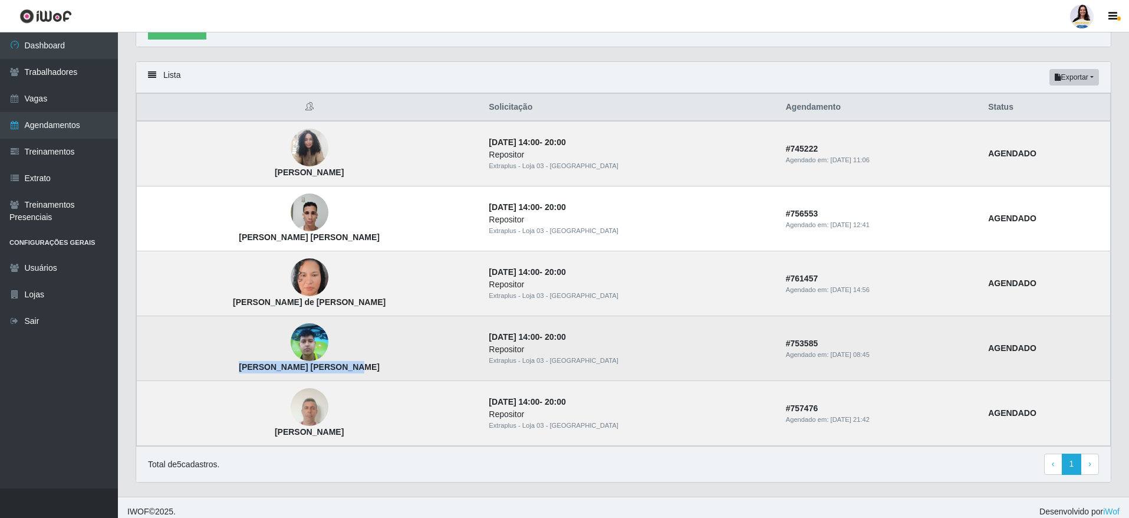
drag, startPoint x: 258, startPoint y: 368, endPoint x: 372, endPoint y: 367, distance: 113.8
click at [372, 367] on td "[PERSON_NAME] [PERSON_NAME]" at bounding box center [309, 348] width 345 height 65
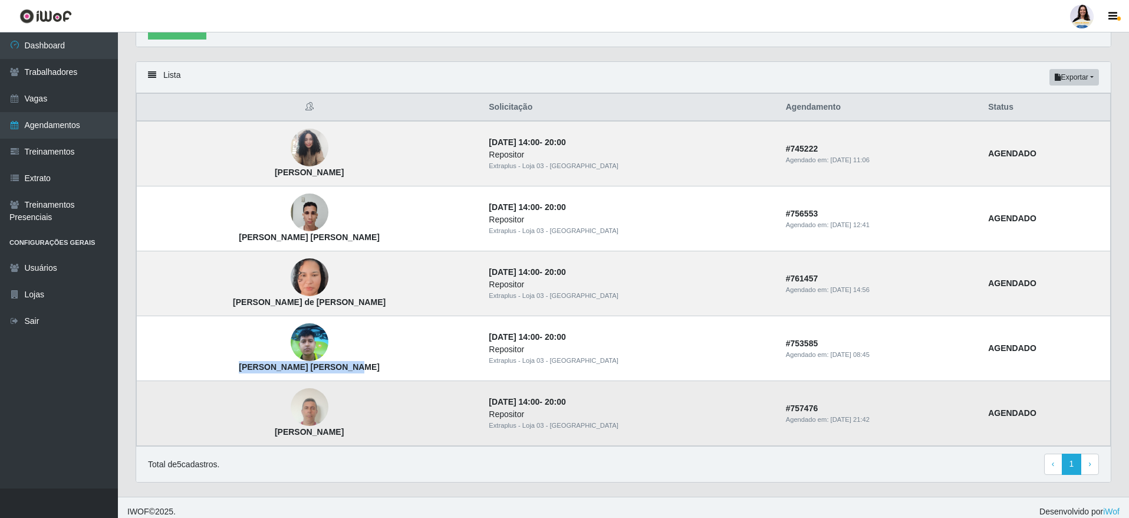
drag, startPoint x: 271, startPoint y: 433, endPoint x: 353, endPoint y: 431, distance: 82.6
click at [353, 431] on td "[PERSON_NAME]" at bounding box center [309, 413] width 345 height 65
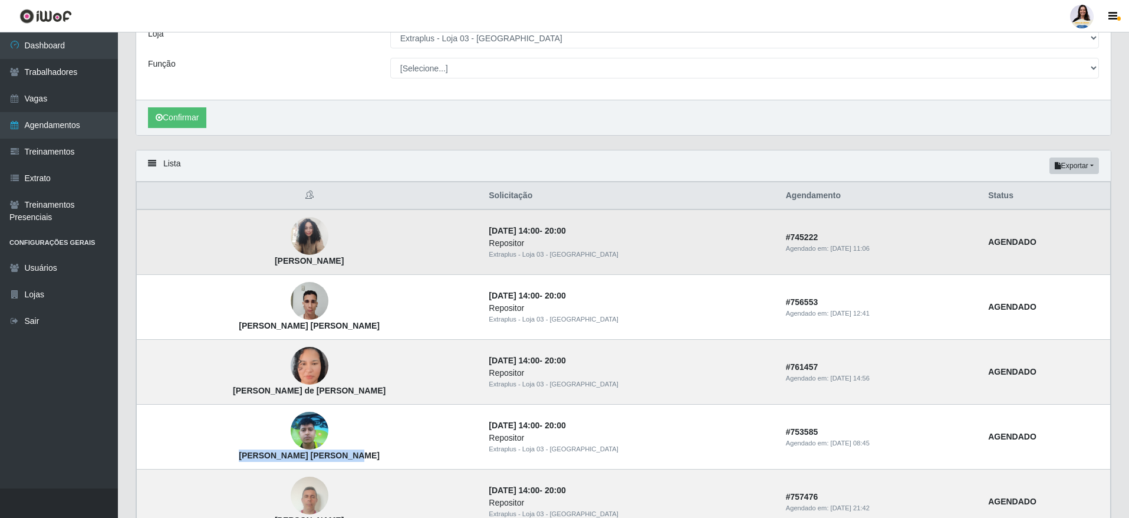
scroll to position [88, 0]
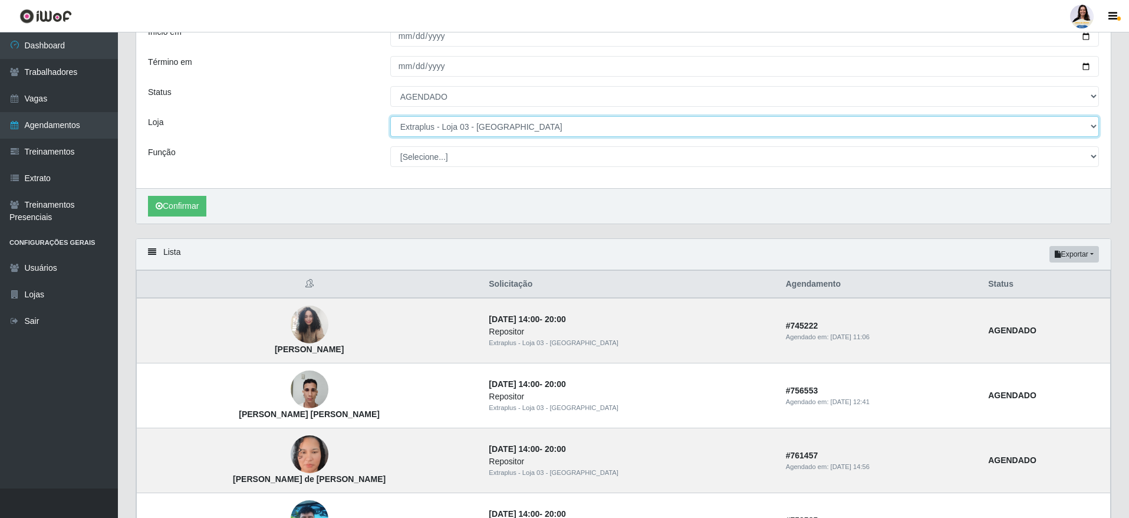
click at [493, 123] on select "[Selecione...] Atacado Vem - [GEOGRAPHIC_DATA] 30 Laranjeiras Velha Atacado Vem…" at bounding box center [744, 126] width 709 height 21
select select "451"
click at [390, 117] on select "[Selecione...] Atacado Vem - [GEOGRAPHIC_DATA] 30 Laranjeiras Velha Atacado Vem…" at bounding box center [744, 126] width 709 height 21
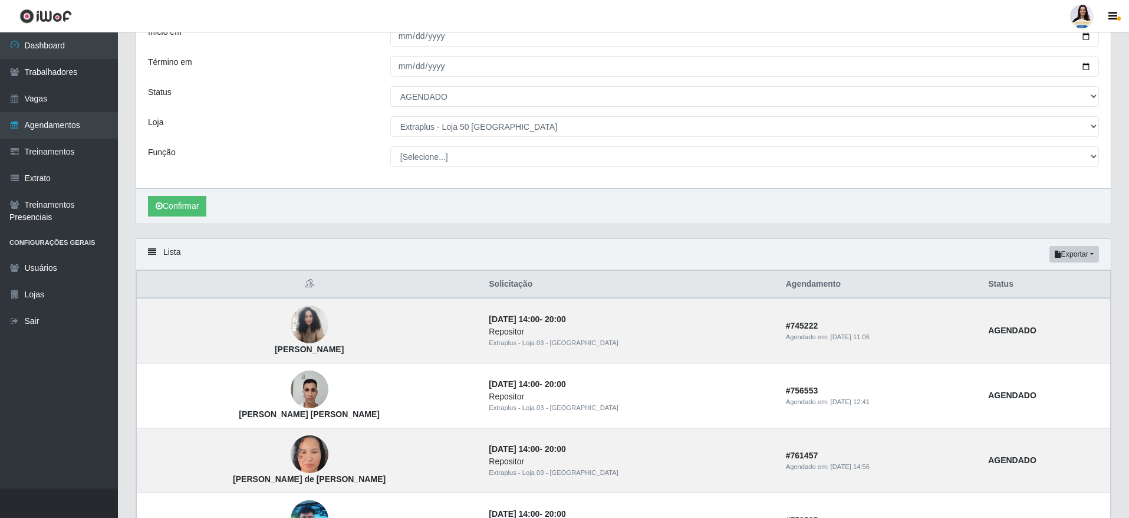
click at [213, 210] on div "Confirmar" at bounding box center [623, 205] width 974 height 35
click at [183, 206] on button "Confirmar" at bounding box center [177, 206] width 58 height 21
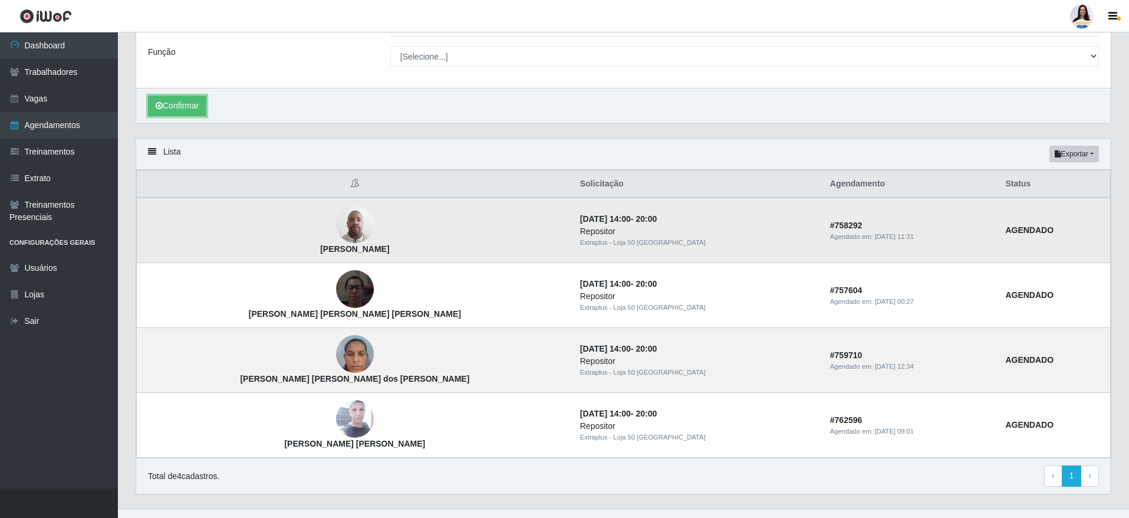
scroll to position [209, 0]
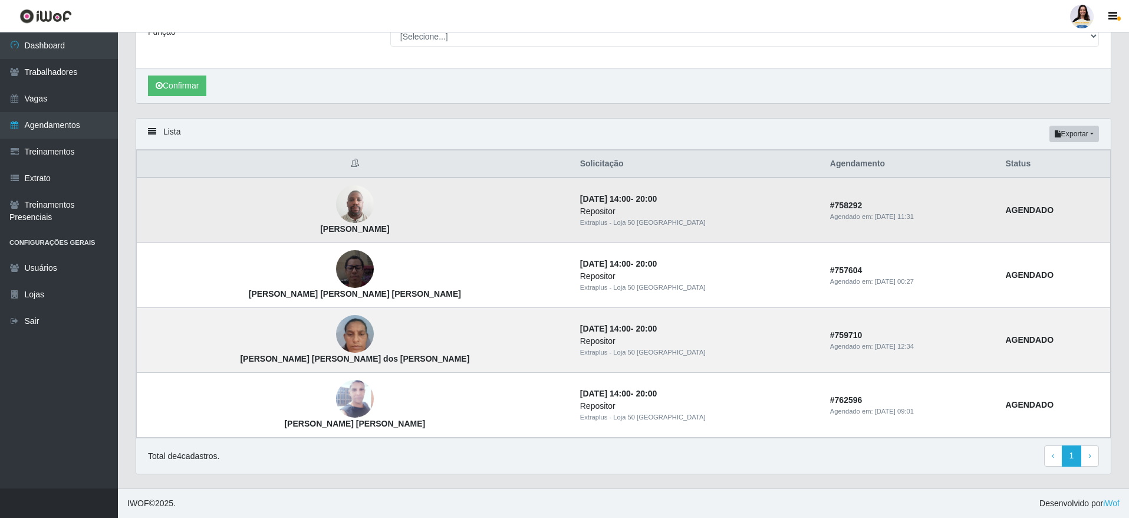
drag, startPoint x: 281, startPoint y: 225, endPoint x: 360, endPoint y: 234, distance: 79.5
click at [360, 234] on td "[PERSON_NAME]" at bounding box center [355, 209] width 436 height 65
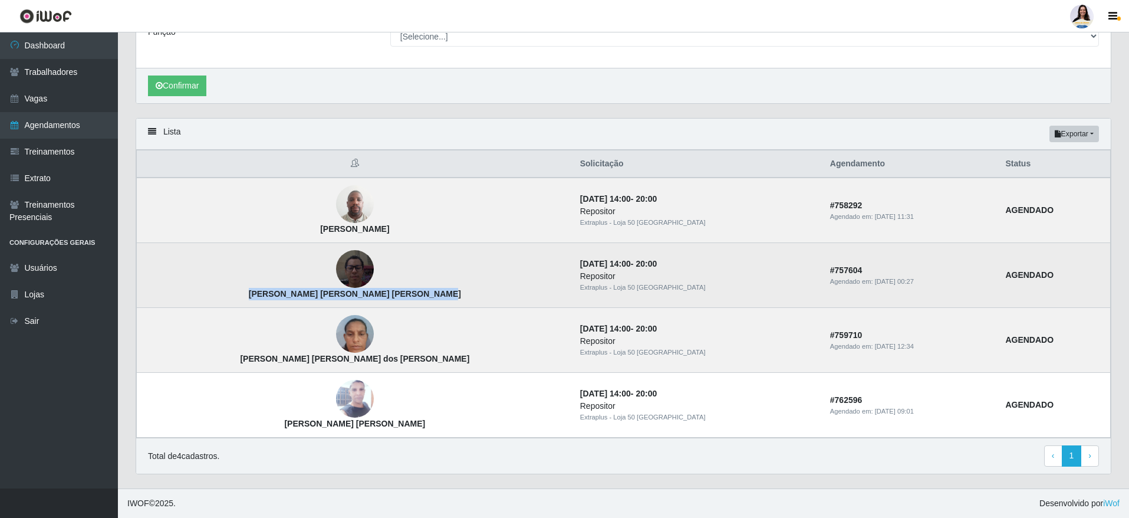
drag, startPoint x: 239, startPoint y: 297, endPoint x: 400, endPoint y: 299, distance: 160.9
click at [400, 299] on td "[PERSON_NAME] [PERSON_NAME] [PERSON_NAME]" at bounding box center [355, 275] width 436 height 65
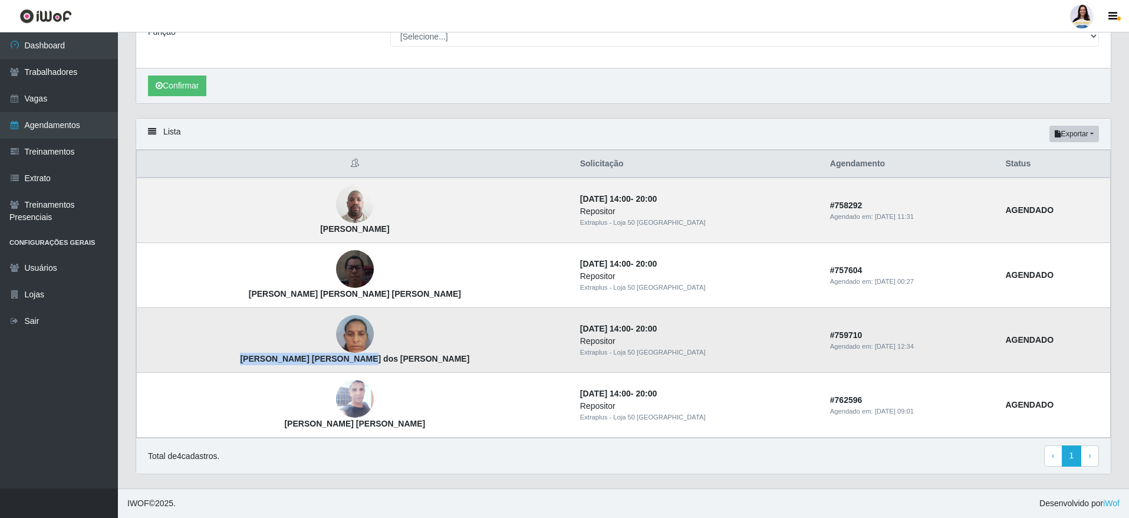
drag, startPoint x: 261, startPoint y: 357, endPoint x: 375, endPoint y: 362, distance: 114.5
click at [375, 362] on td "[PERSON_NAME] [PERSON_NAME] dos [PERSON_NAME]" at bounding box center [355, 340] width 436 height 65
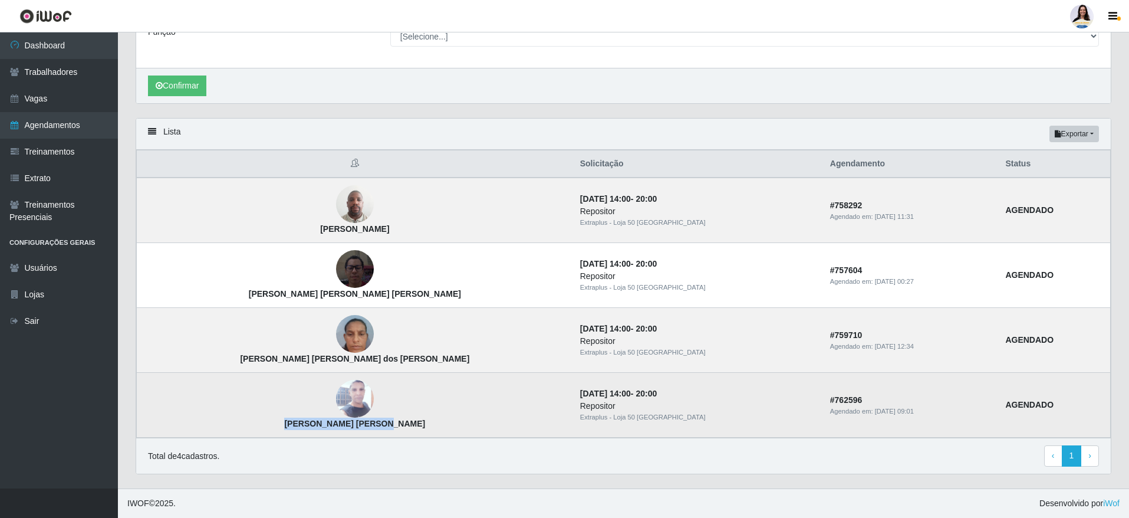
drag, startPoint x: 269, startPoint y: 423, endPoint x: 361, endPoint y: 424, distance: 92.0
click at [361, 424] on td "[PERSON_NAME] [PERSON_NAME]" at bounding box center [355, 405] width 436 height 65
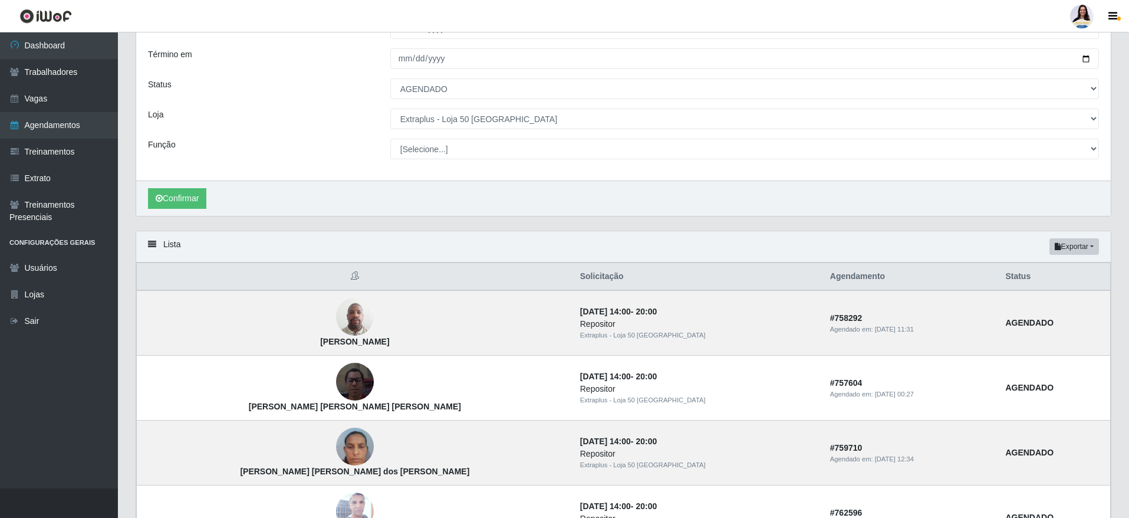
scroll to position [0, 0]
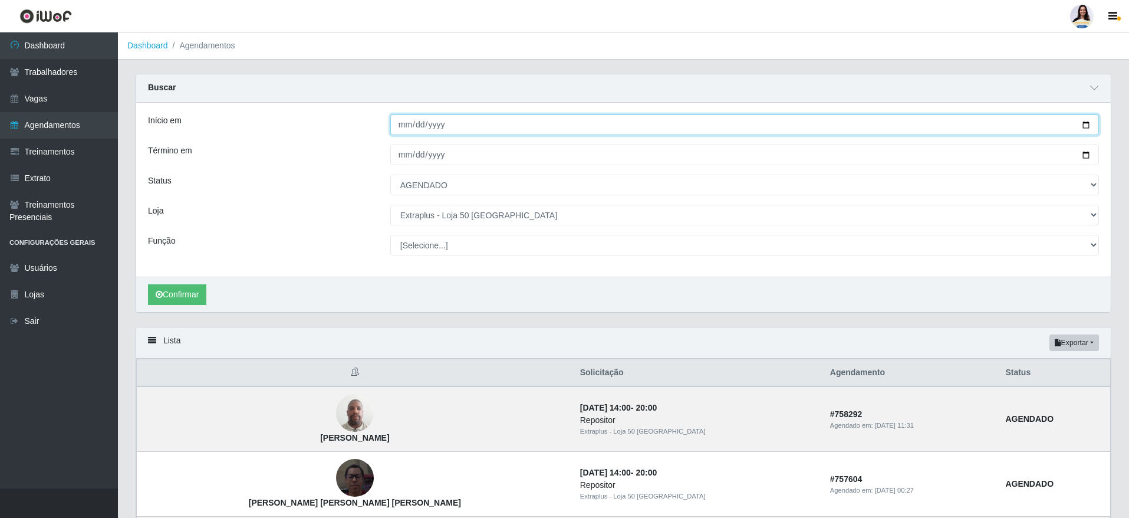
click at [1082, 124] on input "[DATE]" at bounding box center [744, 124] width 709 height 21
type input "[DATE]"
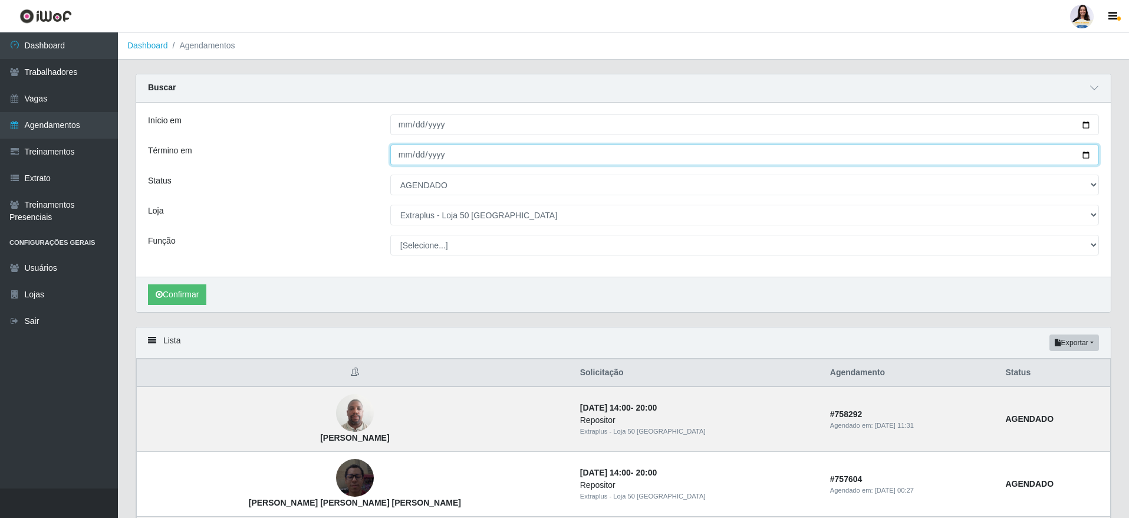
click at [1081, 156] on input "[DATE]" at bounding box center [744, 154] width 709 height 21
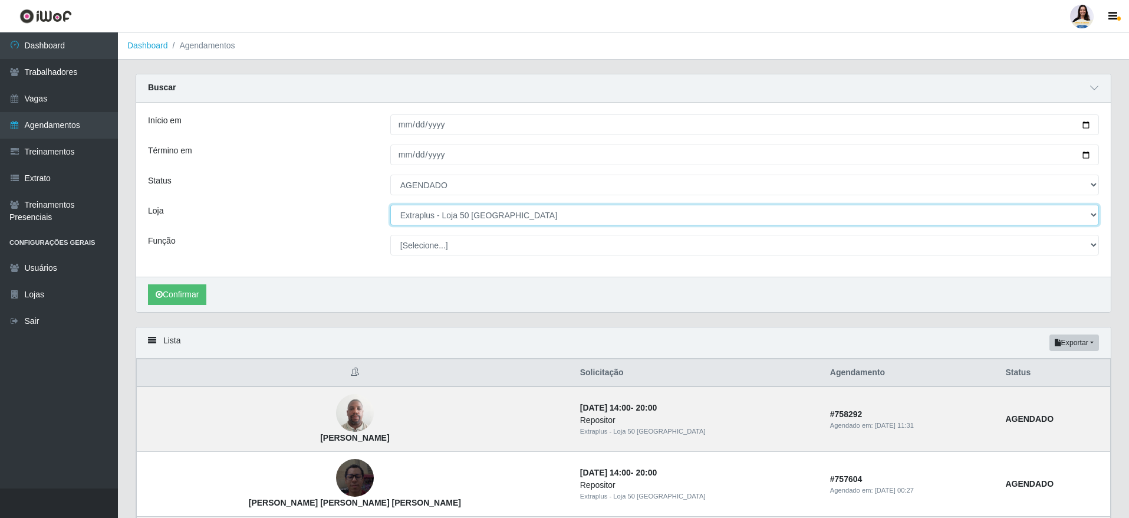
click at [487, 215] on select "[Selecione...] Atacado Vem - [GEOGRAPHIC_DATA] 30 Laranjeiras Velha Atacado Vem…" at bounding box center [744, 215] width 709 height 21
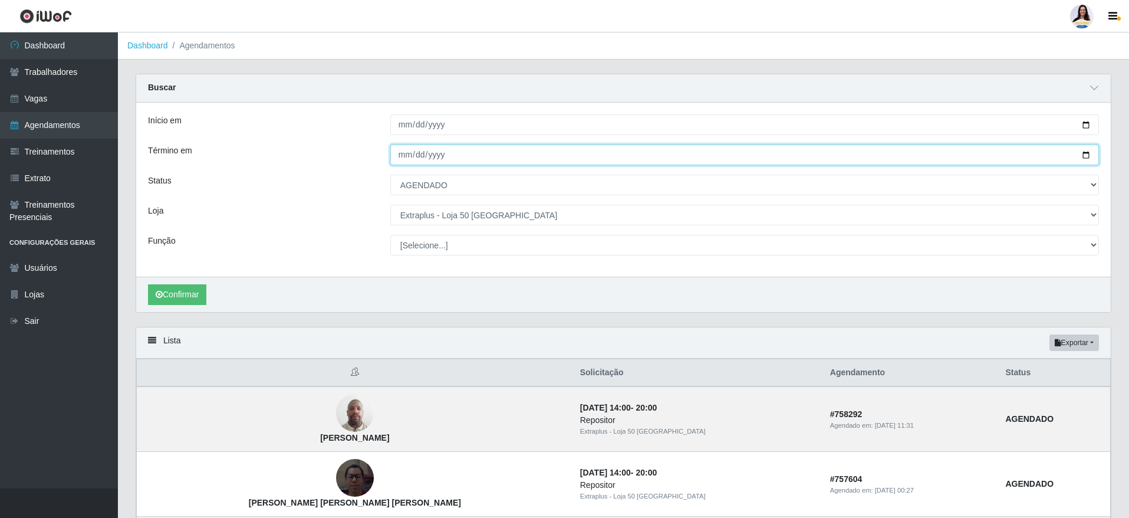
drag, startPoint x: 544, startPoint y: 159, endPoint x: 556, endPoint y: 159, distance: 11.8
click at [545, 159] on input "[DATE]" at bounding box center [744, 154] width 709 height 21
click at [1085, 153] on input "[DATE]" at bounding box center [744, 154] width 709 height 21
type input "[DATE]"
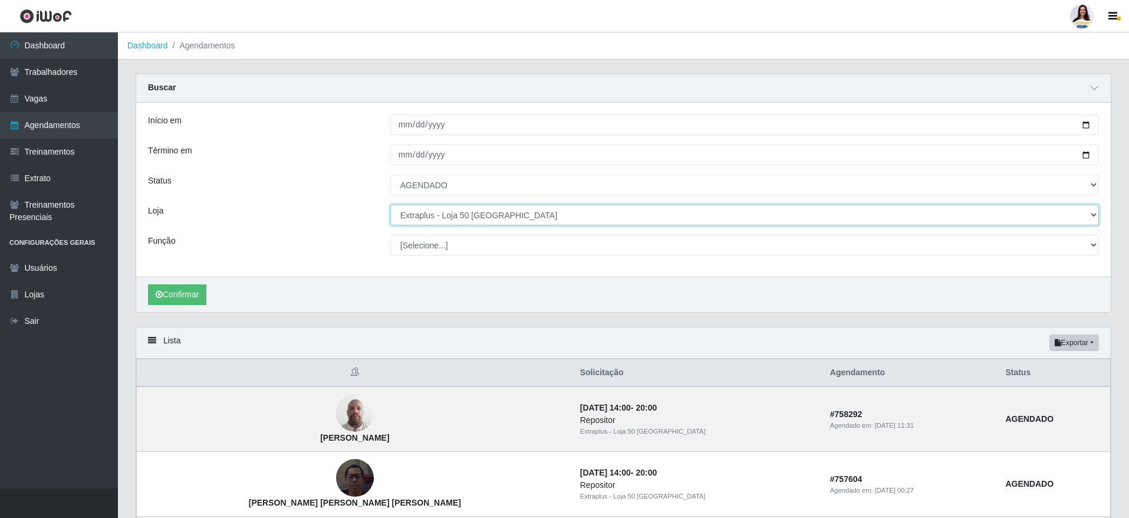
click at [460, 208] on select "[Selecione...] Atacado Vem - [GEOGRAPHIC_DATA] 30 Laranjeiras Velha Atacado Vem…" at bounding box center [744, 215] width 709 height 21
click at [390, 205] on select "[Selecione...] Atacado Vem - [GEOGRAPHIC_DATA] 30 Laranjeiras Velha Atacado Vem…" at bounding box center [744, 215] width 709 height 21
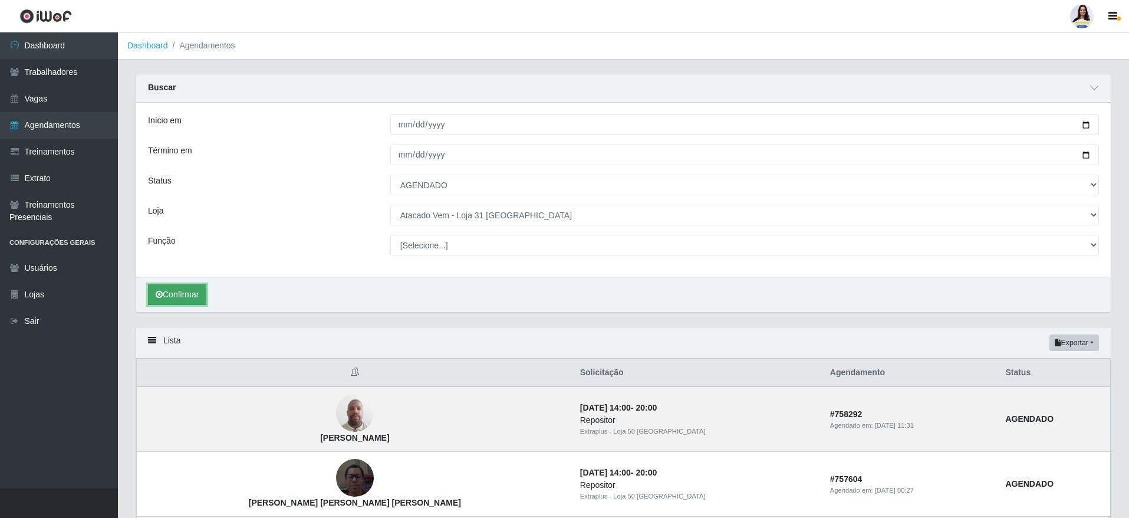
click at [194, 293] on button "Confirmar" at bounding box center [177, 294] width 58 height 21
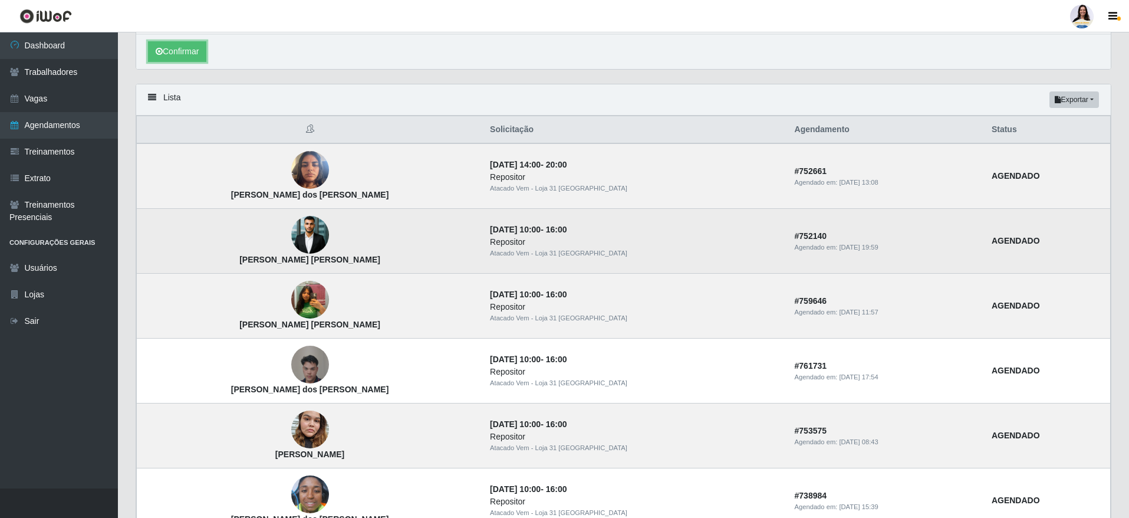
scroll to position [251, 0]
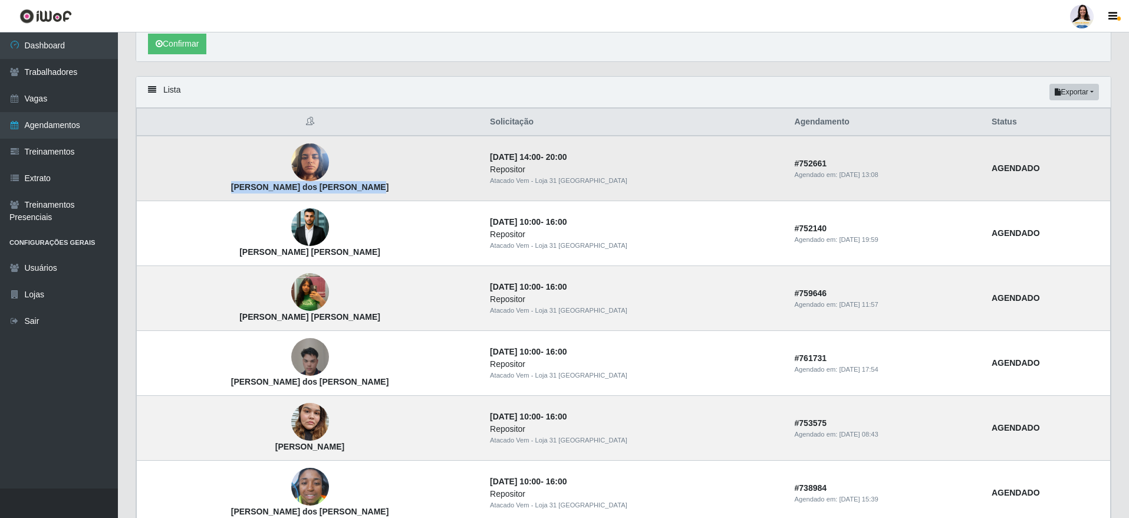
drag, startPoint x: 243, startPoint y: 184, endPoint x: 363, endPoint y: 189, distance: 119.2
click at [363, 189] on td "[PERSON_NAME] dos [PERSON_NAME]" at bounding box center [310, 168] width 347 height 65
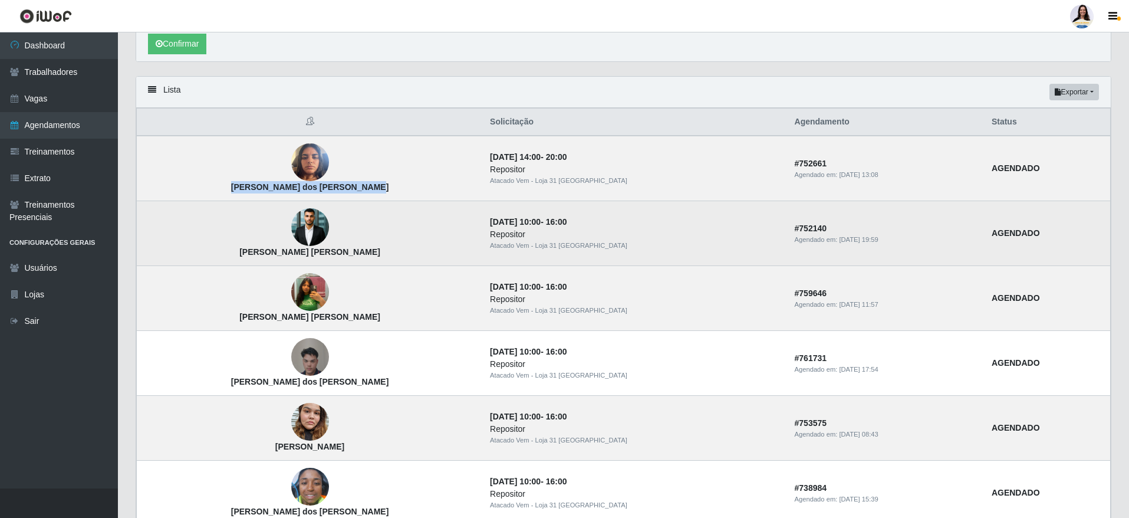
drag, startPoint x: 231, startPoint y: 253, endPoint x: 374, endPoint y: 252, distance: 142.7
click at [374, 252] on td "[PERSON_NAME] [PERSON_NAME]" at bounding box center [310, 233] width 347 height 65
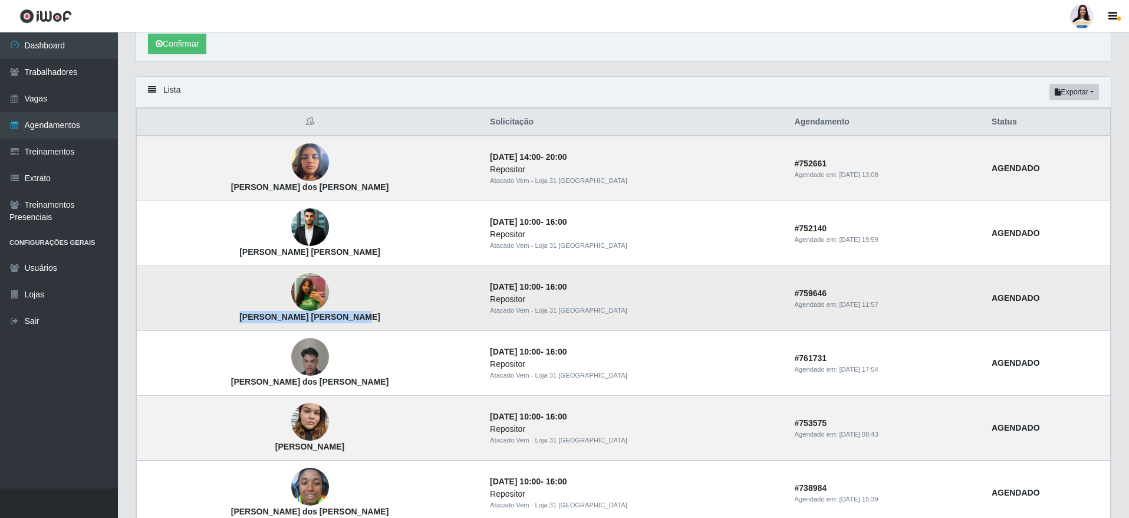
drag, startPoint x: 239, startPoint y: 318, endPoint x: 361, endPoint y: 318, distance: 121.4
click at [361, 318] on td "[PERSON_NAME] [PERSON_NAME]" at bounding box center [310, 298] width 347 height 65
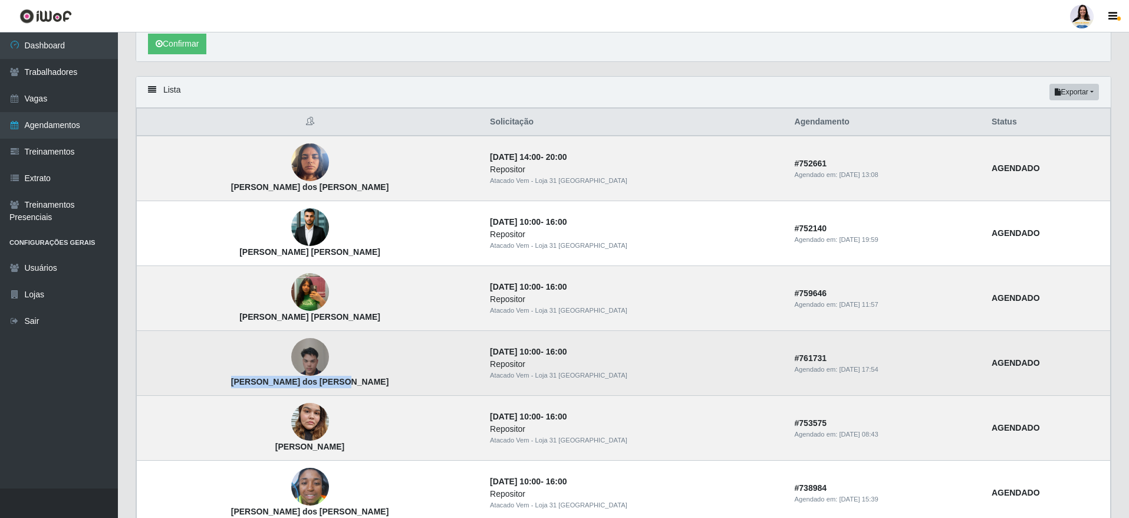
drag, startPoint x: 251, startPoint y: 383, endPoint x: 368, endPoint y: 379, distance: 117.4
click at [368, 379] on td "[PERSON_NAME] dos [PERSON_NAME]" at bounding box center [310, 363] width 347 height 65
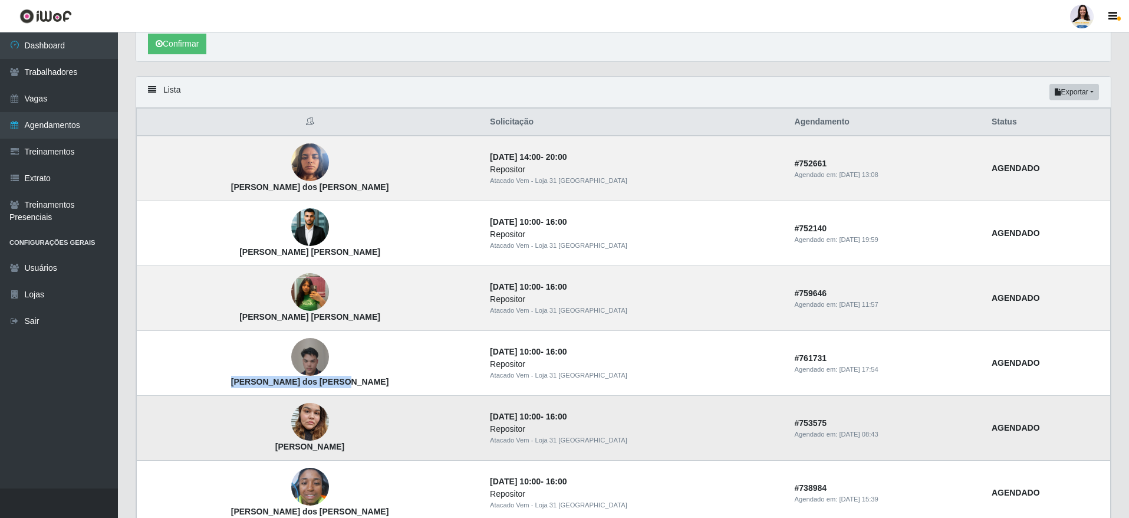
drag, startPoint x: 243, startPoint y: 446, endPoint x: 357, endPoint y: 445, distance: 113.8
click at [357, 445] on td "[PERSON_NAME]" at bounding box center [310, 428] width 347 height 65
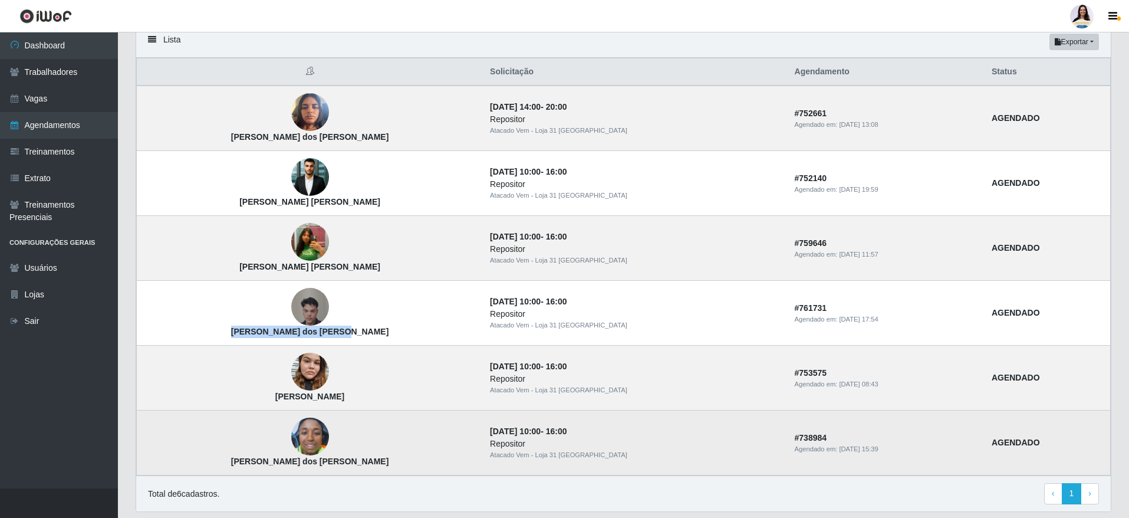
scroll to position [339, 0]
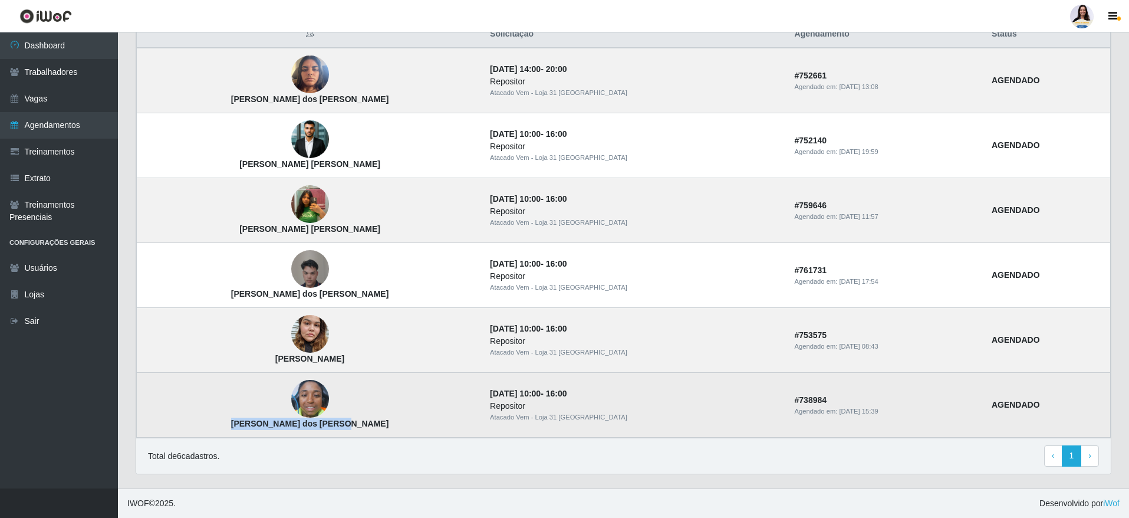
drag, startPoint x: 248, startPoint y: 425, endPoint x: 358, endPoint y: 426, distance: 110.2
click at [358, 426] on td "[PERSON_NAME] dos [PERSON_NAME]" at bounding box center [310, 405] width 347 height 65
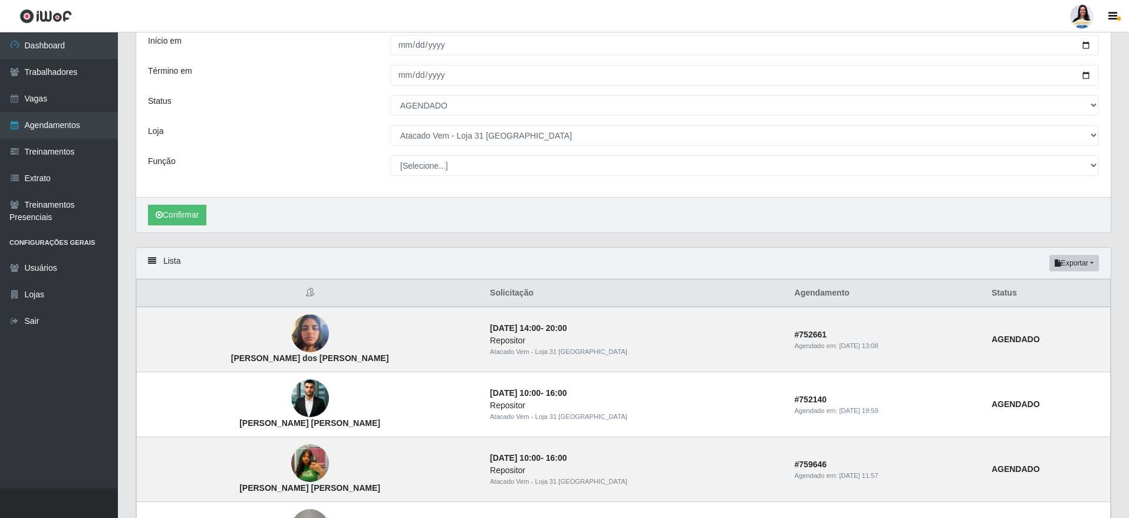
scroll to position [74, 0]
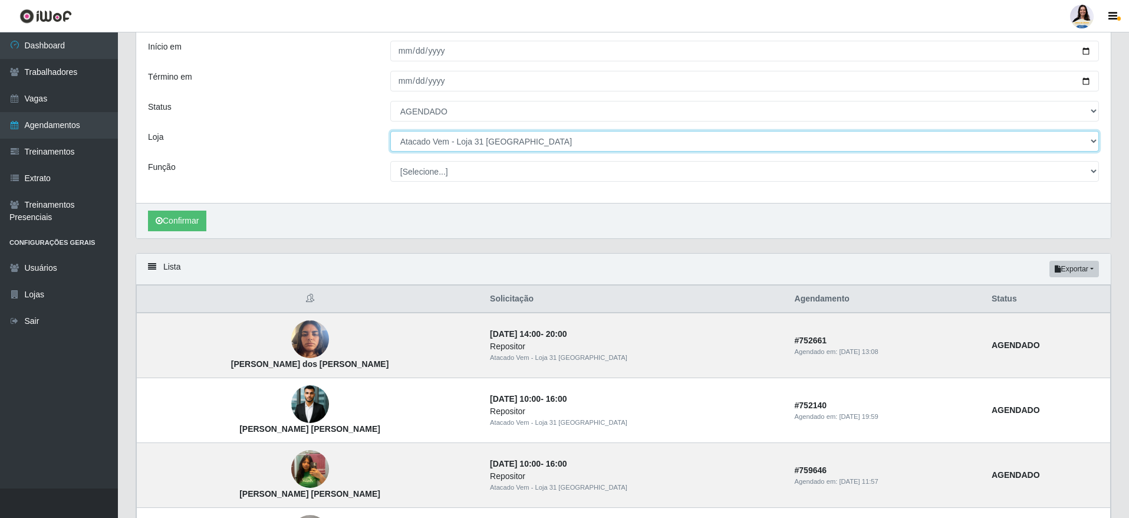
click at [513, 136] on select "[Selecione...] Atacado Vem - [GEOGRAPHIC_DATA] 30 Laranjeiras Velha Atacado Vem…" at bounding box center [744, 141] width 709 height 21
click at [390, 131] on select "[Selecione...] Atacado Vem - [GEOGRAPHIC_DATA] 30 Laranjeiras Velha Atacado Vem…" at bounding box center [744, 141] width 709 height 21
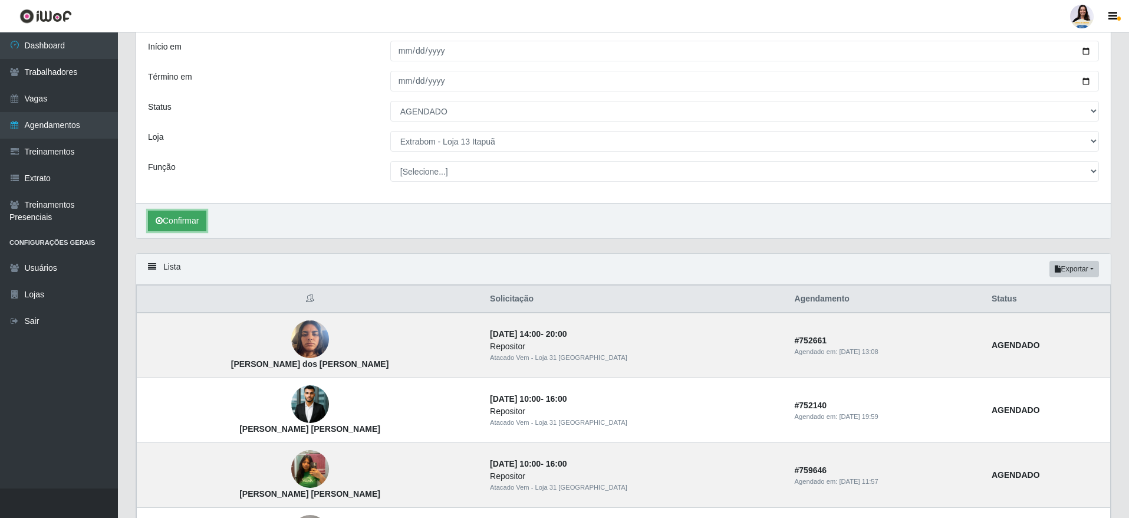
click at [154, 224] on button "Confirmar" at bounding box center [177, 220] width 58 height 21
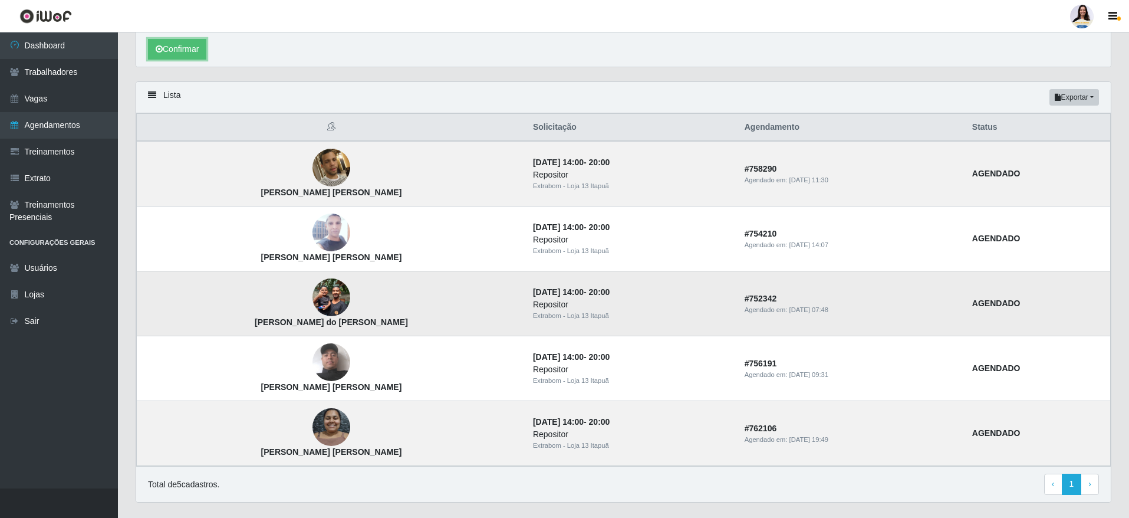
scroll to position [274, 0]
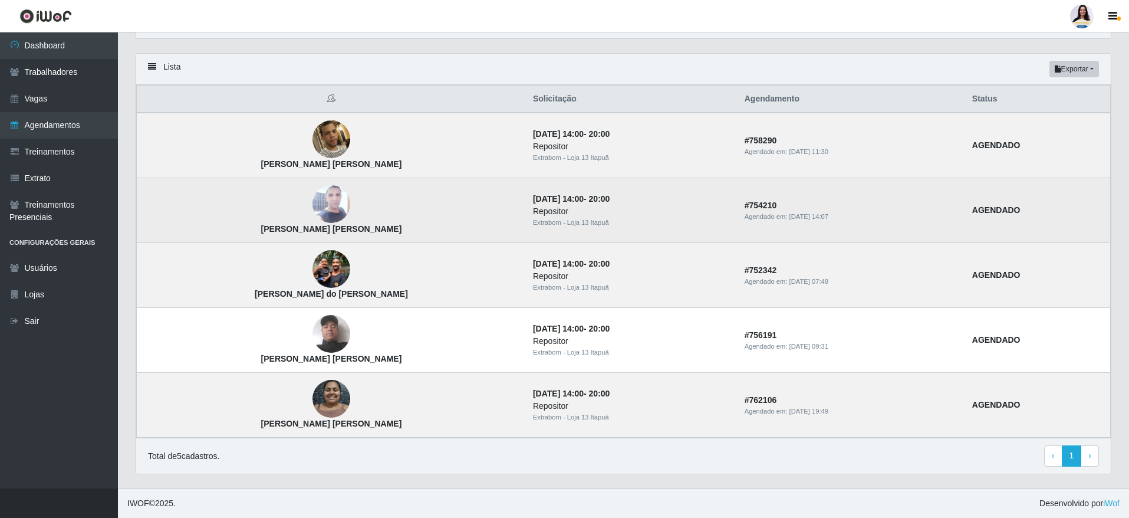
drag, startPoint x: 233, startPoint y: 186, endPoint x: 243, endPoint y: 189, distance: 10.4
click at [243, 189] on td "[PERSON_NAME] [PERSON_NAME]" at bounding box center [331, 210] width 389 height 65
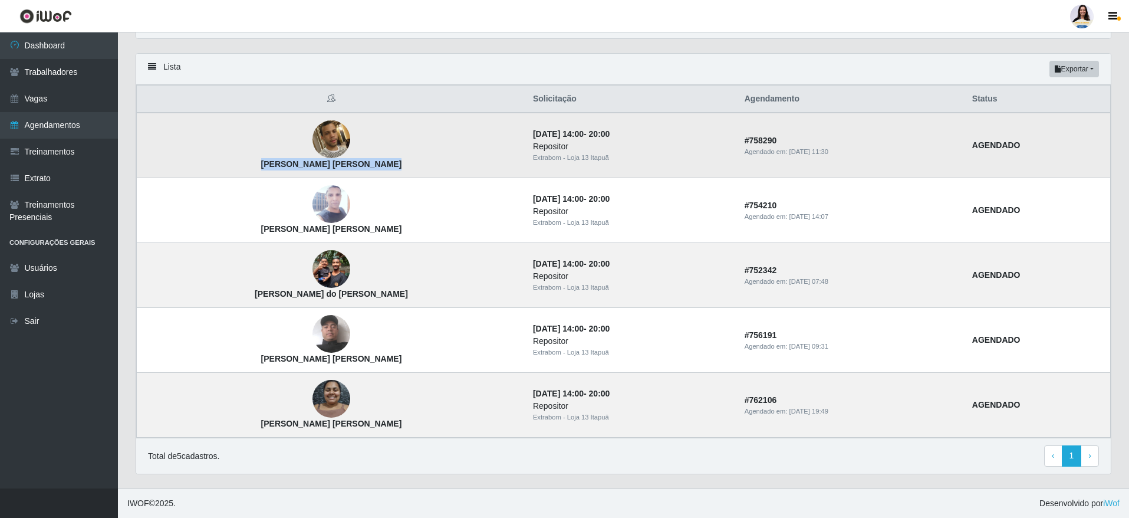
drag, startPoint x: 233, startPoint y: 163, endPoint x: 354, endPoint y: 162, distance: 121.4
click at [354, 162] on td "[PERSON_NAME] [PERSON_NAME]" at bounding box center [331, 145] width 389 height 65
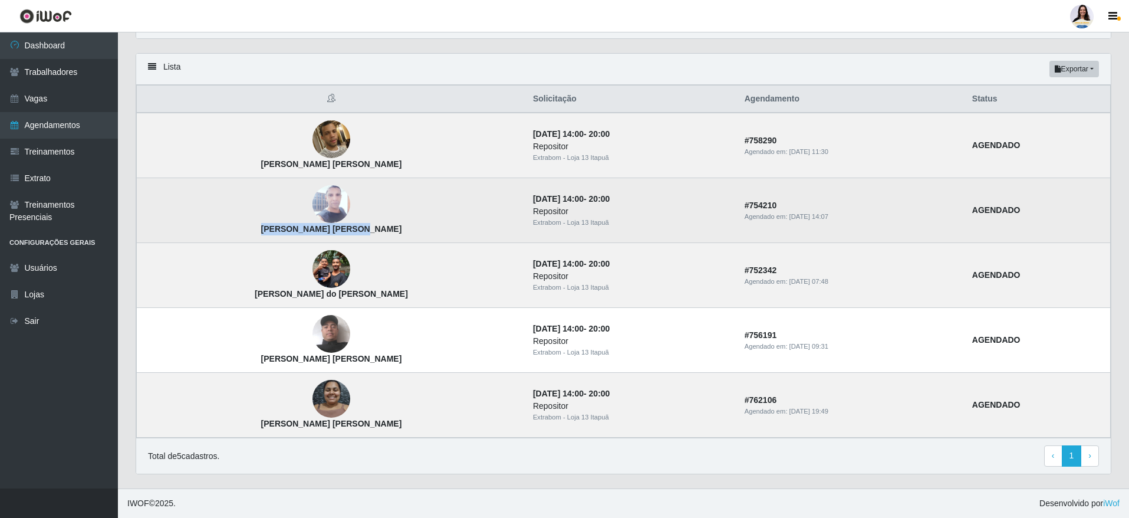
drag, startPoint x: 242, startPoint y: 231, endPoint x: 350, endPoint y: 231, distance: 107.9
click at [350, 231] on td "[PERSON_NAME] [PERSON_NAME]" at bounding box center [331, 210] width 389 height 65
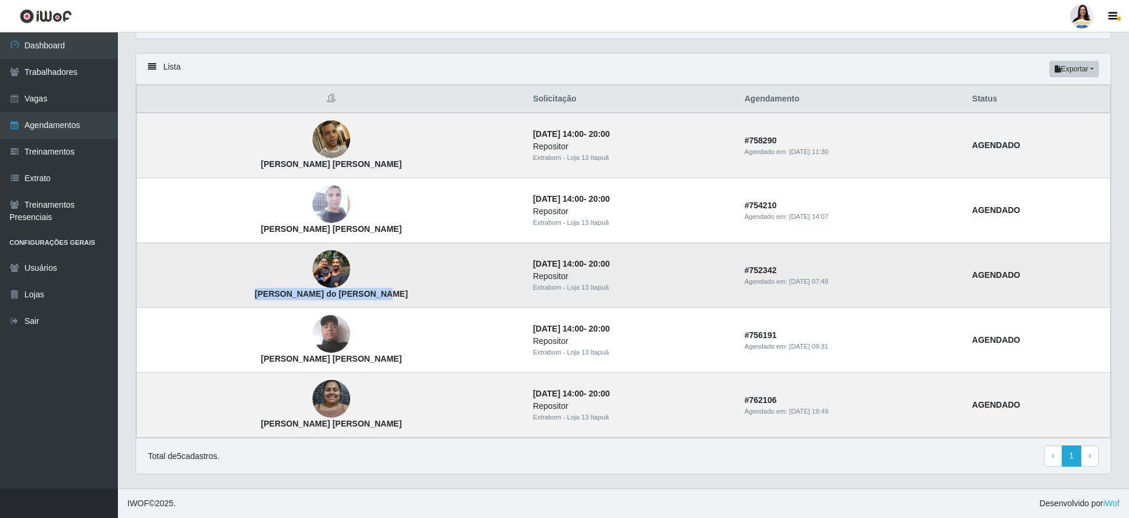
drag, startPoint x: 218, startPoint y: 292, endPoint x: 356, endPoint y: 295, distance: 138.6
click at [356, 295] on td "[PERSON_NAME] do [PERSON_NAME]" at bounding box center [331, 275] width 389 height 65
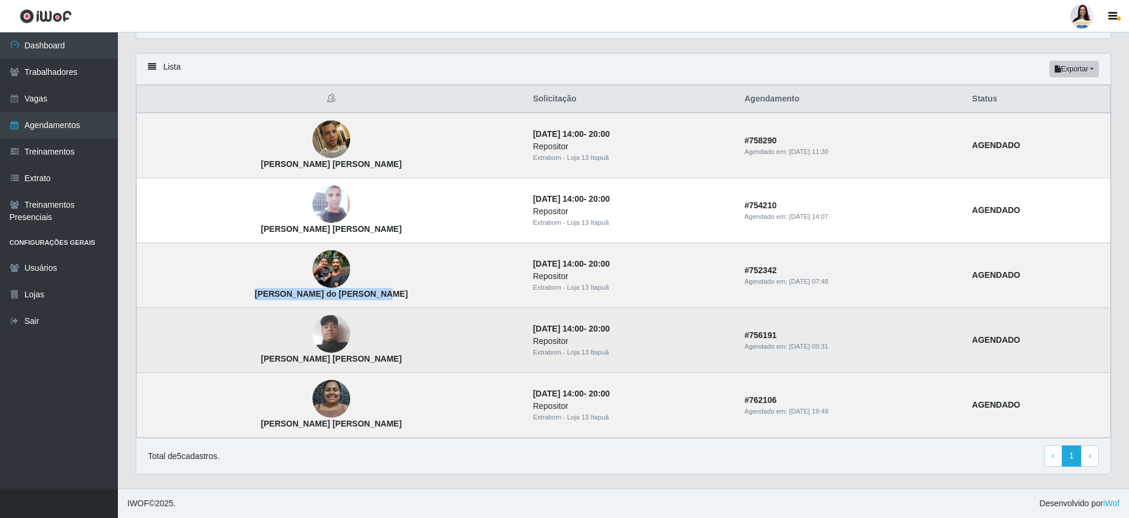
drag, startPoint x: 225, startPoint y: 355, endPoint x: 367, endPoint y: 361, distance: 141.6
click at [367, 361] on td "[PERSON_NAME] [PERSON_NAME]" at bounding box center [331, 340] width 389 height 65
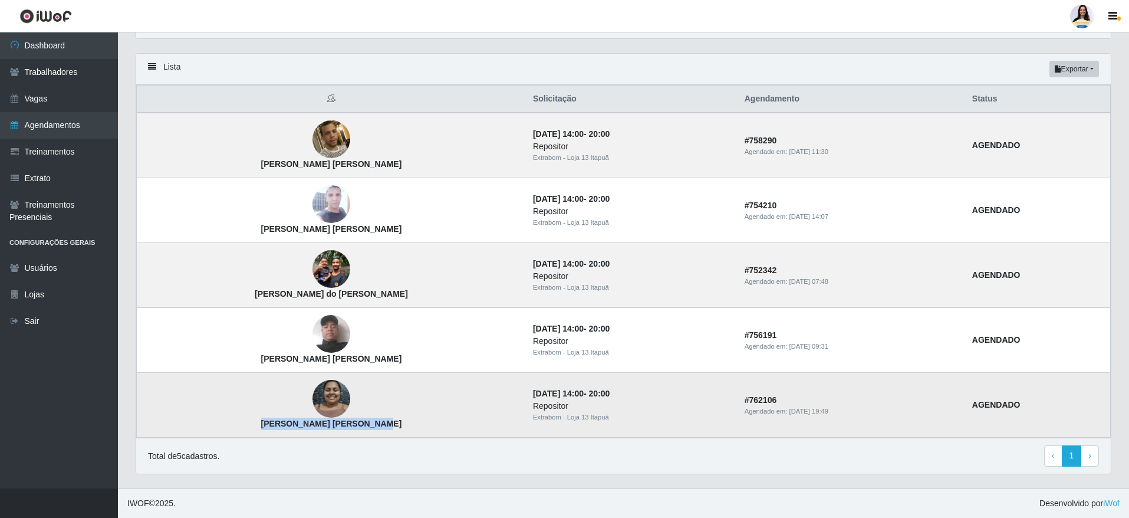
drag, startPoint x: 230, startPoint y: 423, endPoint x: 353, endPoint y: 433, distance: 123.0
click at [353, 433] on td "[PERSON_NAME] [PERSON_NAME]" at bounding box center [331, 405] width 389 height 65
drag, startPoint x: 456, startPoint y: 134, endPoint x: 502, endPoint y: 146, distance: 47.6
click at [533, 139] on time "[DATE] 14:00" at bounding box center [558, 133] width 51 height 9
click at [601, 170] on td "[DATE] 14:00 - 20:00 Repositor Extrabom - Loja 13 Itapuã" at bounding box center [632, 145] width 212 height 65
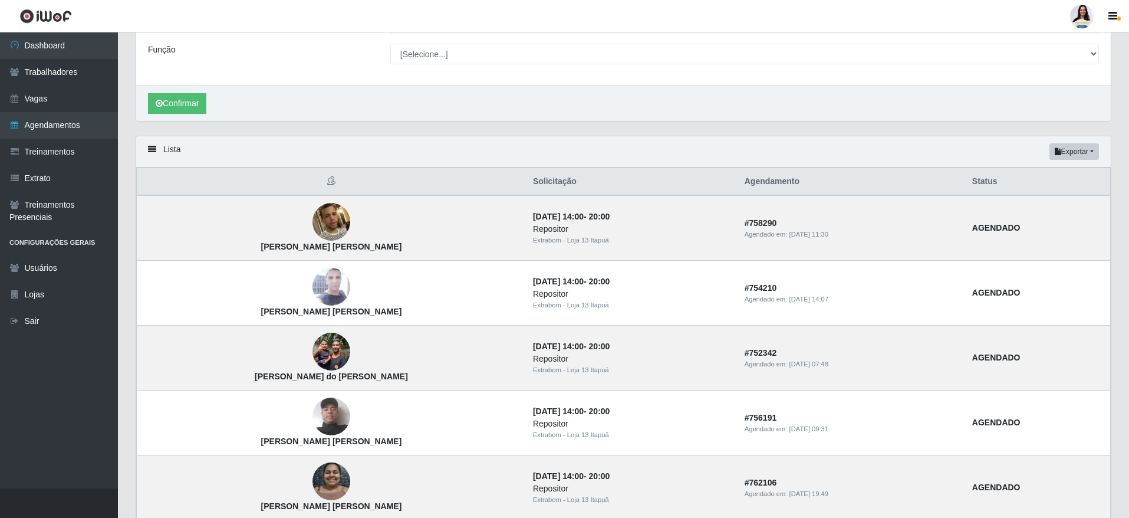
scroll to position [97, 0]
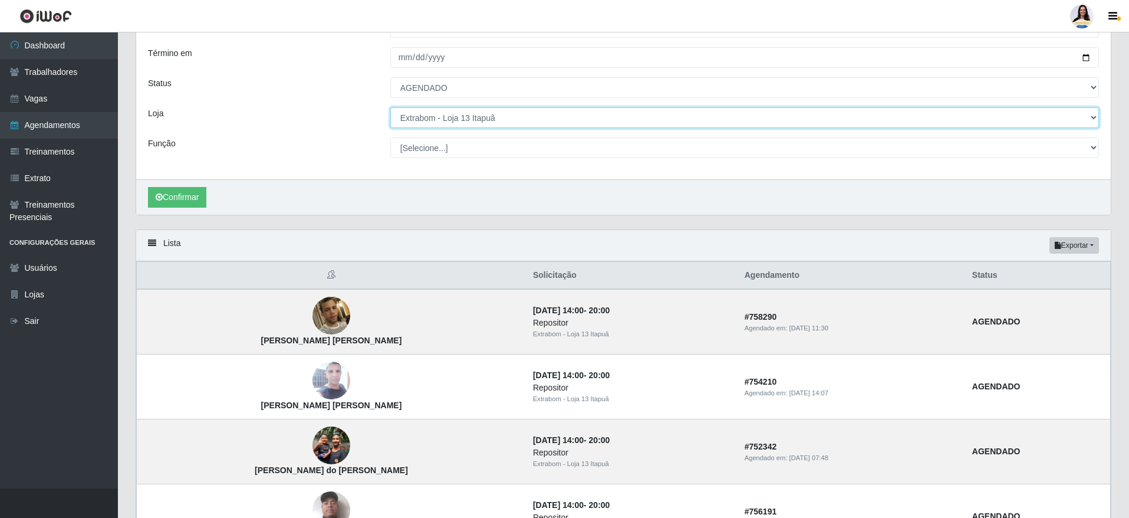
click at [486, 118] on select "[Selecione...] Atacado Vem - [GEOGRAPHIC_DATA] 30 Laranjeiras Velha Atacado Vem…" at bounding box center [744, 117] width 709 height 21
click at [390, 108] on select "[Selecione...] Atacado Vem - [GEOGRAPHIC_DATA] 30 Laranjeiras Velha Atacado Vem…" at bounding box center [744, 117] width 709 height 21
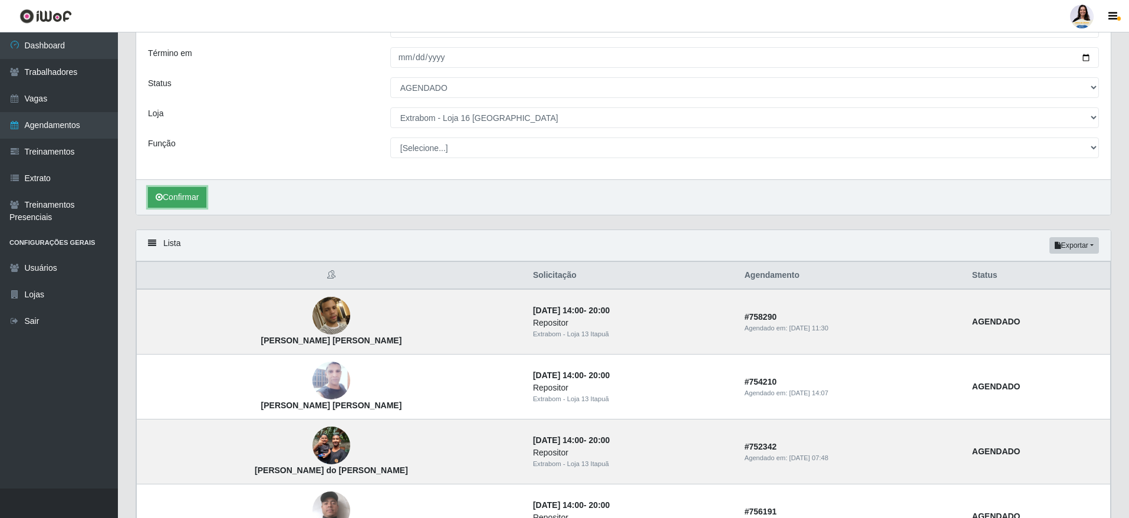
click at [192, 194] on button "Confirmar" at bounding box center [177, 197] width 58 height 21
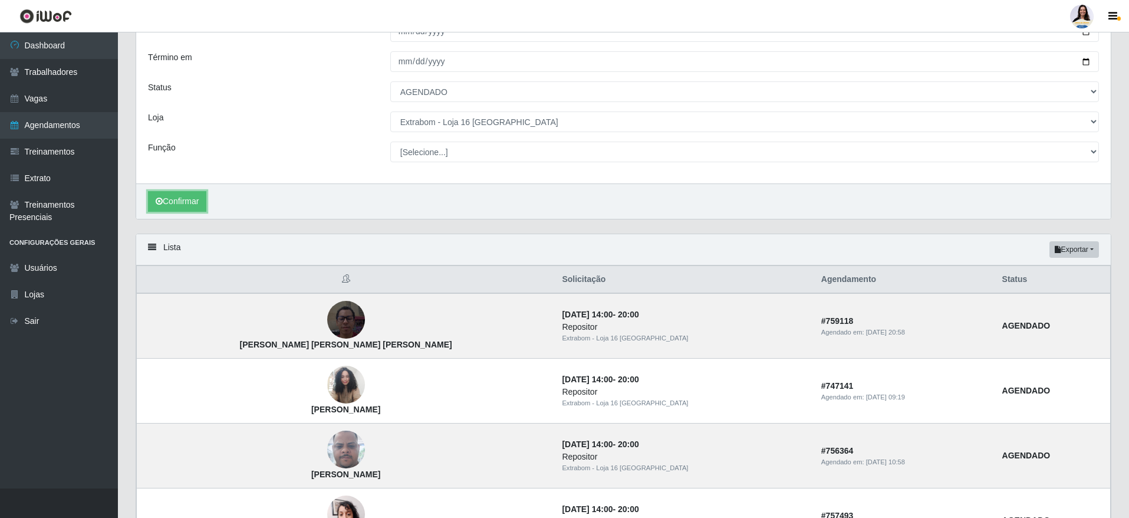
scroll to position [121, 0]
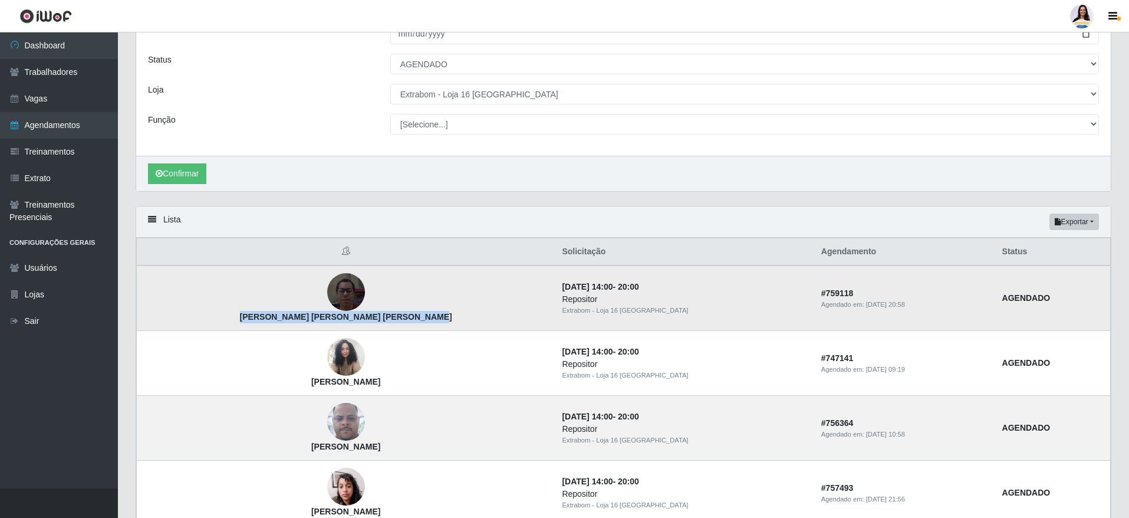
drag, startPoint x: 235, startPoint y: 318, endPoint x: 395, endPoint y: 319, distance: 160.3
click at [395, 319] on td "[PERSON_NAME] [PERSON_NAME] [PERSON_NAME]" at bounding box center [346, 297] width 419 height 65
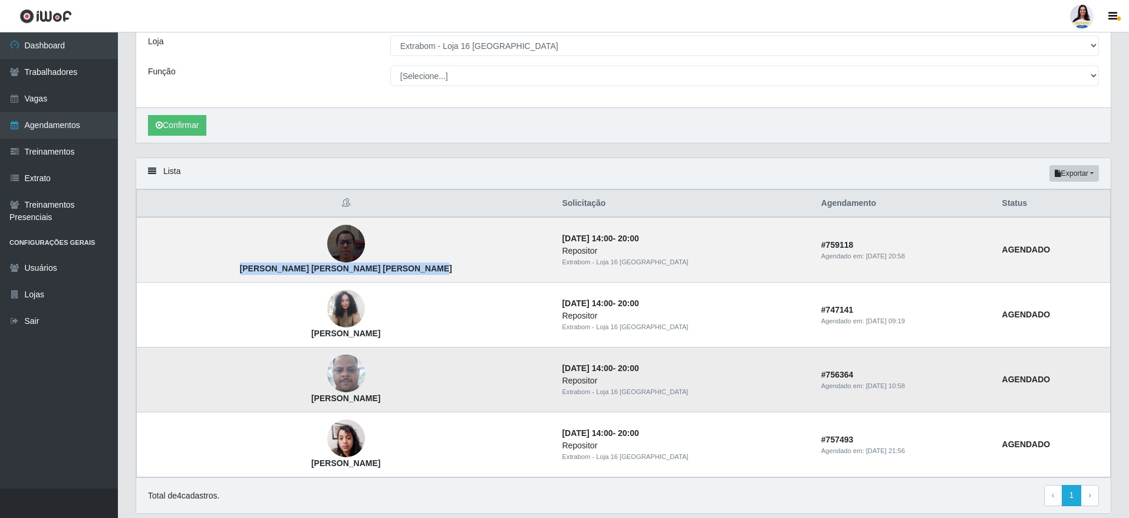
scroll to position [209, 0]
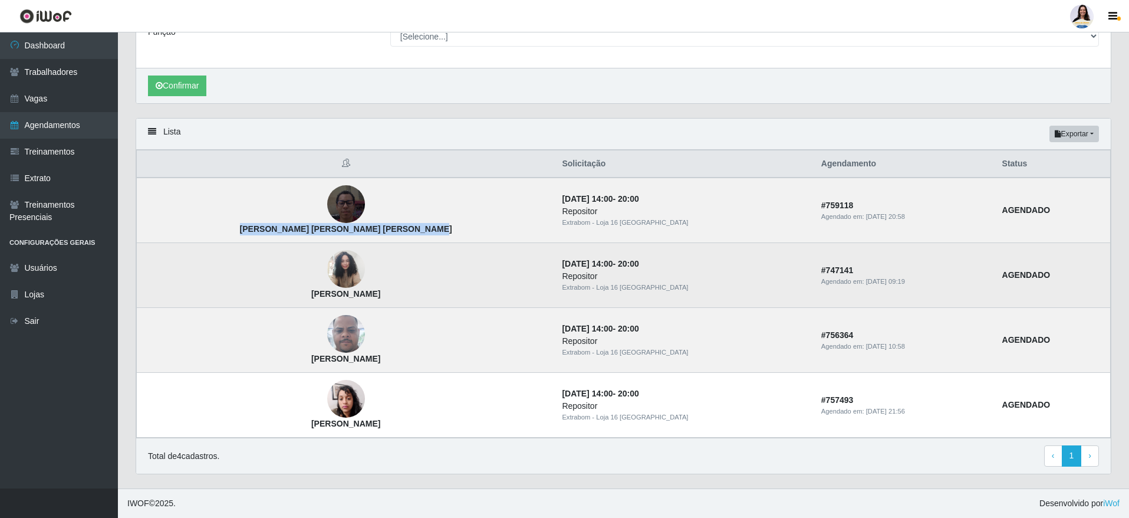
drag, startPoint x: 274, startPoint y: 292, endPoint x: 373, endPoint y: 292, distance: 98.4
click at [373, 292] on td "[PERSON_NAME]" at bounding box center [346, 275] width 419 height 65
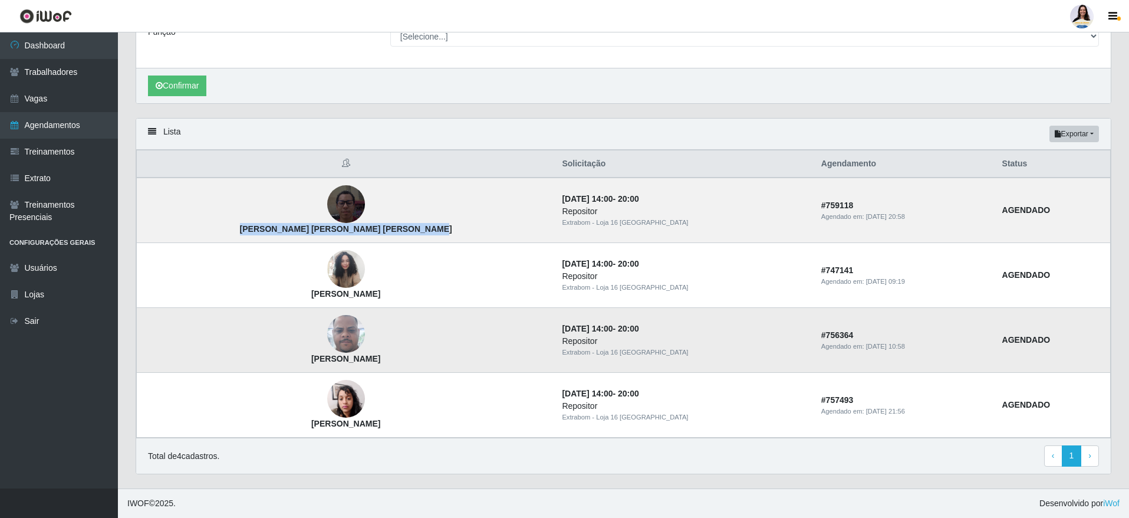
drag, startPoint x: 275, startPoint y: 365, endPoint x: 349, endPoint y: 358, distance: 74.6
click at [349, 358] on td "[PERSON_NAME]" at bounding box center [346, 340] width 419 height 65
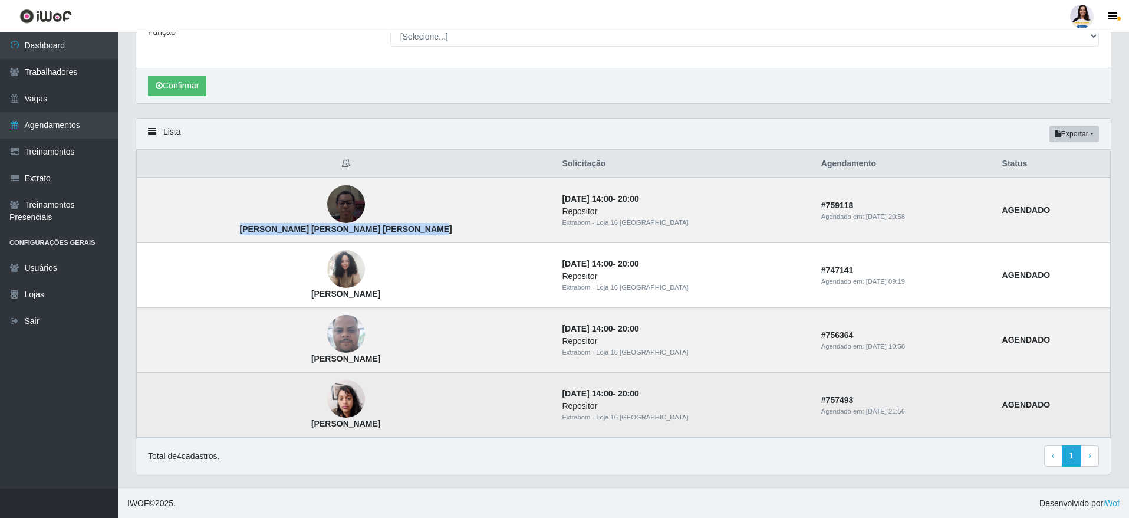
drag, startPoint x: 265, startPoint y: 427, endPoint x: 383, endPoint y: 426, distance: 117.3
click at [383, 426] on td "[PERSON_NAME]" at bounding box center [346, 405] width 419 height 65
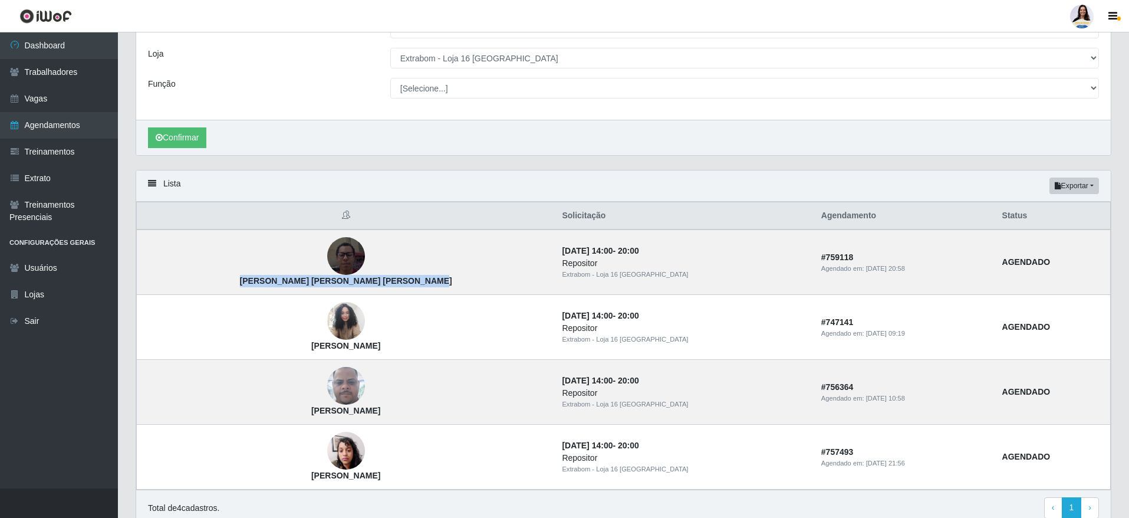
scroll to position [121, 0]
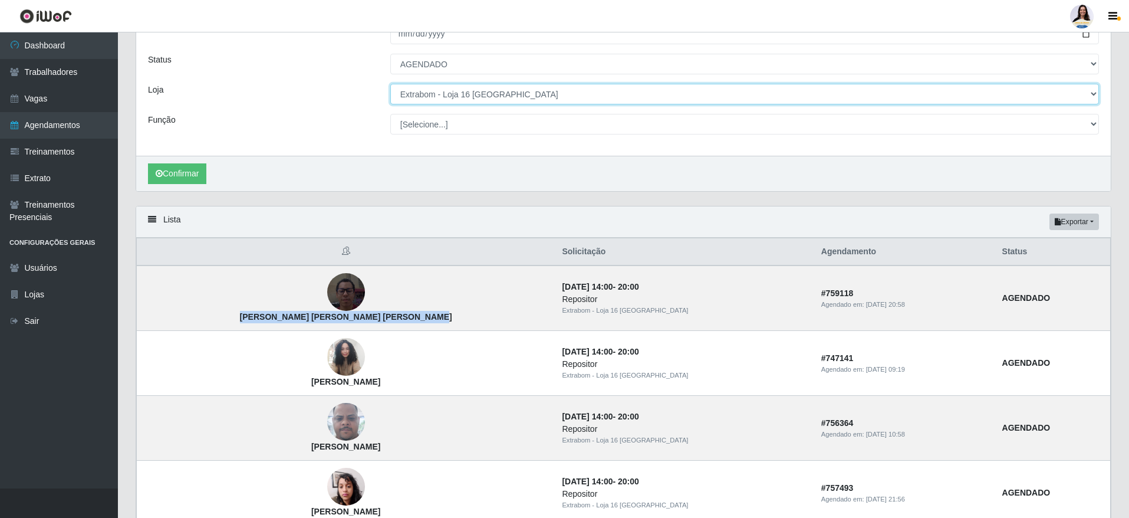
click at [480, 98] on select "[Selecione...] Atacado Vem - [GEOGRAPHIC_DATA] 30 Laranjeiras Velha Atacado Vem…" at bounding box center [744, 94] width 709 height 21
click at [390, 84] on select "[Selecione...] Atacado Vem - [GEOGRAPHIC_DATA] 30 Laranjeiras Velha Atacado Vem…" at bounding box center [744, 94] width 709 height 21
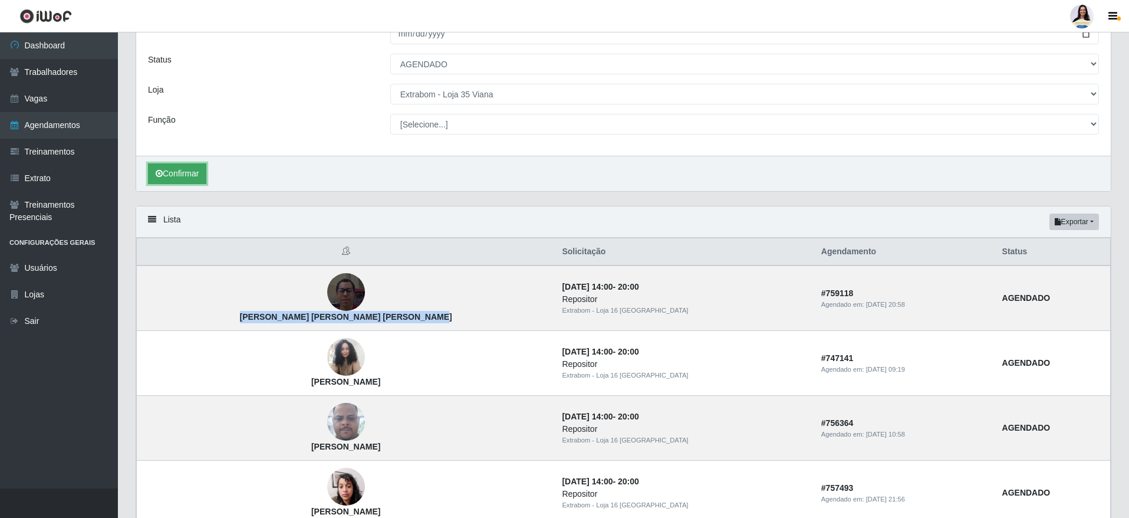
click at [194, 172] on button "Confirmar" at bounding box center [177, 173] width 58 height 21
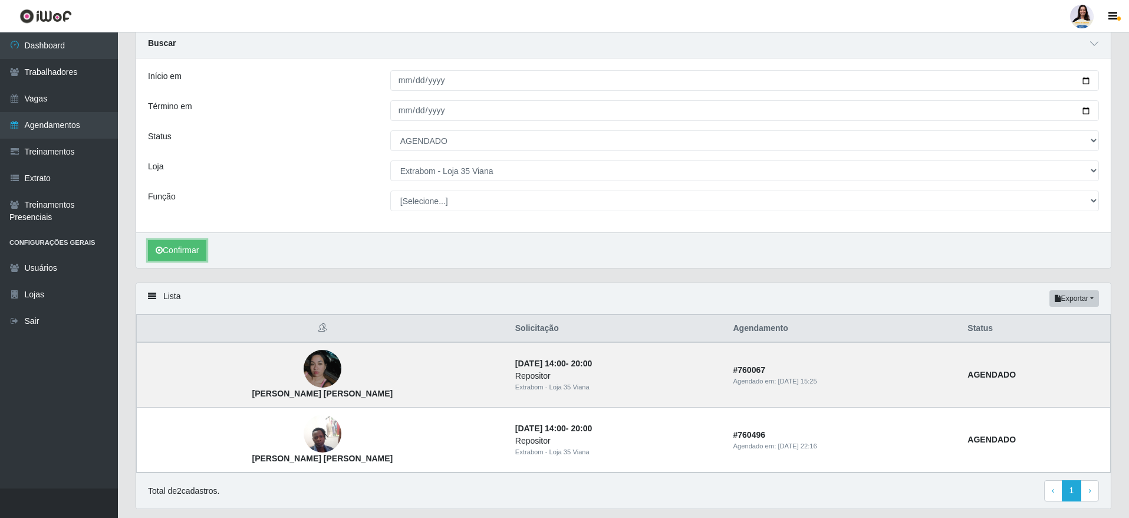
scroll to position [80, 0]
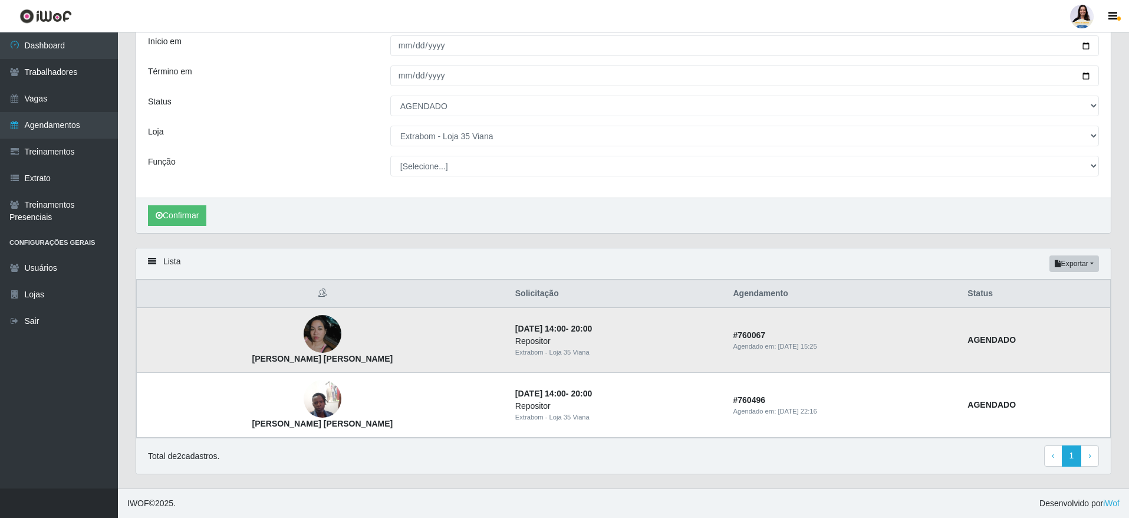
drag, startPoint x: 229, startPoint y: 363, endPoint x: 362, endPoint y: 365, distance: 133.3
click at [362, 365] on td "[PERSON_NAME] [PERSON_NAME]" at bounding box center [322, 339] width 371 height 65
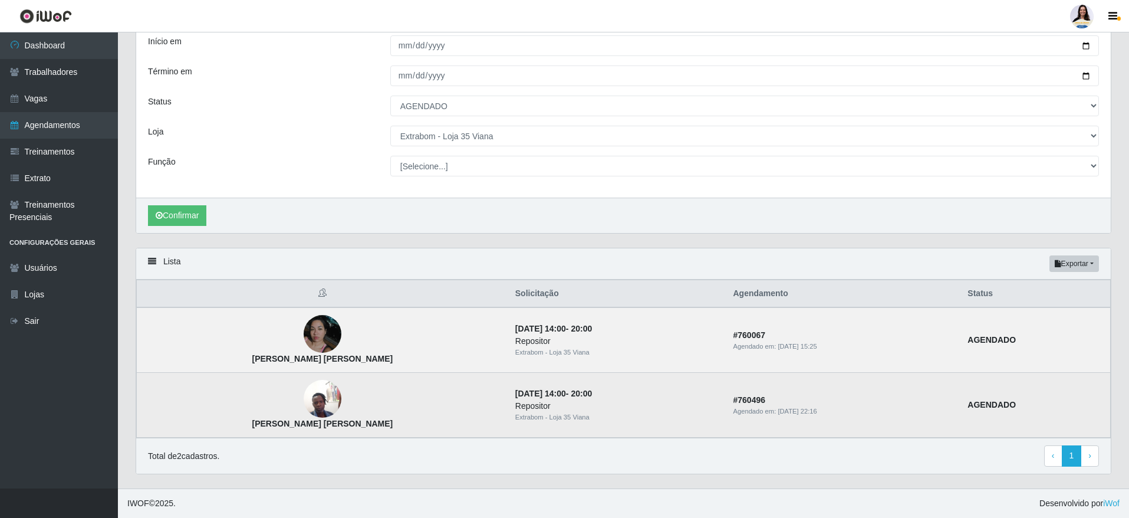
drag, startPoint x: 233, startPoint y: 418, endPoint x: 347, endPoint y: 428, distance: 114.8
click at [347, 428] on td "[PERSON_NAME] [PERSON_NAME]" at bounding box center [322, 405] width 371 height 65
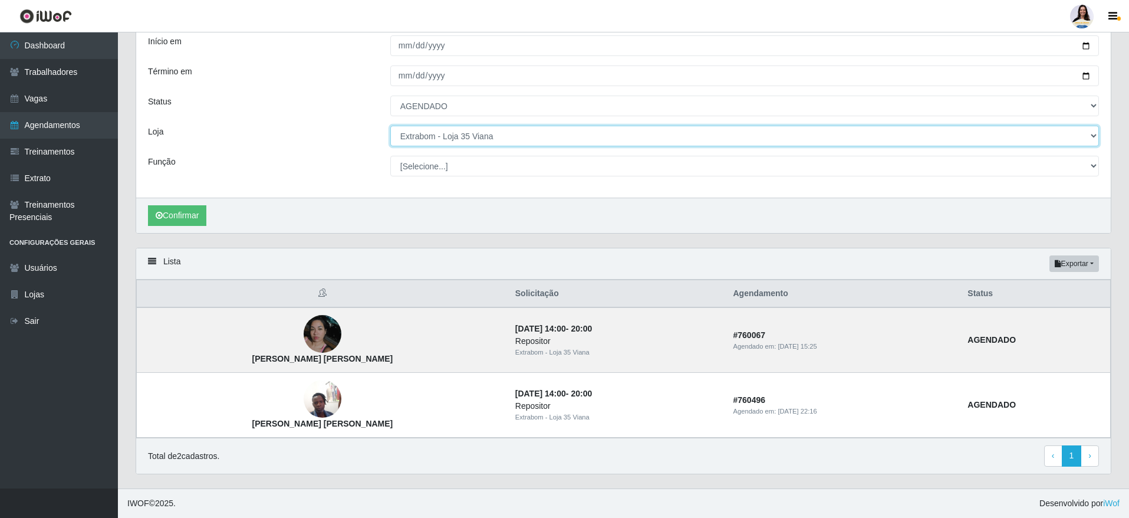
click at [578, 137] on select "[Selecione...] Atacado Vem - [GEOGRAPHIC_DATA] 30 Laranjeiras Velha Atacado Vem…" at bounding box center [744, 136] width 709 height 21
click at [390, 129] on select "[Selecione...] Atacado Vem - [GEOGRAPHIC_DATA] 30 Laranjeiras Velha Atacado Vem…" at bounding box center [744, 136] width 709 height 21
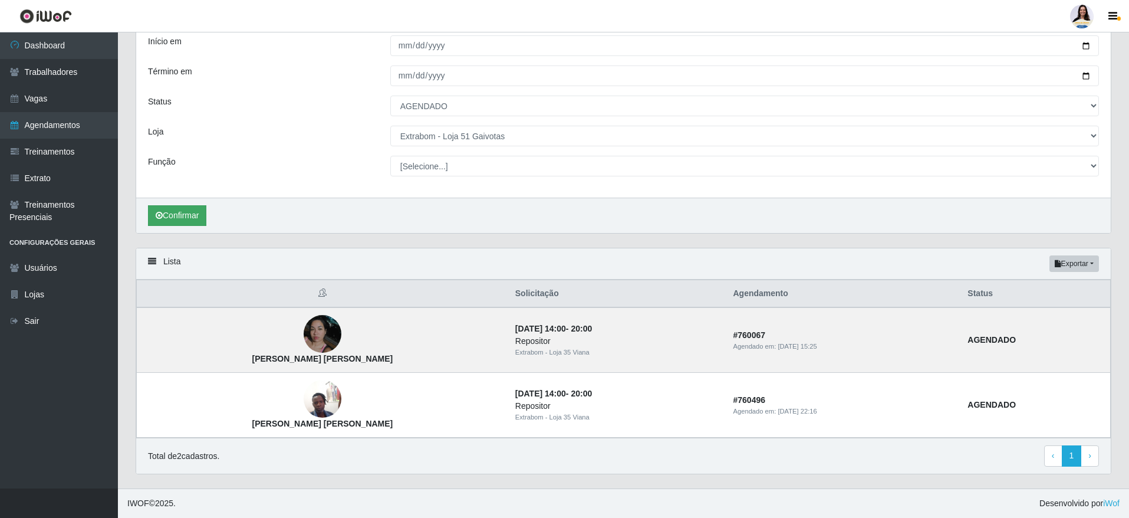
click at [173, 204] on div "Confirmar" at bounding box center [623, 214] width 974 height 35
click at [206, 210] on button "Confirmar" at bounding box center [177, 215] width 58 height 21
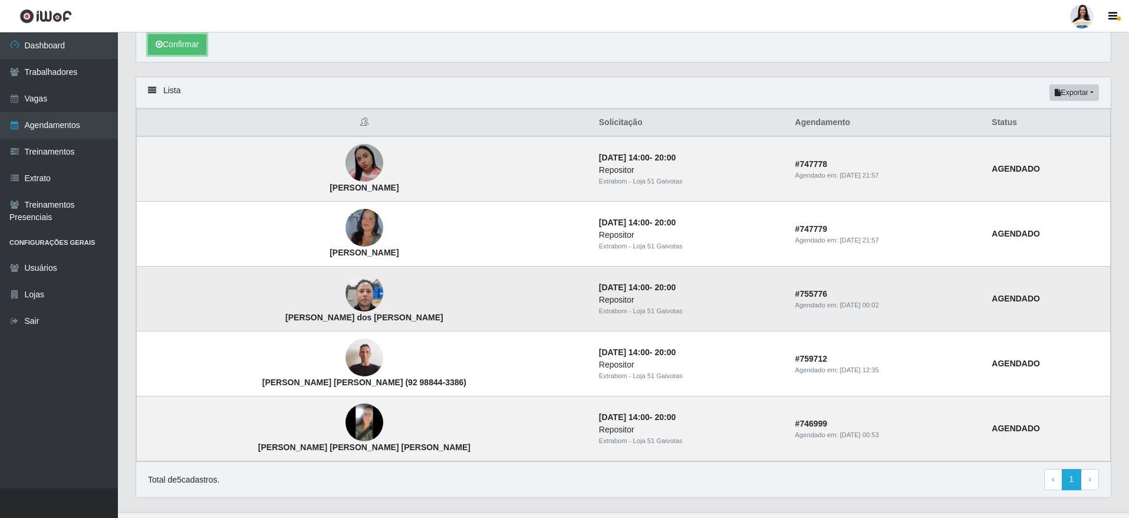
scroll to position [274, 0]
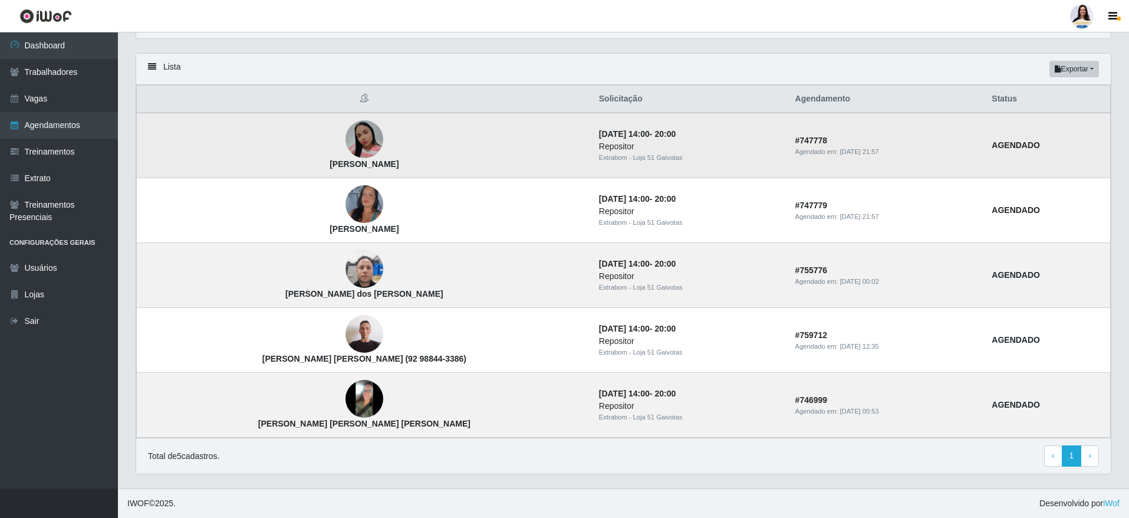
drag, startPoint x: 275, startPoint y: 162, endPoint x: 377, endPoint y: 168, distance: 102.2
click at [377, 168] on td "[PERSON_NAME]" at bounding box center [364, 145] width 455 height 65
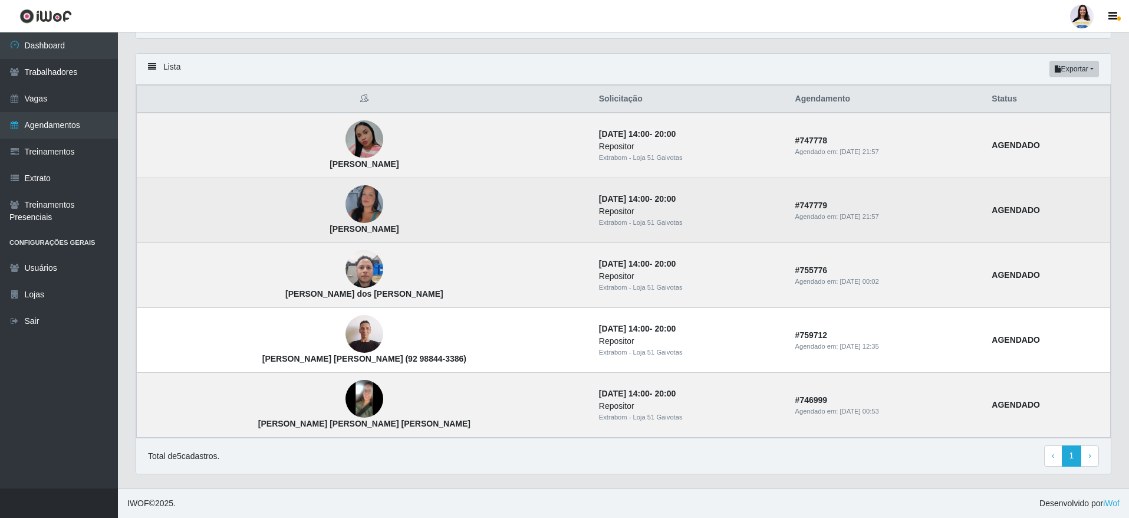
drag, startPoint x: 255, startPoint y: 231, endPoint x: 386, endPoint y: 231, distance: 131.5
click at [386, 231] on td "[PERSON_NAME]" at bounding box center [364, 210] width 455 height 65
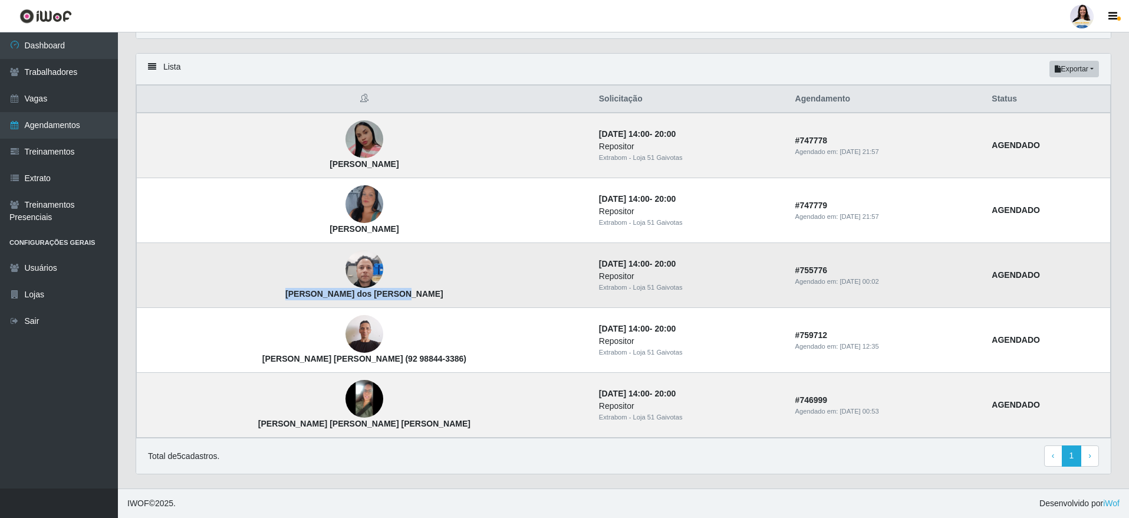
drag, startPoint x: 268, startPoint y: 296, endPoint x: 397, endPoint y: 294, distance: 129.1
click at [397, 294] on td "[PERSON_NAME] dos [PERSON_NAME]" at bounding box center [364, 275] width 455 height 65
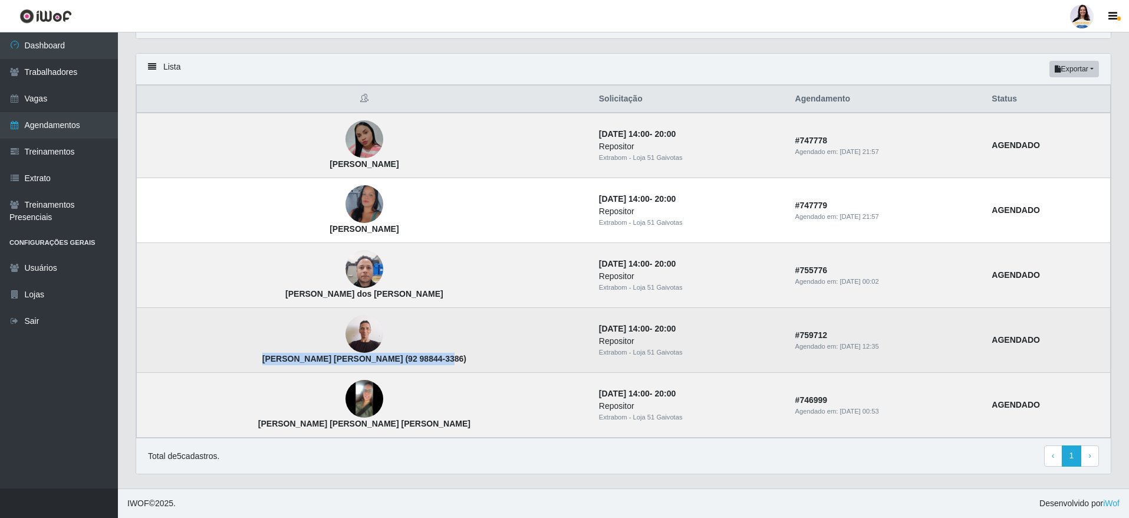
drag, startPoint x: 238, startPoint y: 360, endPoint x: 418, endPoint y: 365, distance: 180.5
click at [418, 365] on td "[PERSON_NAME] [PERSON_NAME] (92 98844-3386)" at bounding box center [364, 340] width 455 height 65
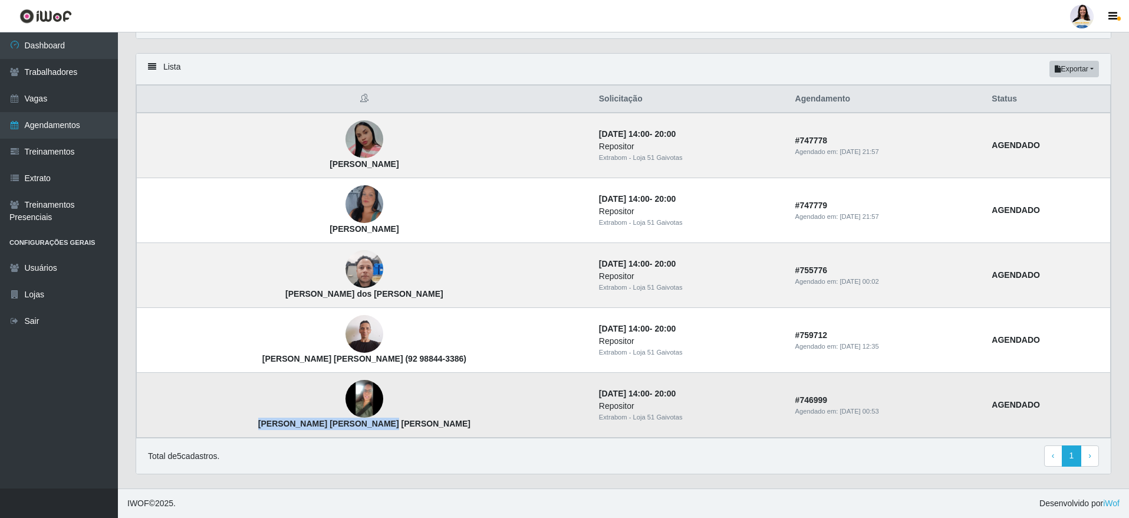
drag, startPoint x: 266, startPoint y: 423, endPoint x: 398, endPoint y: 425, distance: 131.5
click at [398, 425] on td "[PERSON_NAME] [PERSON_NAME] [PERSON_NAME]" at bounding box center [364, 405] width 455 height 65
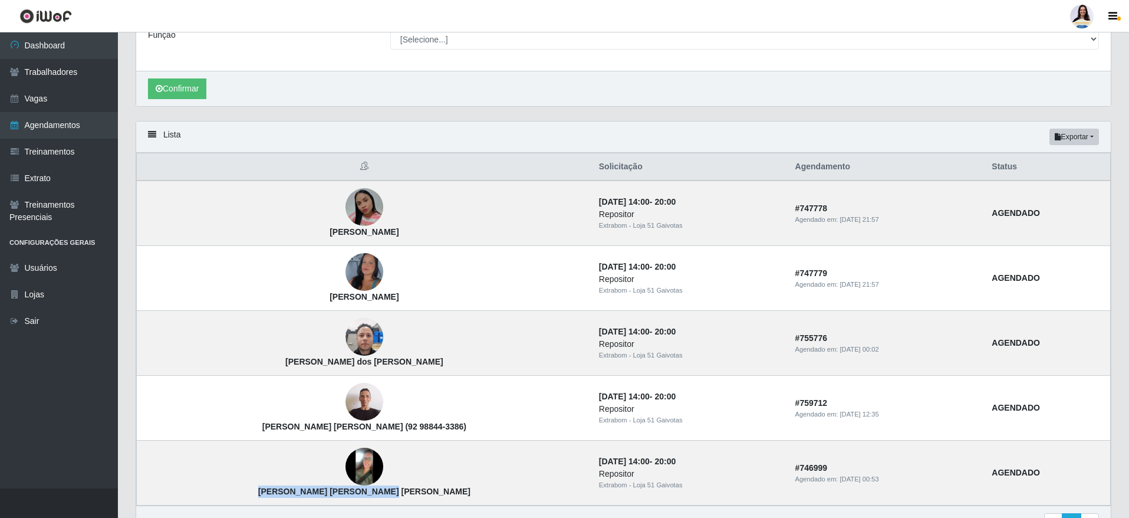
scroll to position [97, 0]
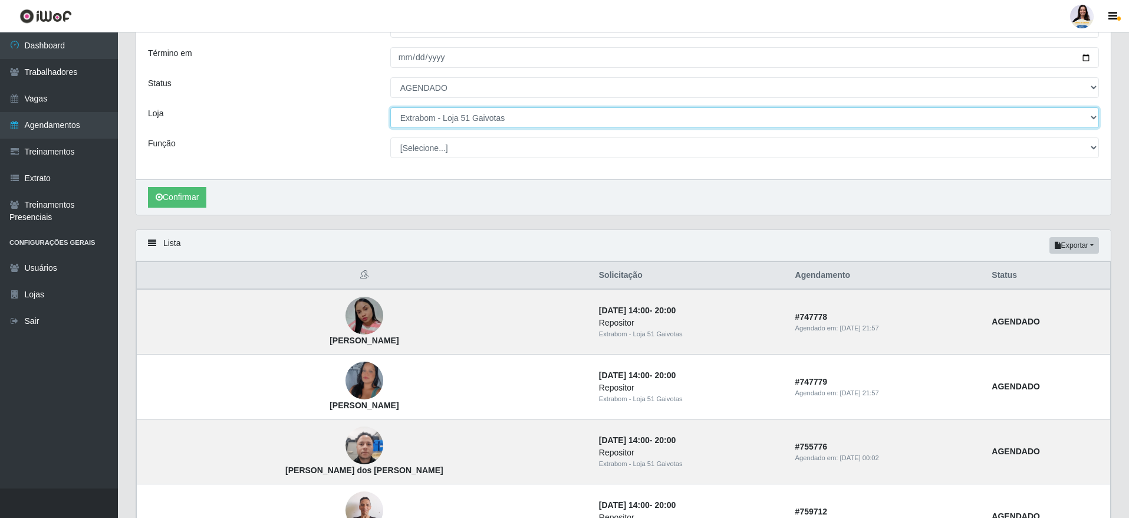
click at [460, 113] on select "[Selecione...] Atacado Vem - [GEOGRAPHIC_DATA] 30 Laranjeiras Velha Atacado Vem…" at bounding box center [744, 117] width 709 height 21
click at [390, 108] on select "[Selecione...] Atacado Vem - [GEOGRAPHIC_DATA] 30 Laranjeiras Velha Atacado Vem…" at bounding box center [744, 117] width 709 height 21
click at [505, 121] on select "[Selecione...] Atacado Vem - [GEOGRAPHIC_DATA] 30 Laranjeiras Velha Atacado Vem…" at bounding box center [744, 117] width 709 height 21
click at [390, 108] on select "[Selecione...] Atacado Vem - [GEOGRAPHIC_DATA] 30 Laranjeiras Velha Atacado Vem…" at bounding box center [744, 117] width 709 height 21
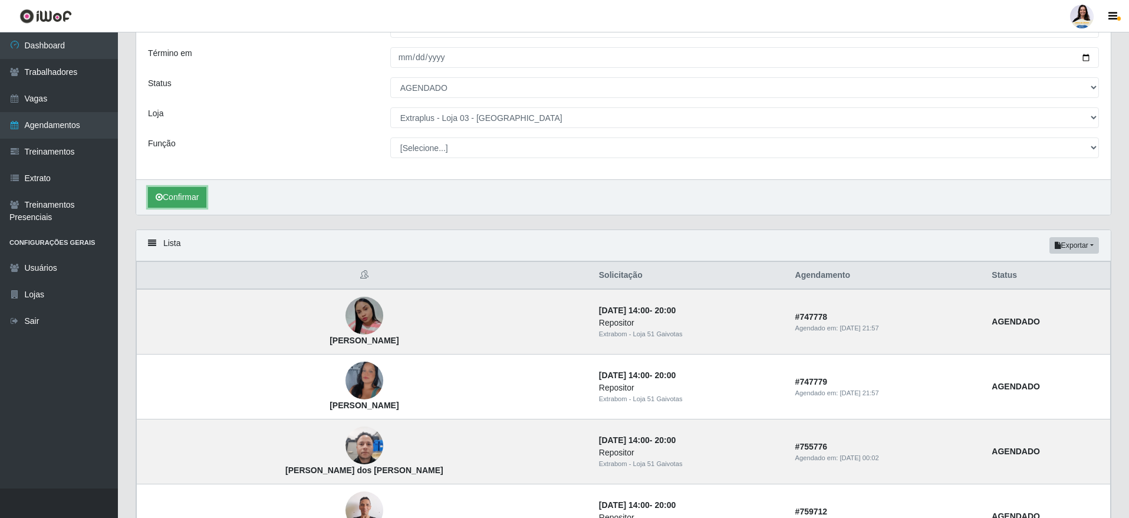
click at [183, 196] on button "Confirmar" at bounding box center [177, 197] width 58 height 21
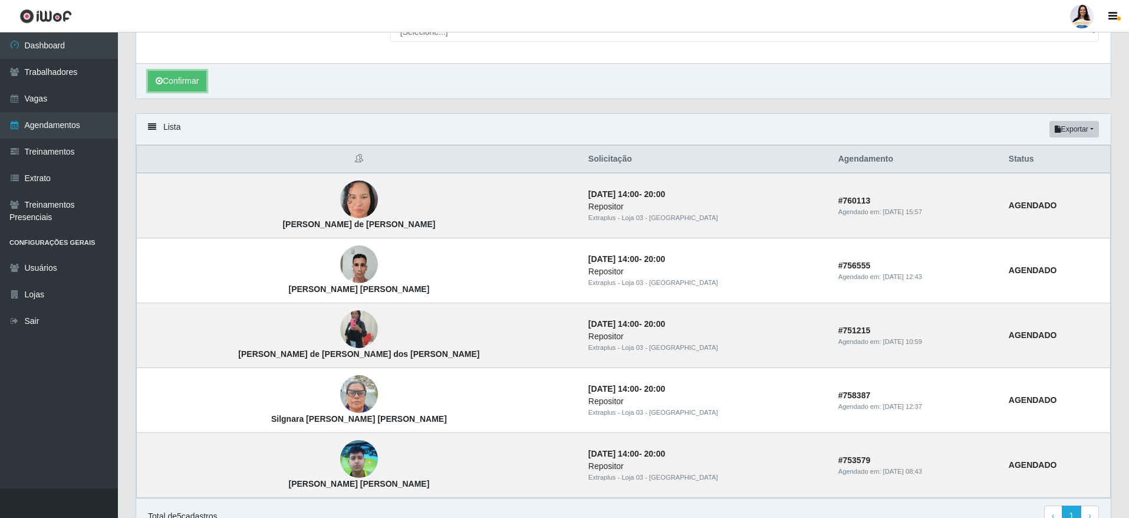
scroll to position [186, 0]
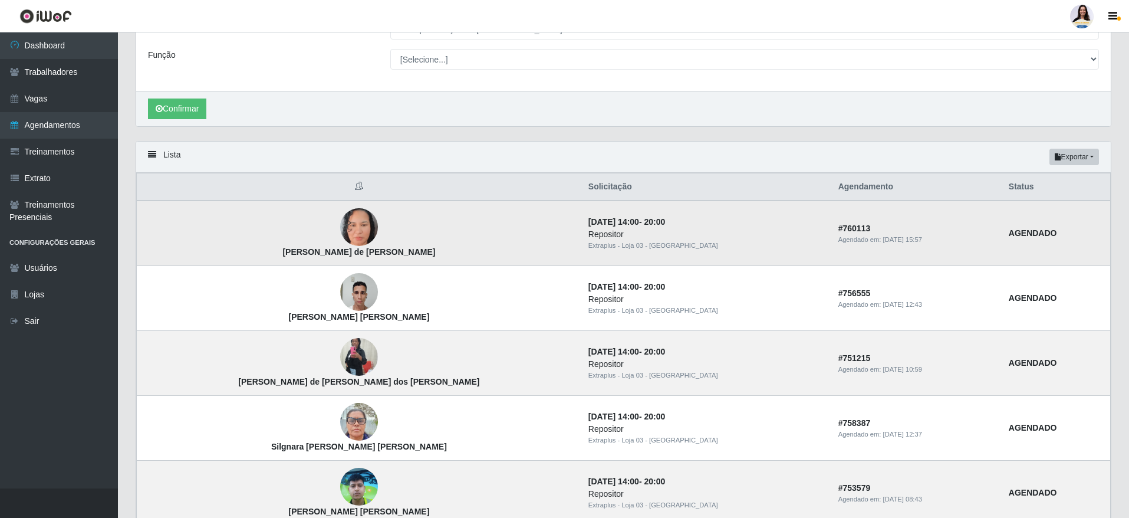
drag, startPoint x: 239, startPoint y: 250, endPoint x: 449, endPoint y: 264, distance: 210.3
click at [449, 264] on td "[PERSON_NAME] de [PERSON_NAME]" at bounding box center [359, 232] width 444 height 65
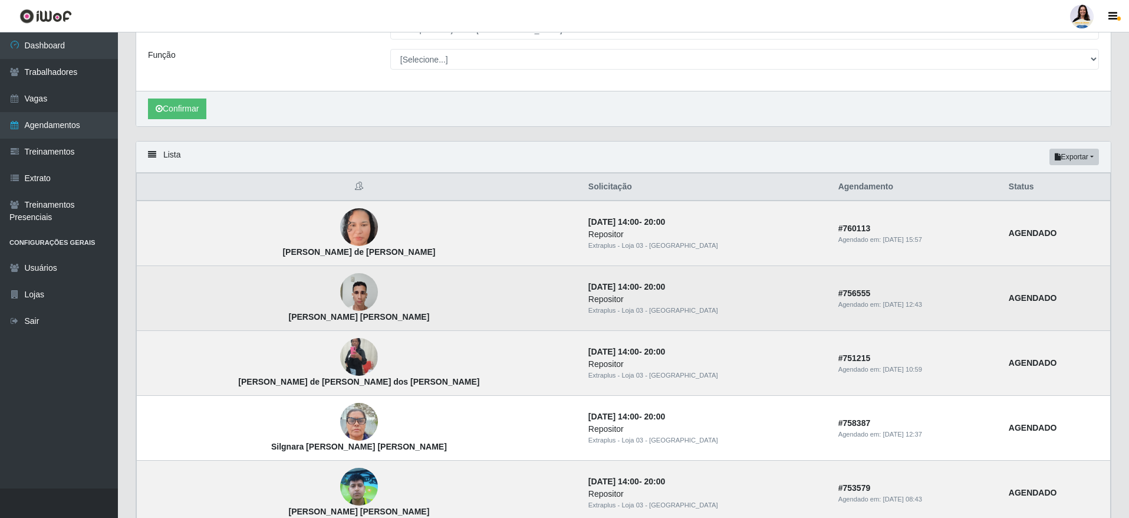
drag, startPoint x: 331, startPoint y: 312, endPoint x: 381, endPoint y: 314, distance: 50.8
click at [381, 314] on td "[PERSON_NAME] [PERSON_NAME]" at bounding box center [359, 298] width 444 height 65
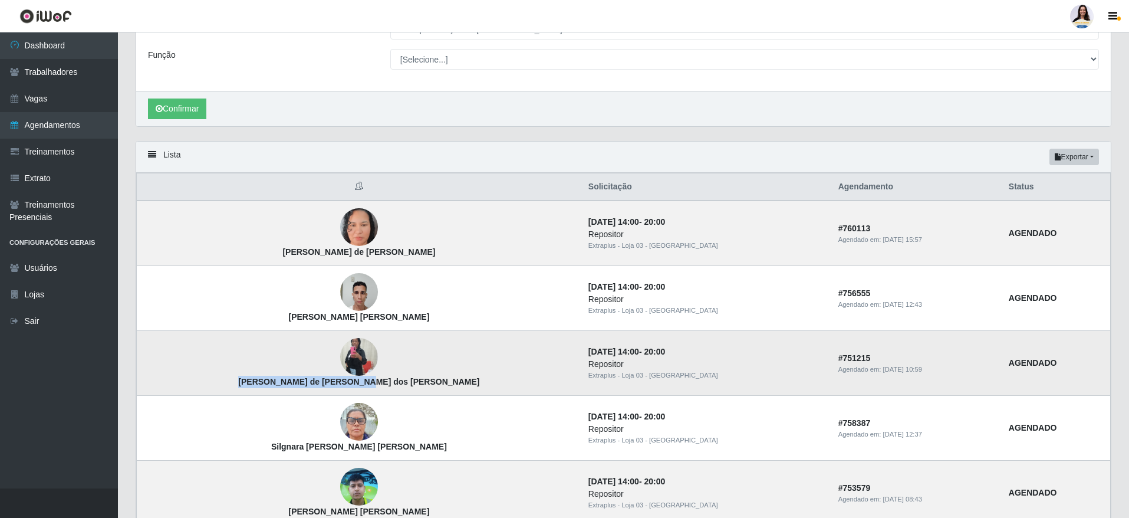
drag, startPoint x: 252, startPoint y: 377, endPoint x: 373, endPoint y: 384, distance: 121.1
click at [373, 384] on td "[PERSON_NAME] de [PERSON_NAME] dos [PERSON_NAME]" at bounding box center [359, 363] width 444 height 65
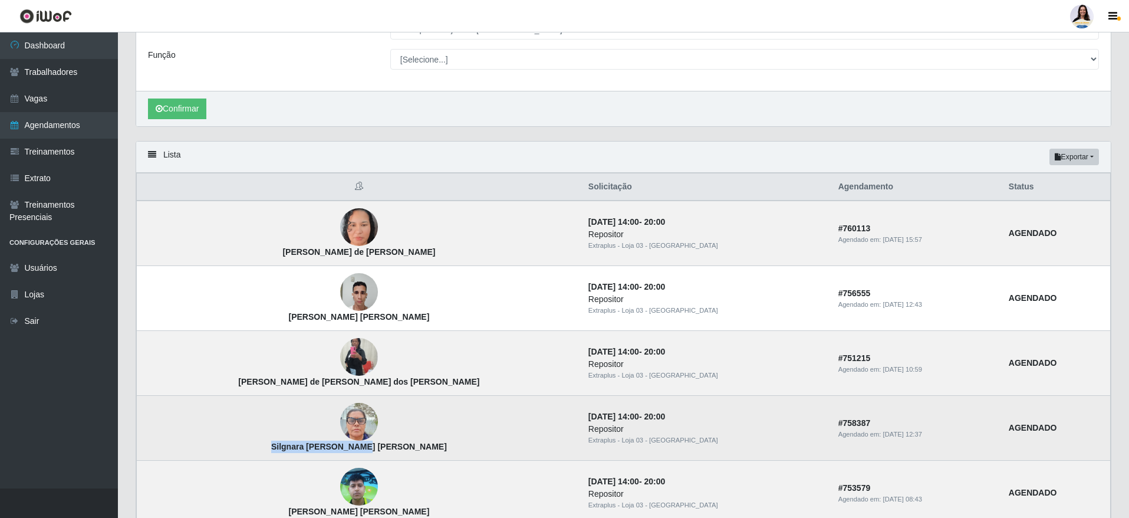
drag, startPoint x: 332, startPoint y: 448, endPoint x: 376, endPoint y: 448, distance: 43.0
click at [376, 448] on td "Silgnara [PERSON_NAME] [PERSON_NAME]" at bounding box center [359, 428] width 444 height 65
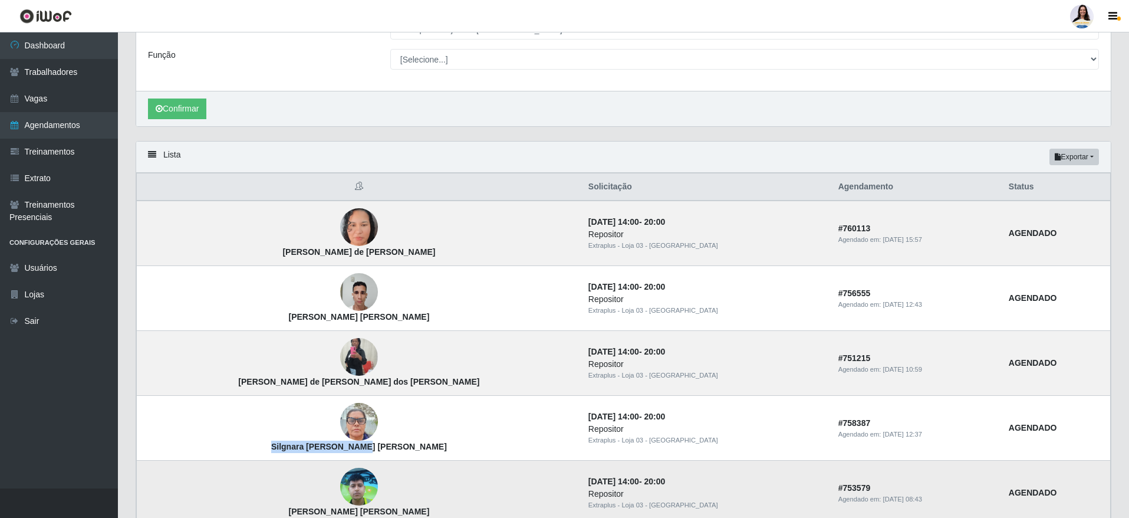
scroll to position [274, 0]
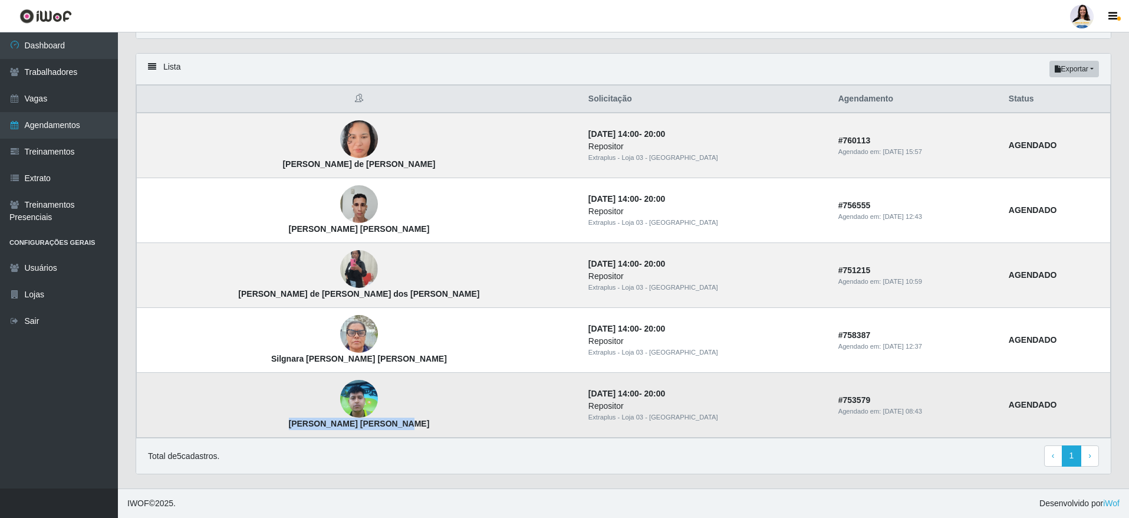
drag, startPoint x: 265, startPoint y: 421, endPoint x: 377, endPoint y: 431, distance: 113.0
click at [379, 430] on td "[PERSON_NAME] [PERSON_NAME]" at bounding box center [359, 405] width 444 height 65
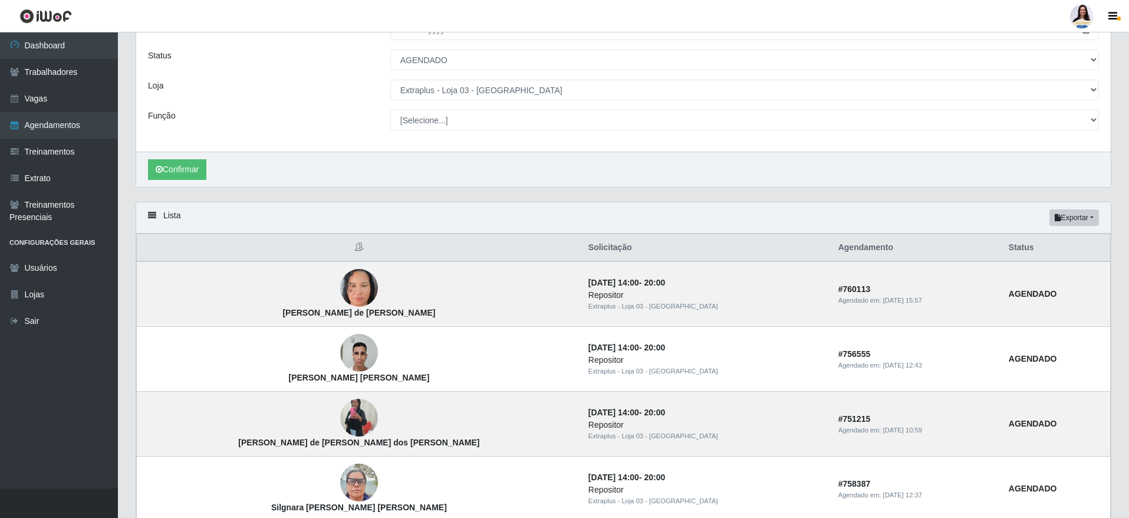
scroll to position [97, 0]
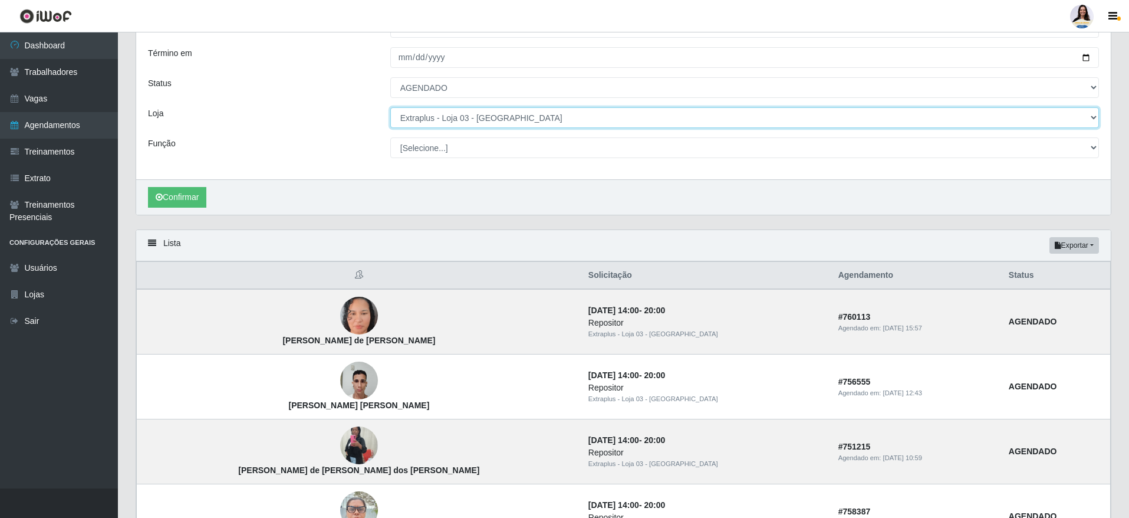
click at [467, 117] on select "[Selecione...] Atacado Vem - [GEOGRAPHIC_DATA] 30 Laranjeiras Velha Atacado Vem…" at bounding box center [744, 117] width 709 height 21
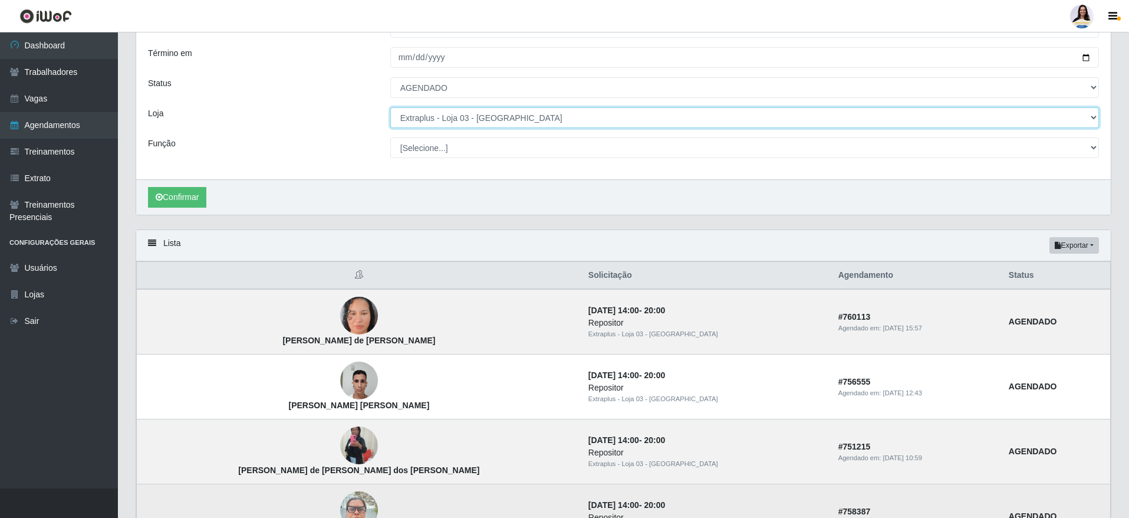
select select "451"
click at [390, 108] on select "[Selecione...] Atacado Vem - [GEOGRAPHIC_DATA] 30 Laranjeiras Velha Atacado Vem…" at bounding box center [744, 117] width 709 height 21
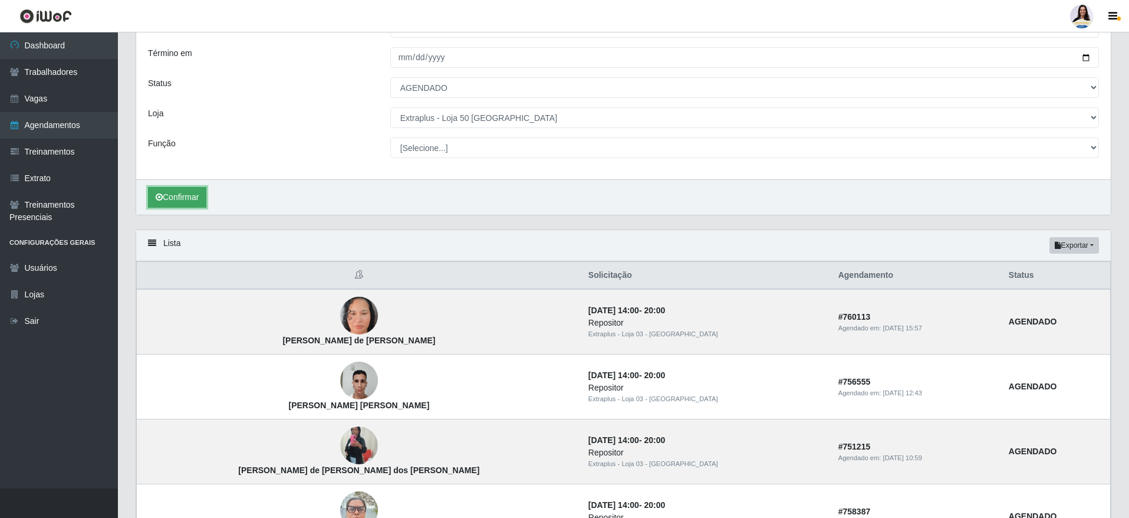
click at [173, 190] on button "Confirmar" at bounding box center [177, 197] width 58 height 21
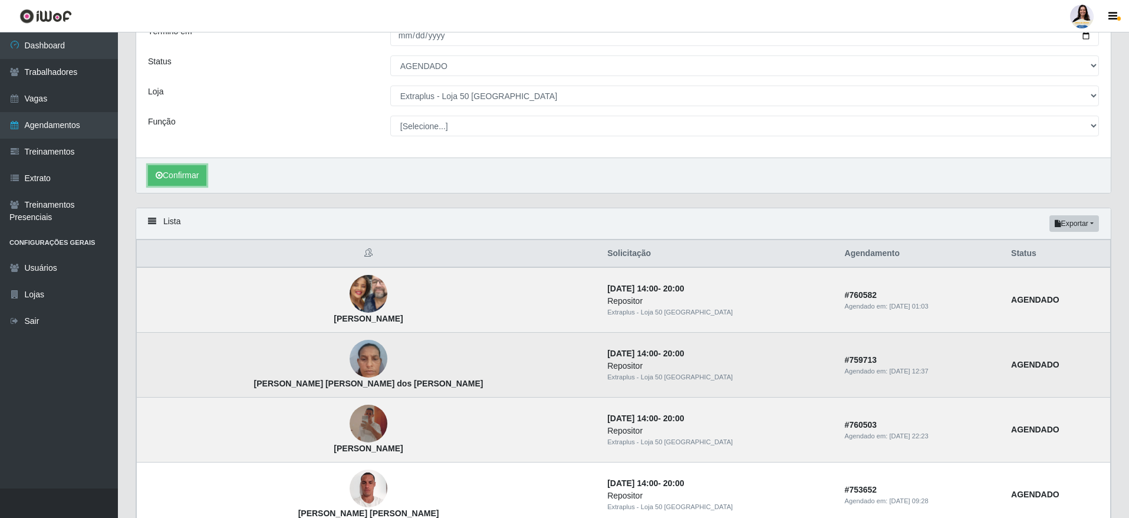
scroll to position [274, 0]
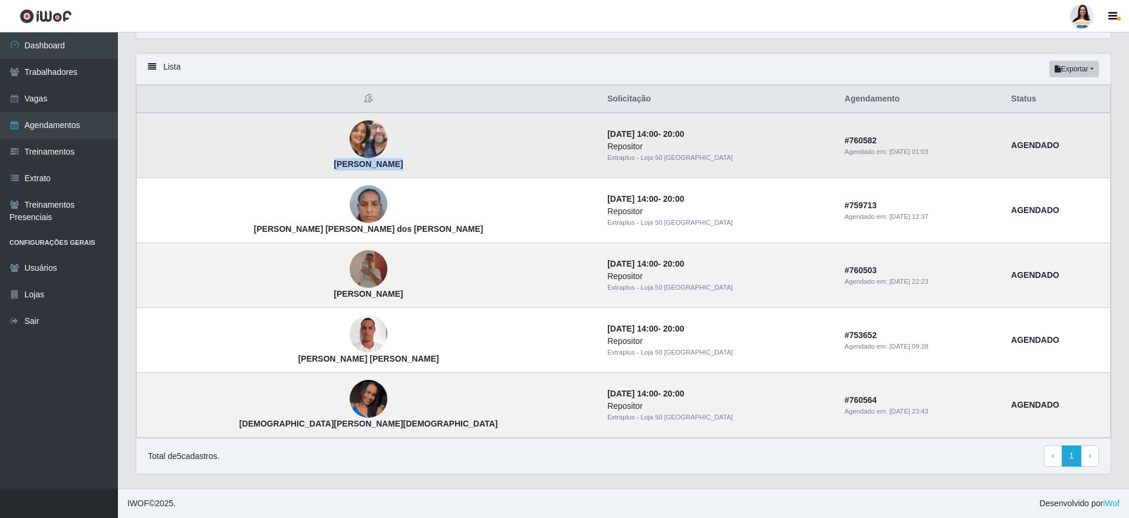
drag, startPoint x: 283, startPoint y: 167, endPoint x: 307, endPoint y: 169, distance: 24.2
click at [307, 169] on td "[PERSON_NAME]" at bounding box center [369, 145] width 464 height 65
drag, startPoint x: 225, startPoint y: 224, endPoint x: 351, endPoint y: 243, distance: 128.1
click at [357, 241] on td "[PERSON_NAME] [PERSON_NAME] dos [PERSON_NAME]" at bounding box center [369, 210] width 464 height 65
drag, startPoint x: 237, startPoint y: 301, endPoint x: 312, endPoint y: 297, distance: 75.5
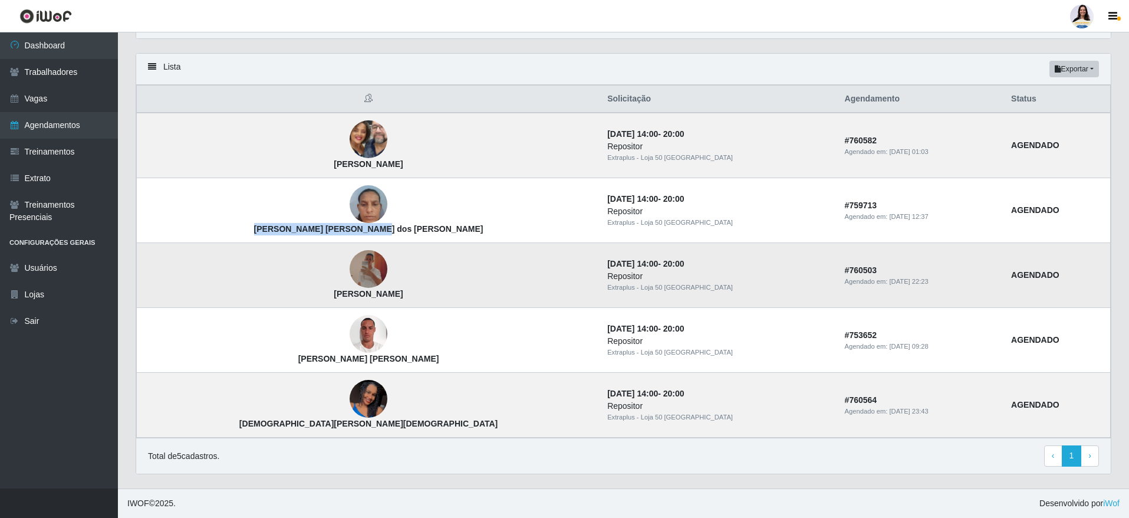
click at [312, 297] on td "[PERSON_NAME]" at bounding box center [369, 275] width 464 height 65
drag, startPoint x: 319, startPoint y: 297, endPoint x: 239, endPoint y: 300, distance: 80.2
click at [239, 300] on td "[PERSON_NAME]" at bounding box center [369, 275] width 464 height 65
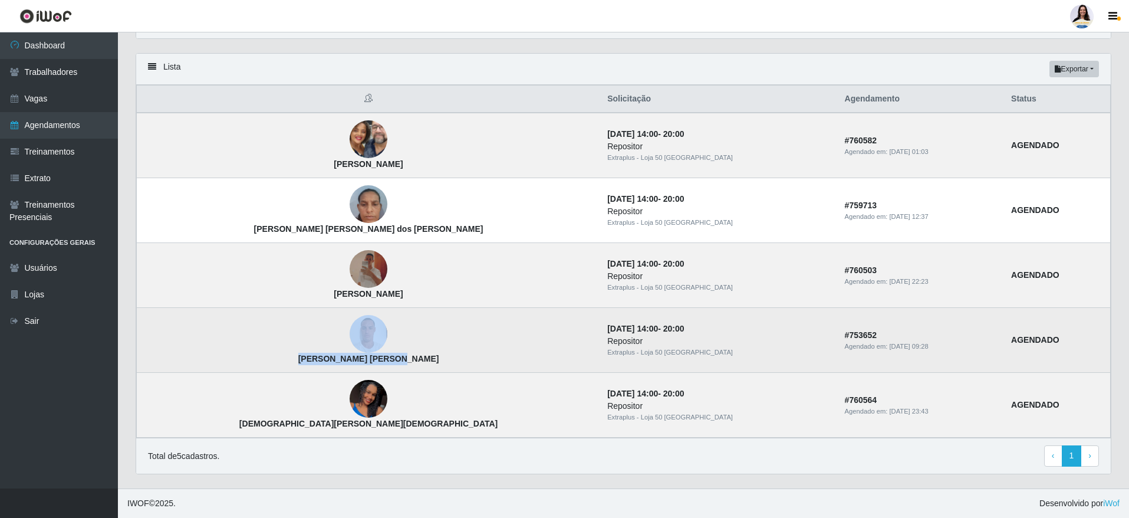
drag, startPoint x: 238, startPoint y: 352, endPoint x: 318, endPoint y: 362, distance: 80.8
click at [318, 362] on td "[PERSON_NAME] [PERSON_NAME]" at bounding box center [369, 340] width 464 height 65
click at [318, 362] on strong "[PERSON_NAME] [PERSON_NAME]" at bounding box center [368, 358] width 141 height 9
click at [244, 351] on td "[PERSON_NAME] [PERSON_NAME]" at bounding box center [369, 340] width 464 height 65
drag, startPoint x: 238, startPoint y: 357, endPoint x: 332, endPoint y: 361, distance: 94.4
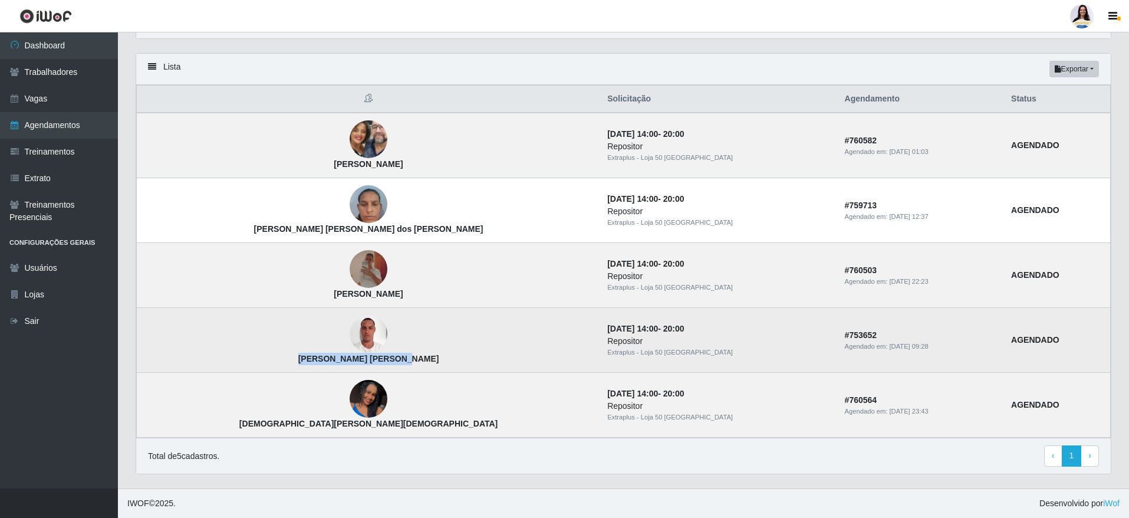
click at [332, 361] on td "[PERSON_NAME] [PERSON_NAME]" at bounding box center [369, 340] width 464 height 65
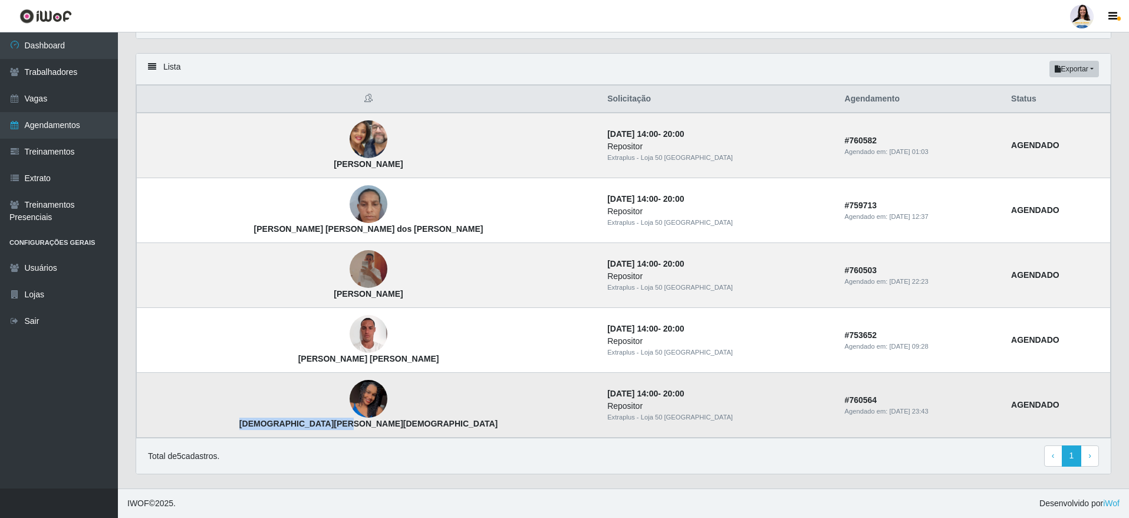
drag, startPoint x: 237, startPoint y: 423, endPoint x: 333, endPoint y: 430, distance: 96.4
click at [333, 430] on td "[DEMOGRAPHIC_DATA][PERSON_NAME][DEMOGRAPHIC_DATA]" at bounding box center [369, 405] width 464 height 65
